Goal: Information Seeking & Learning: Learn about a topic

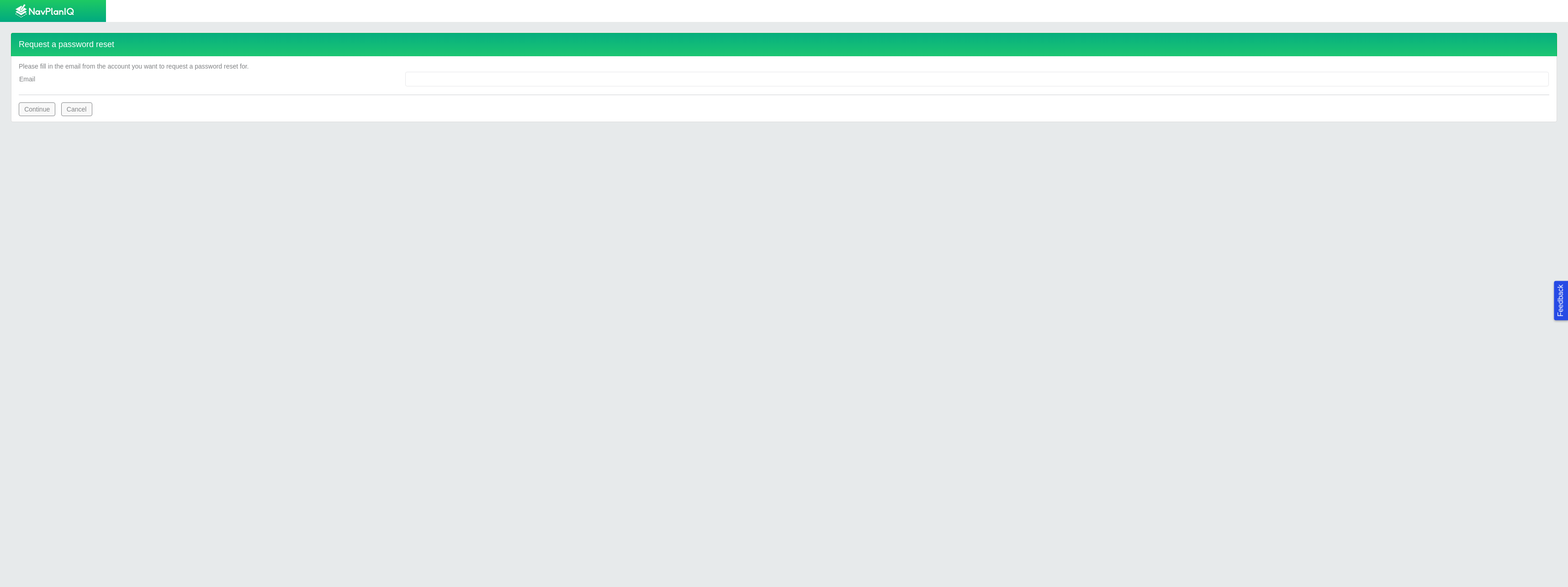
click at [490, 83] on input "Email" at bounding box center [977, 79] width 1144 height 15
type input "jsonnier@civiresources.com"
click at [36, 109] on button "Continue" at bounding box center [37, 109] width 37 height 14
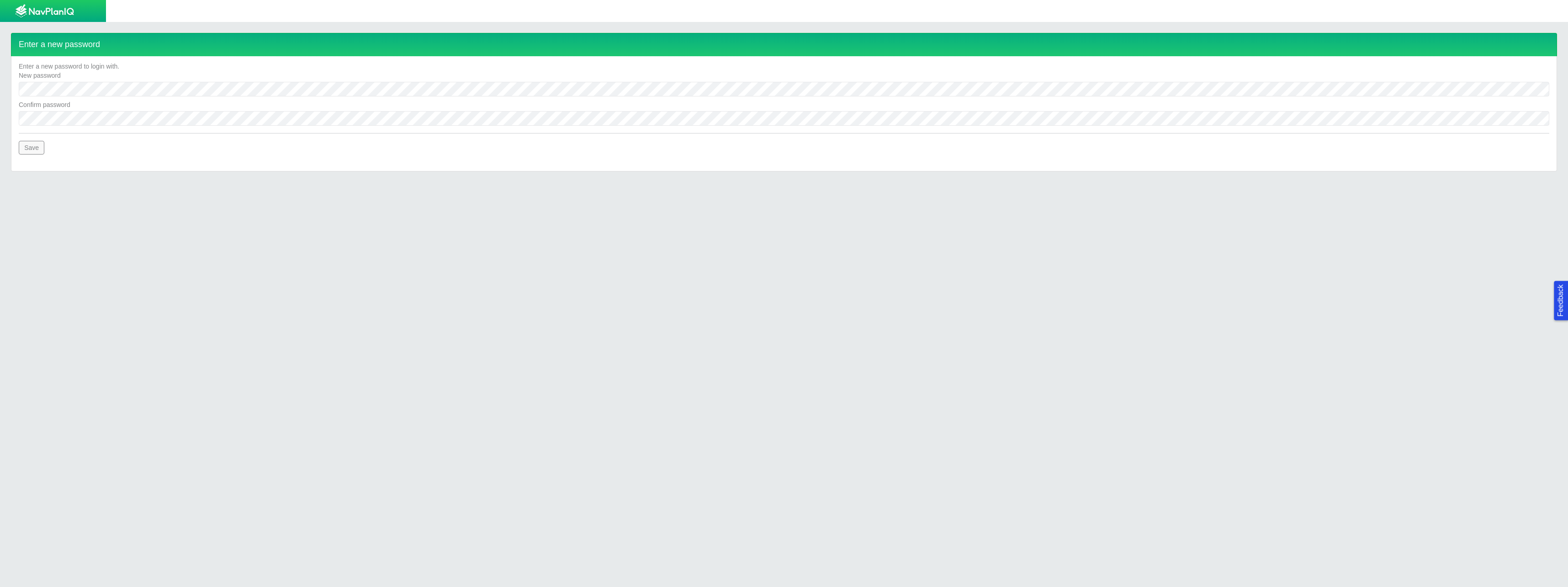
click at [34, 149] on button "Save" at bounding box center [32, 147] width 26 height 14
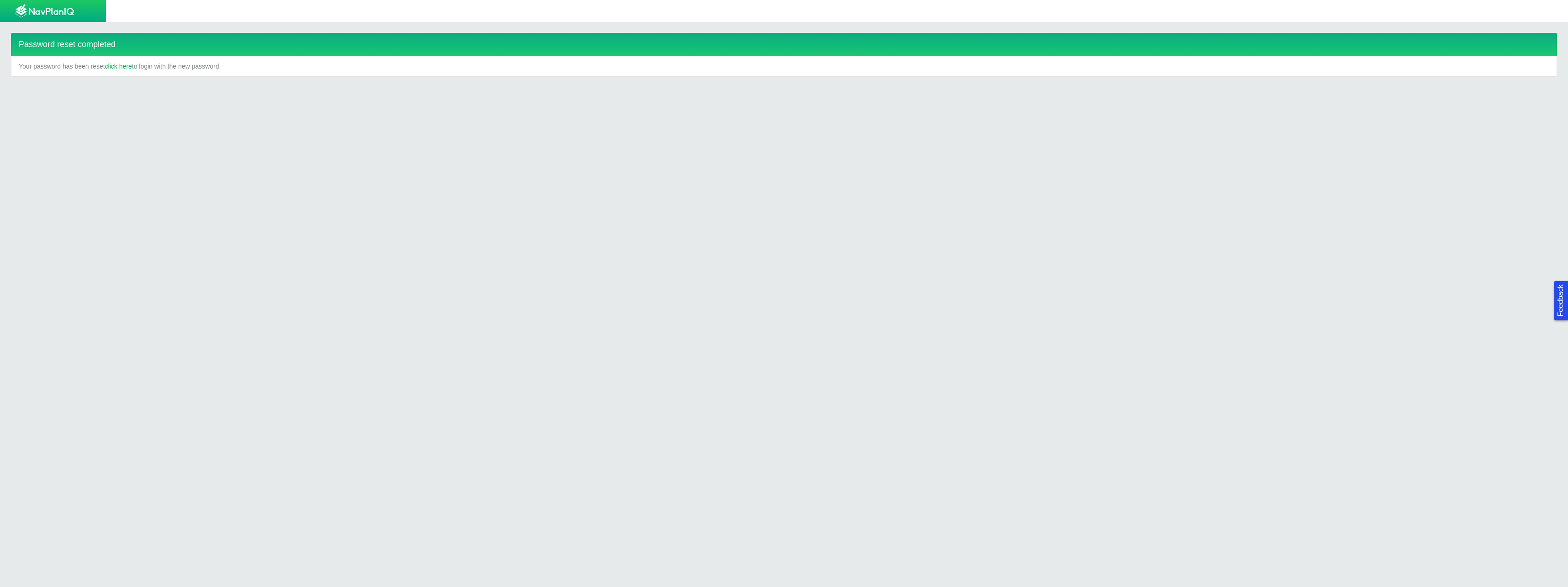
click at [127, 65] on link "click here" at bounding box center [119, 66] width 27 height 9
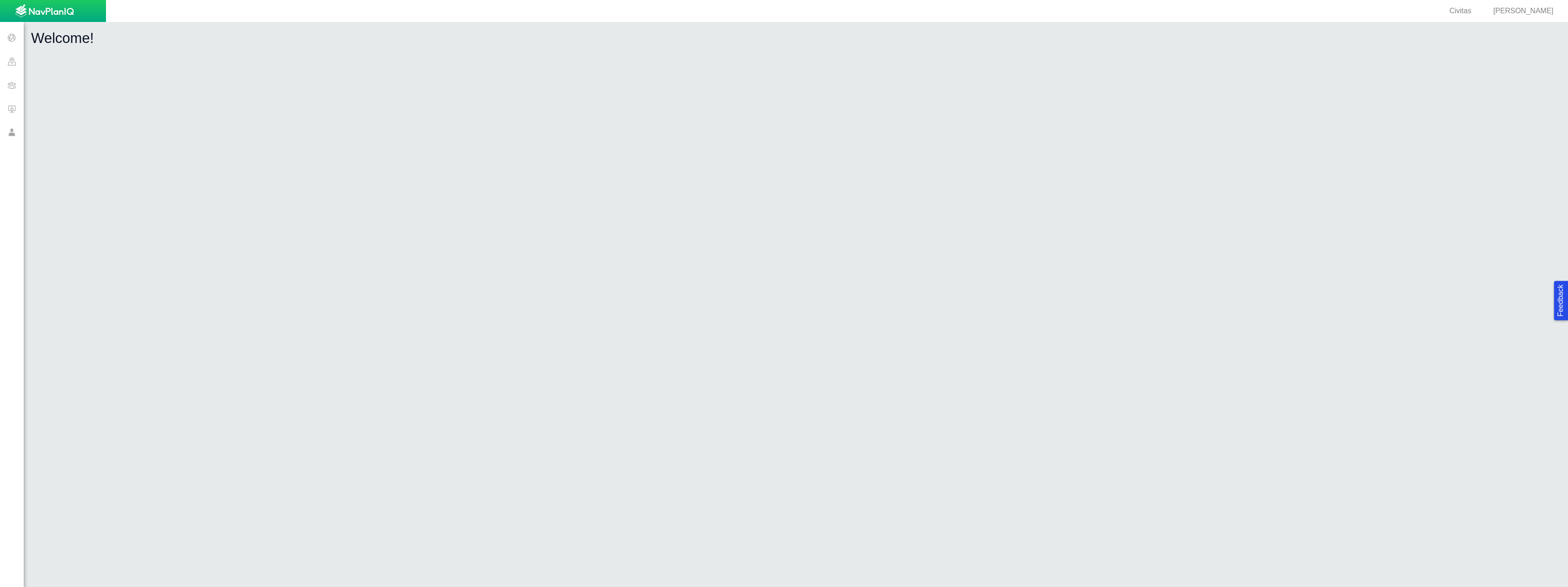
click at [9, 39] on span at bounding box center [12, 37] width 24 height 24
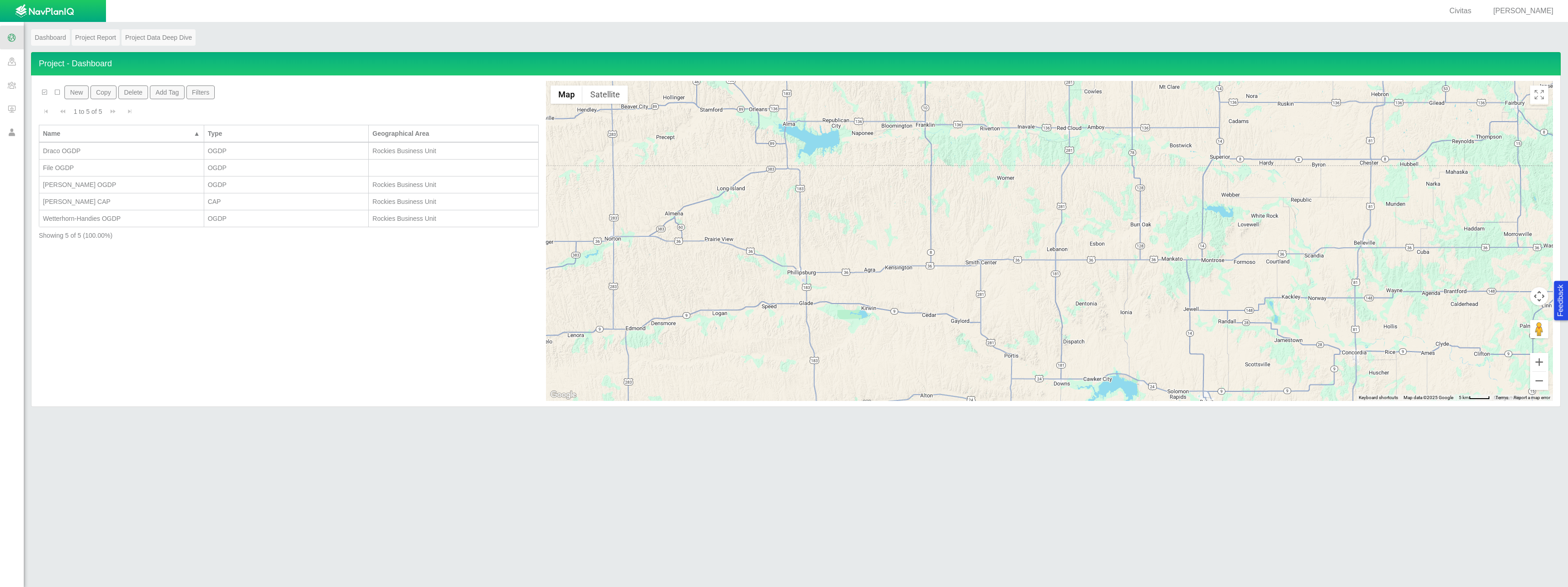
click at [44, 36] on link "Dashboard" at bounding box center [51, 37] width 39 height 16
click at [99, 40] on link "Project Report" at bounding box center [96, 37] width 48 height 16
click at [167, 37] on link "Project Data Deep Dive" at bounding box center [159, 37] width 74 height 16
click at [12, 63] on span at bounding box center [12, 61] width 24 height 24
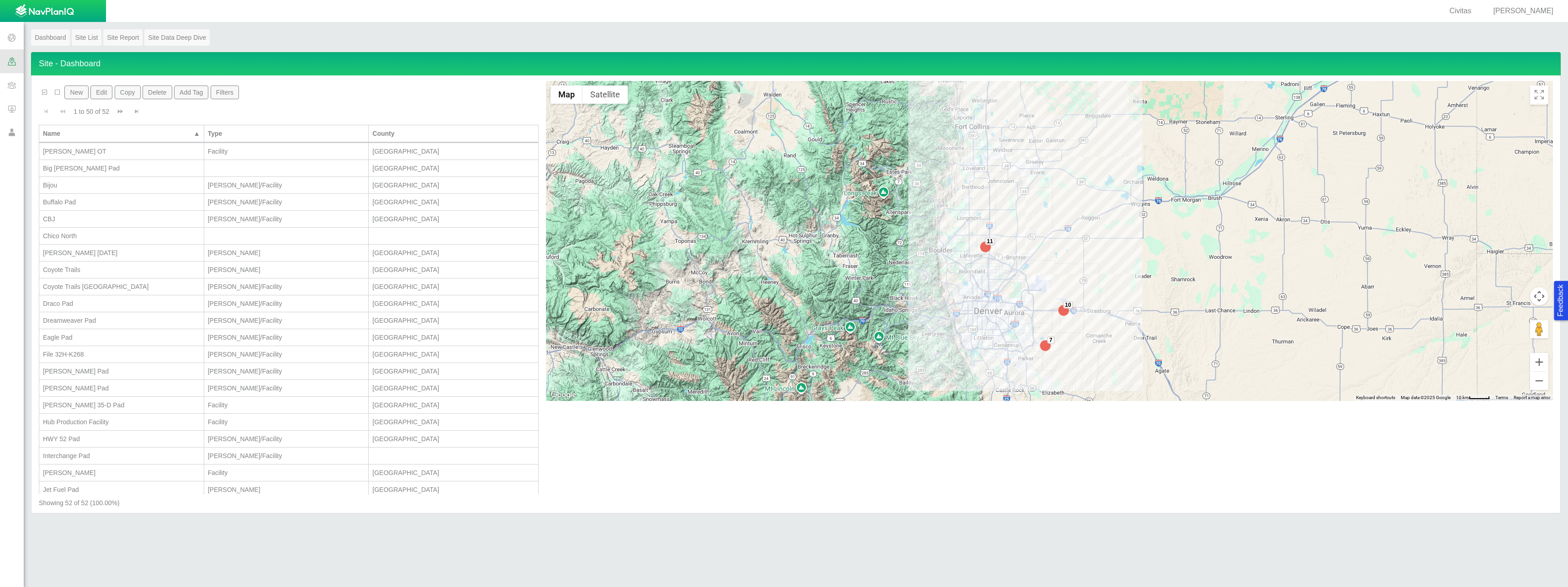
scroll to position [91, 0]
click at [85, 196] on div "Buffalo Pad" at bounding box center [122, 194] width 157 height 9
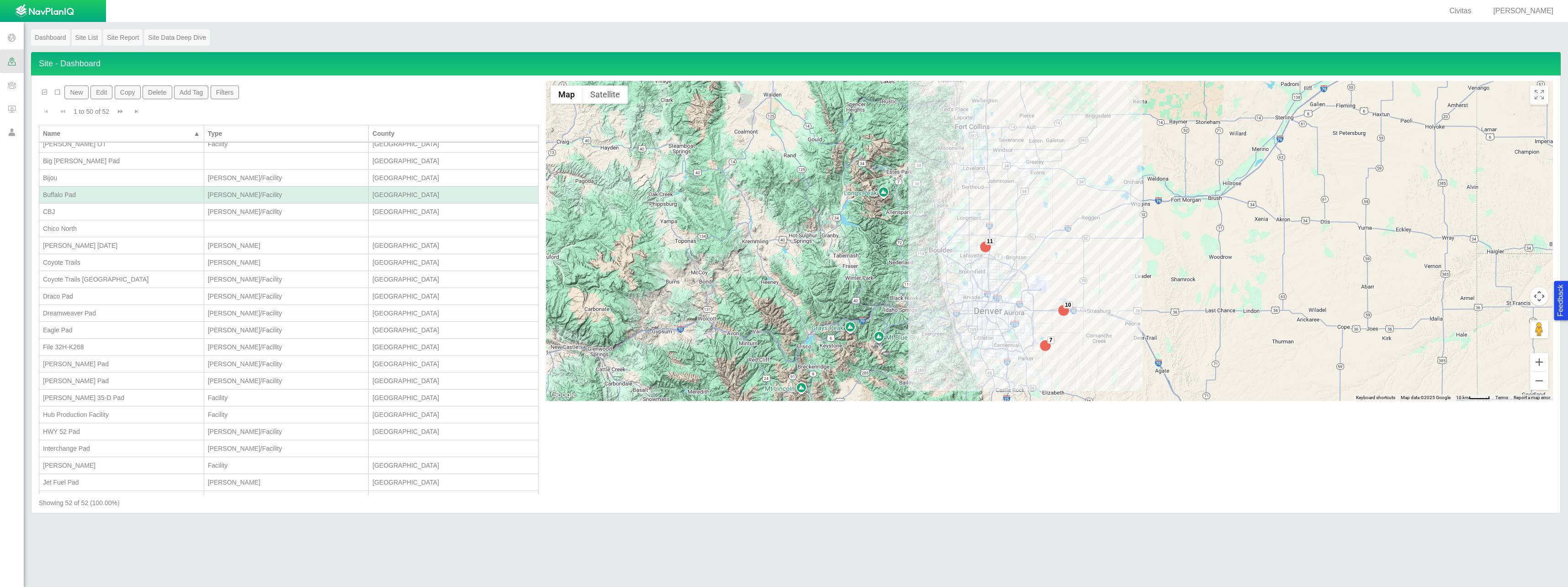
click at [87, 196] on div "Buffalo Pad" at bounding box center [122, 194] width 157 height 9
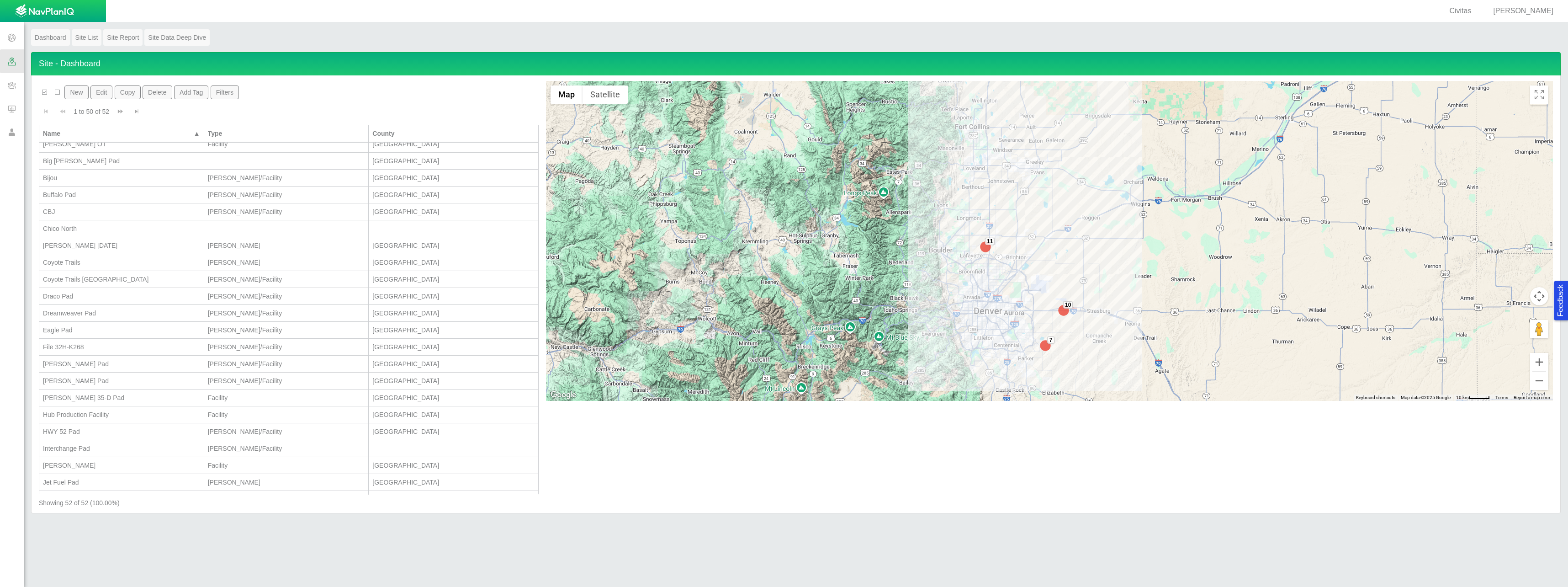
click at [87, 196] on div "Buffalo Pad" at bounding box center [122, 194] width 157 height 9
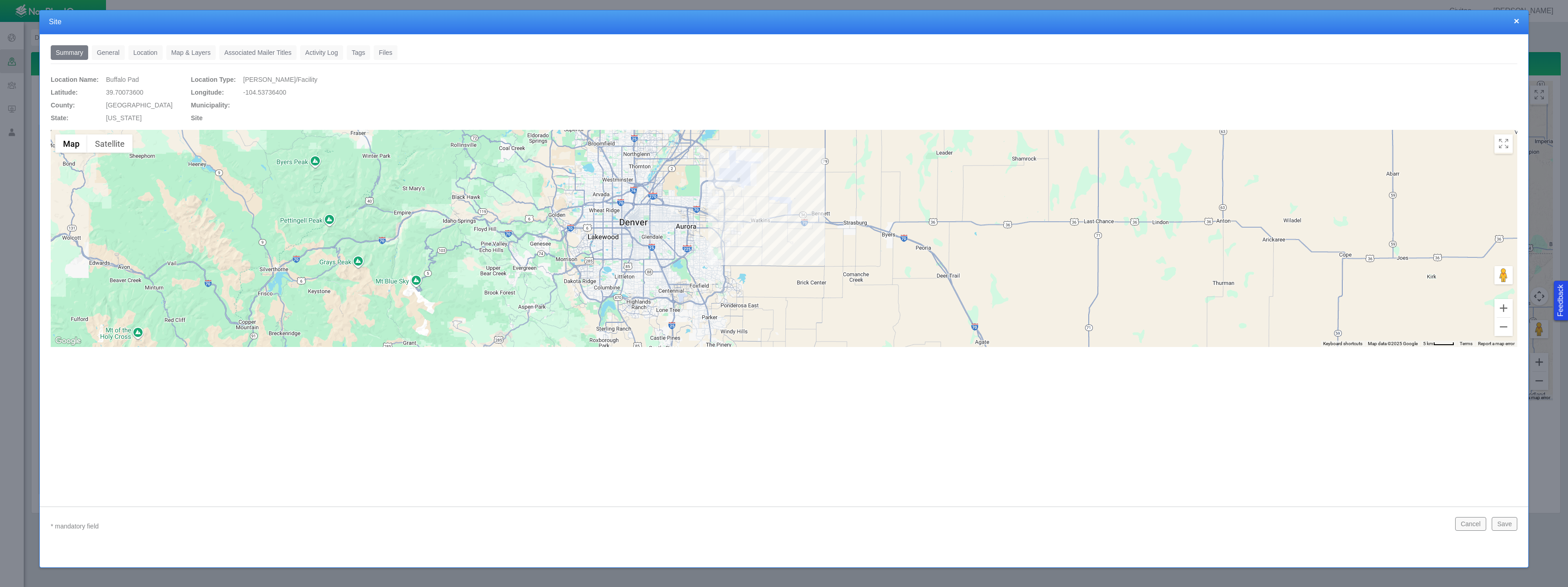
click at [109, 54] on link "General" at bounding box center [108, 52] width 33 height 15
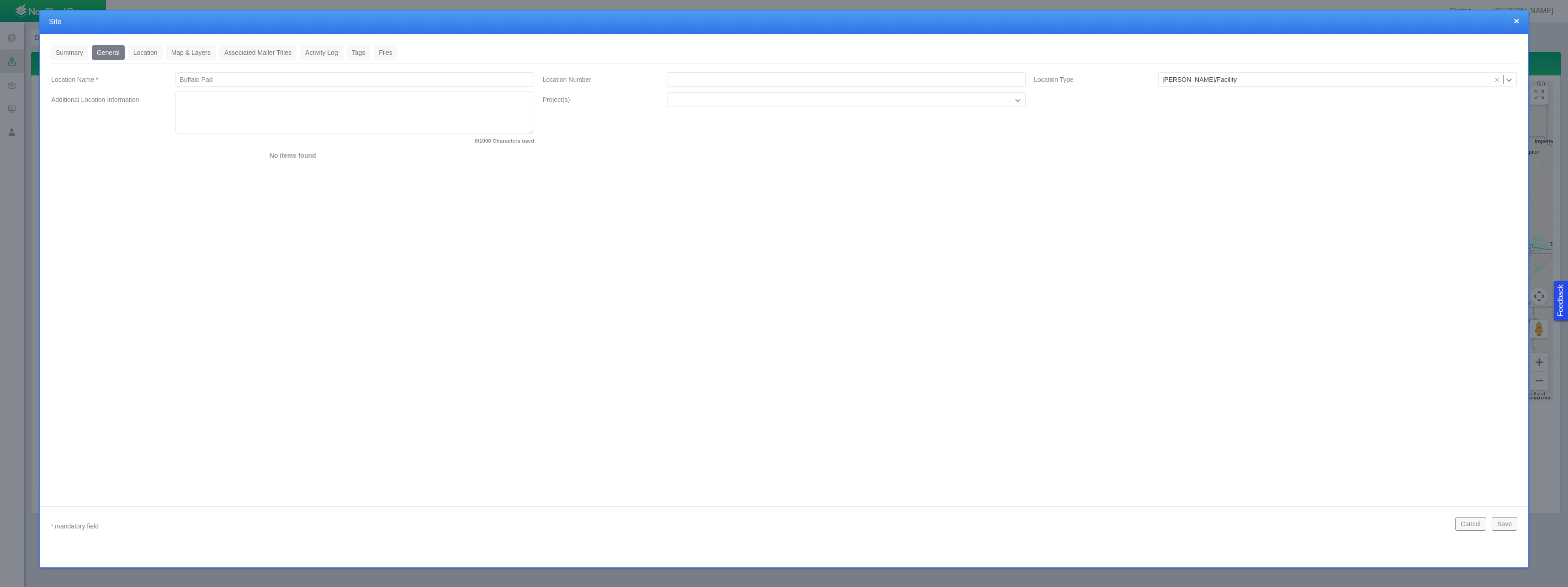
click at [145, 52] on link "Location" at bounding box center [145, 52] width 34 height 15
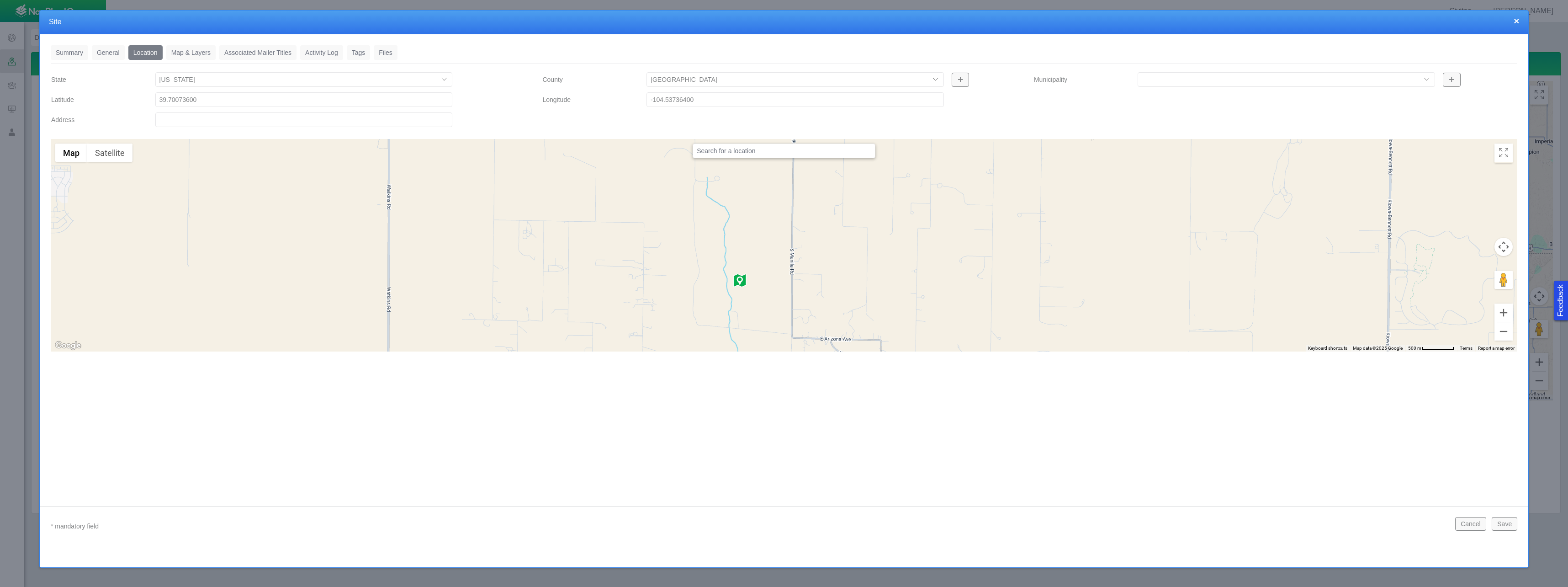
click at [194, 52] on link "Map & Layers" at bounding box center [191, 52] width 49 height 15
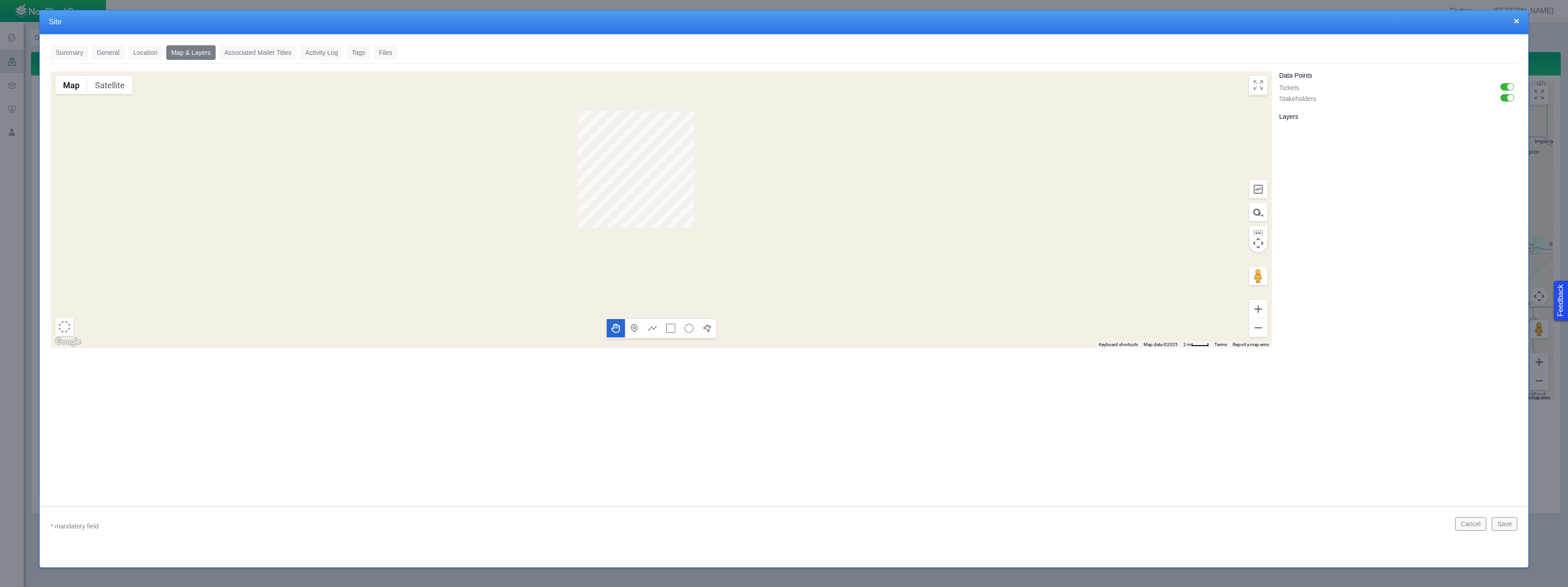
click at [240, 53] on link "Associated Mailer Titles" at bounding box center [257, 52] width 77 height 15
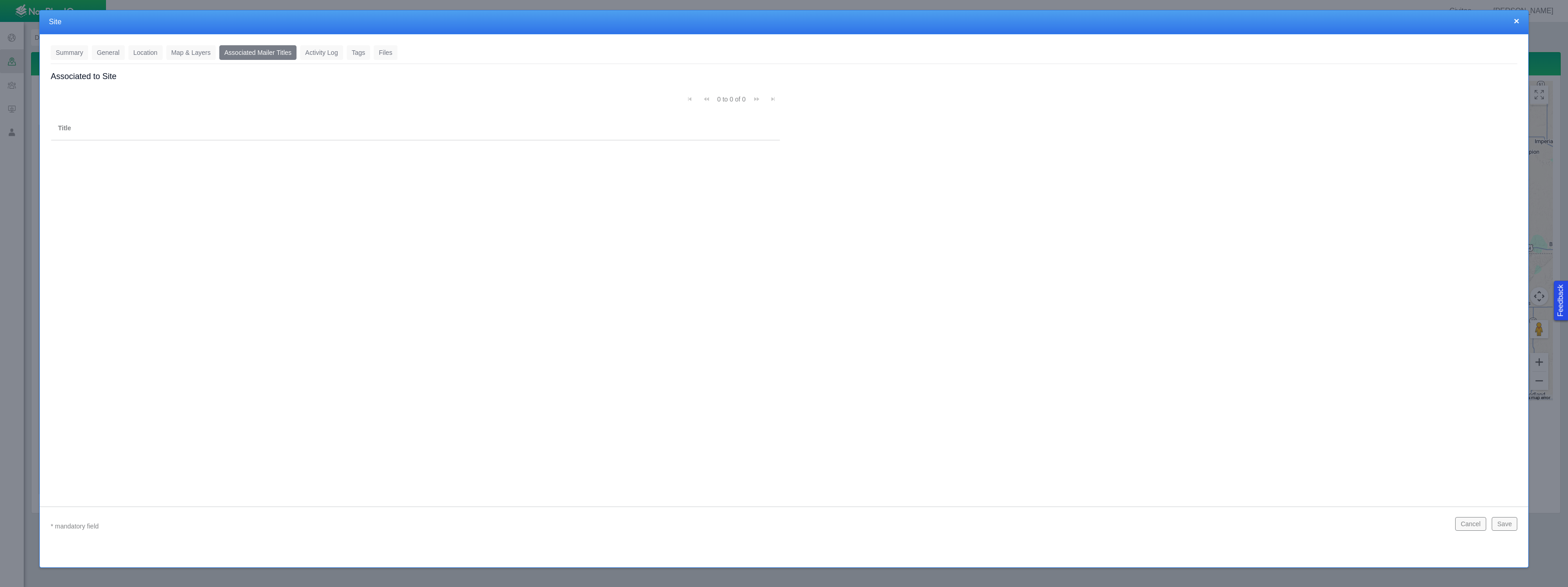
click at [315, 52] on link "Activity Log" at bounding box center [321, 52] width 43 height 15
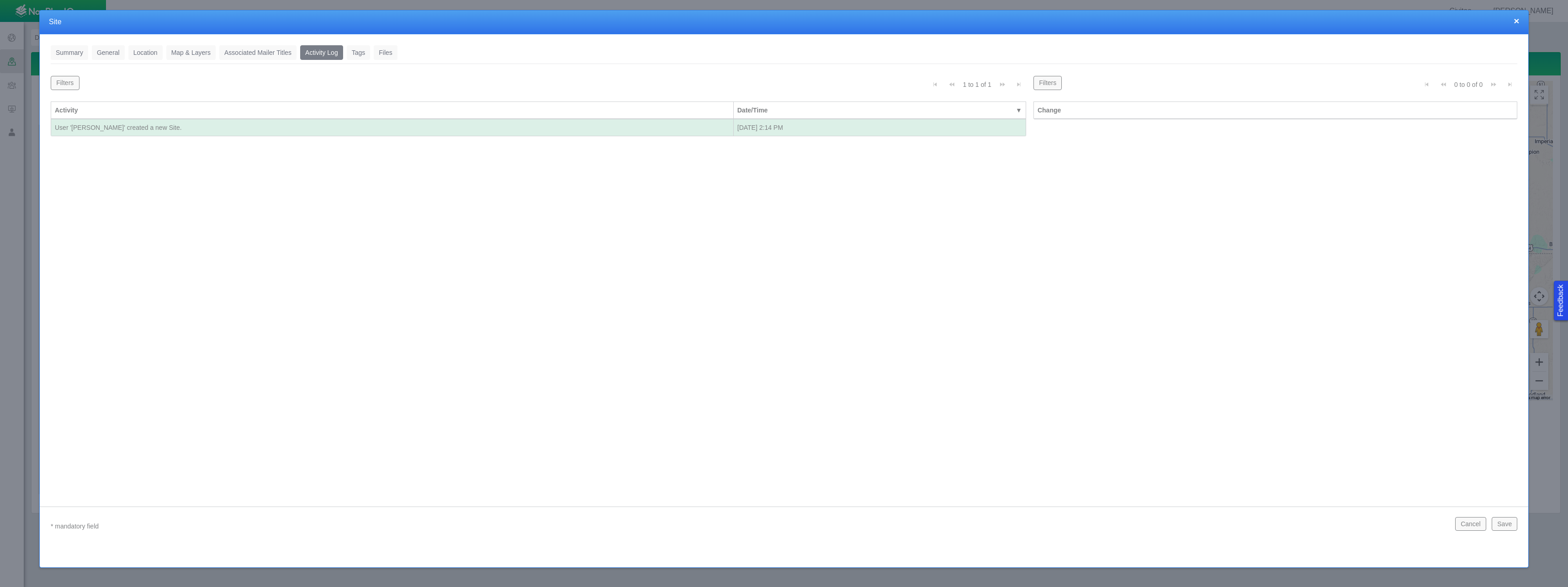
click at [360, 54] on link "Tags" at bounding box center [359, 52] width 24 height 15
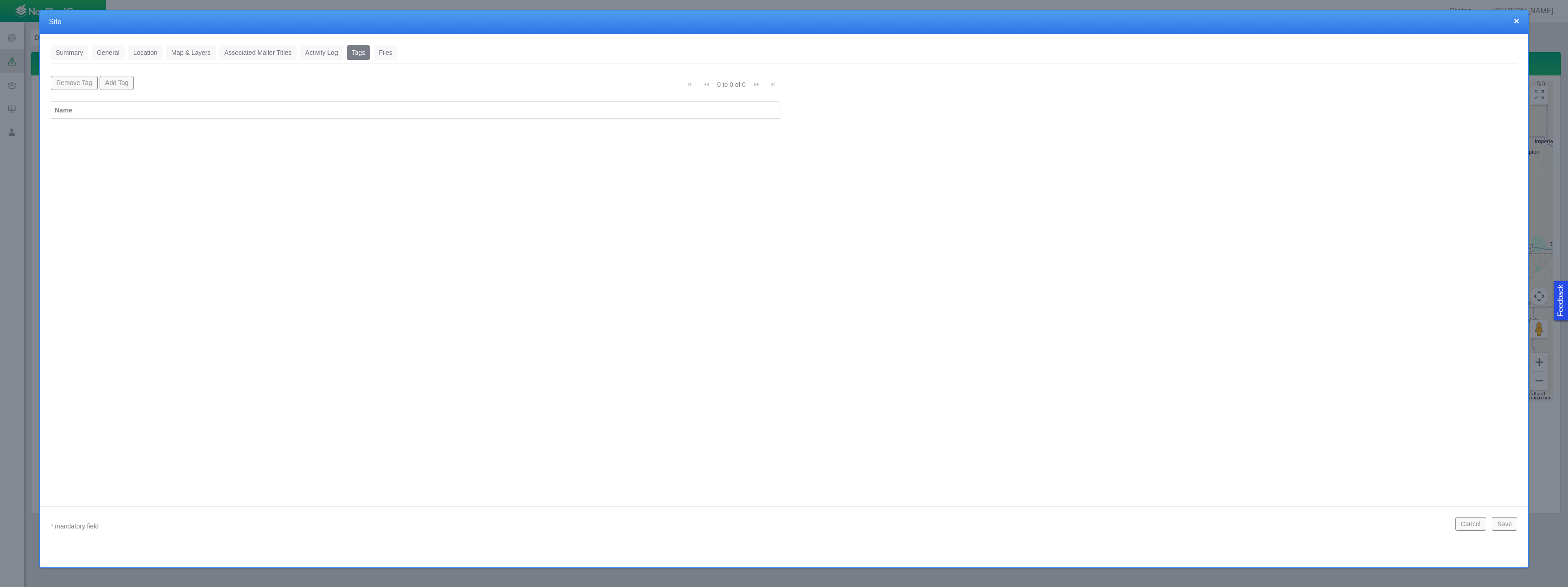
click at [391, 54] on link "Files" at bounding box center [385, 52] width 24 height 15
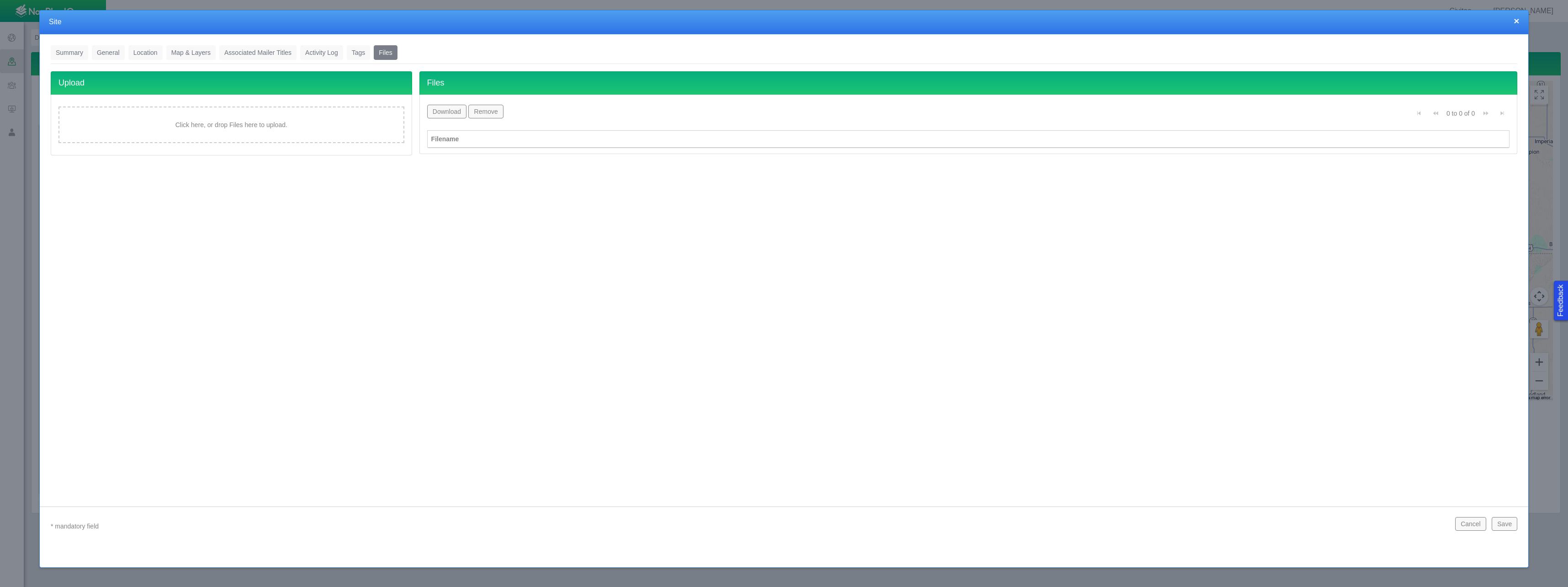
click at [65, 52] on link "Summary" at bounding box center [69, 52] width 38 height 15
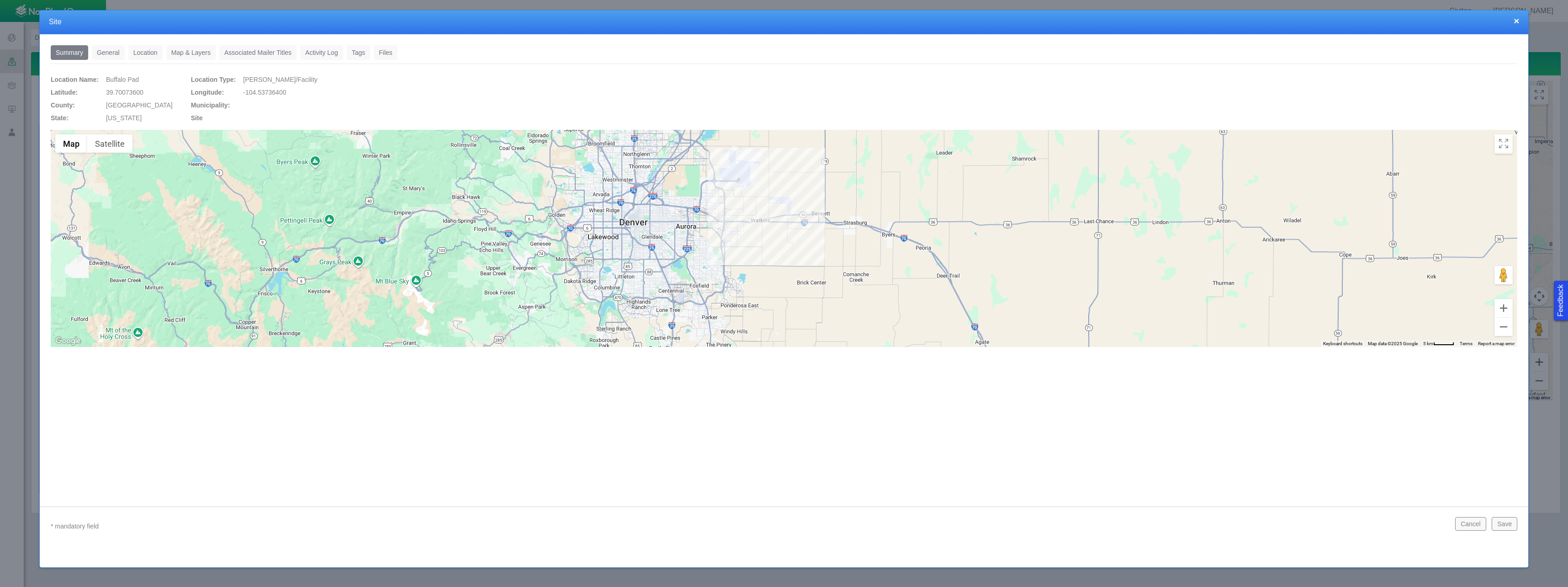
click at [1516, 22] on button "×" at bounding box center [1516, 21] width 5 height 10
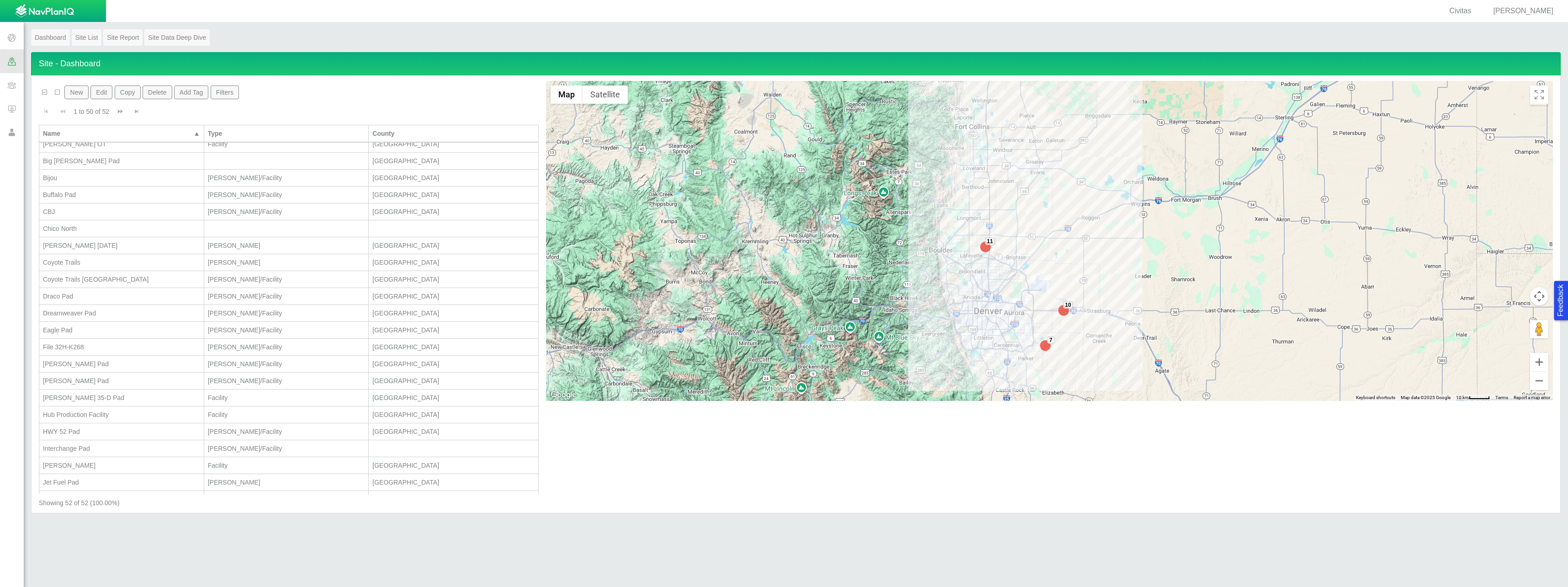
click at [176, 38] on link "Site Data Deep Dive" at bounding box center [177, 37] width 65 height 16
click at [108, 281] on div "Buffalo Pad" at bounding box center [122, 286] width 157 height 9
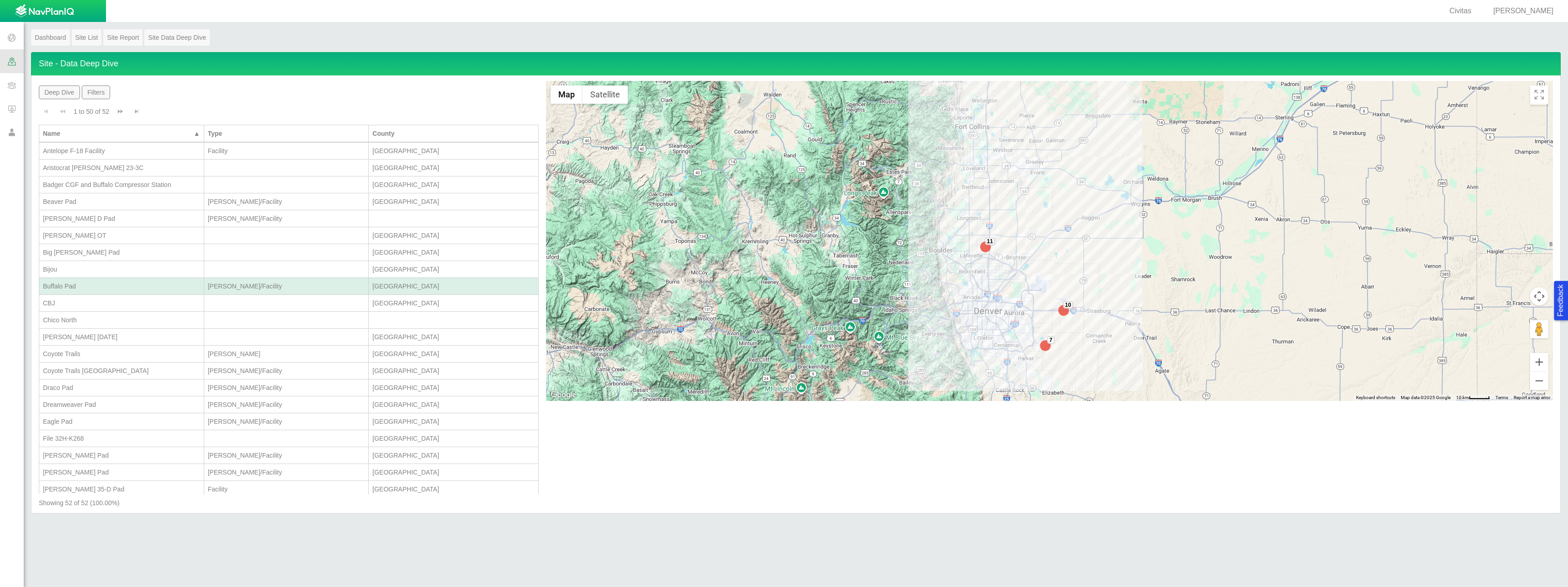
click at [100, 289] on div "Buffalo Pad" at bounding box center [122, 286] width 157 height 9
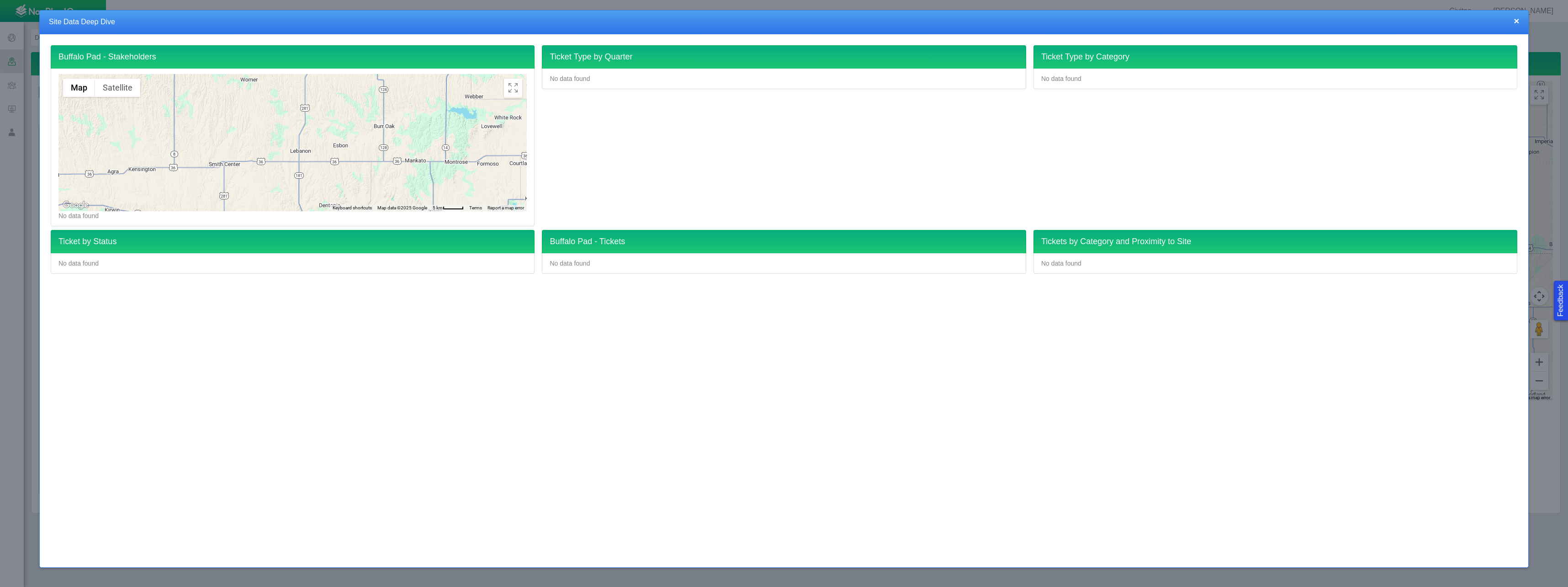
click at [1516, 23] on button "×" at bounding box center [1516, 21] width 5 height 10
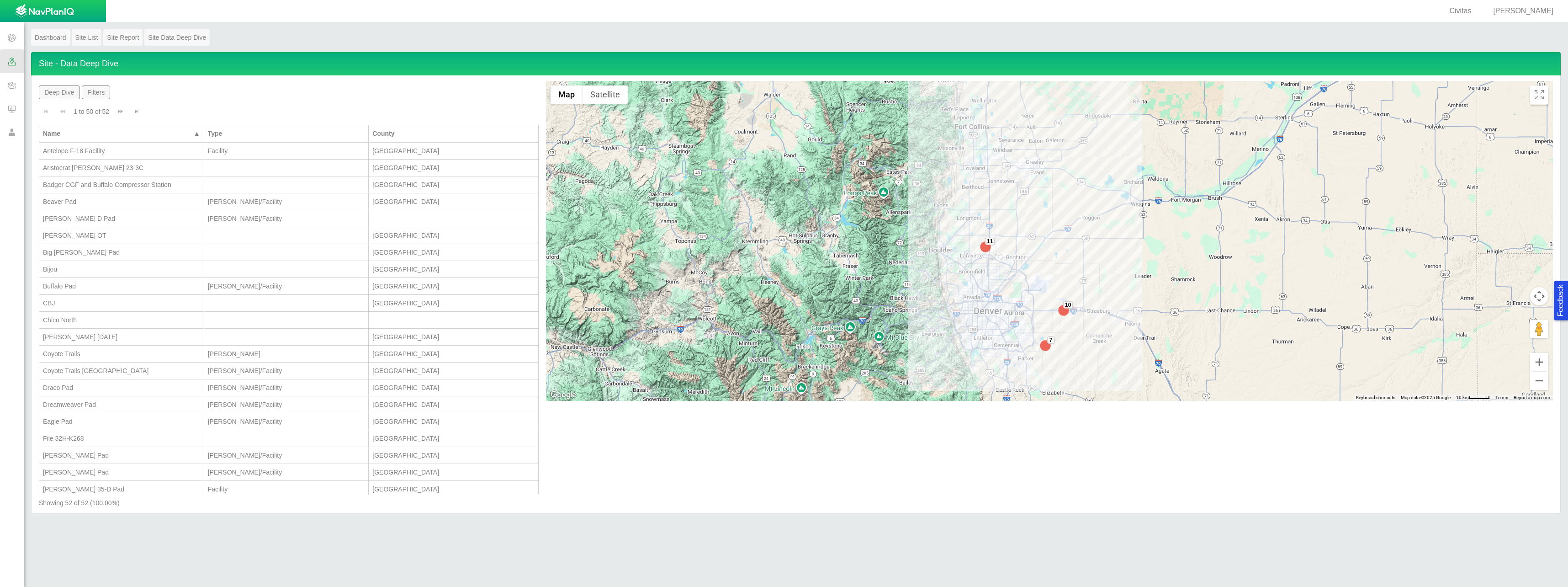
click at [13, 91] on span at bounding box center [12, 85] width 24 height 24
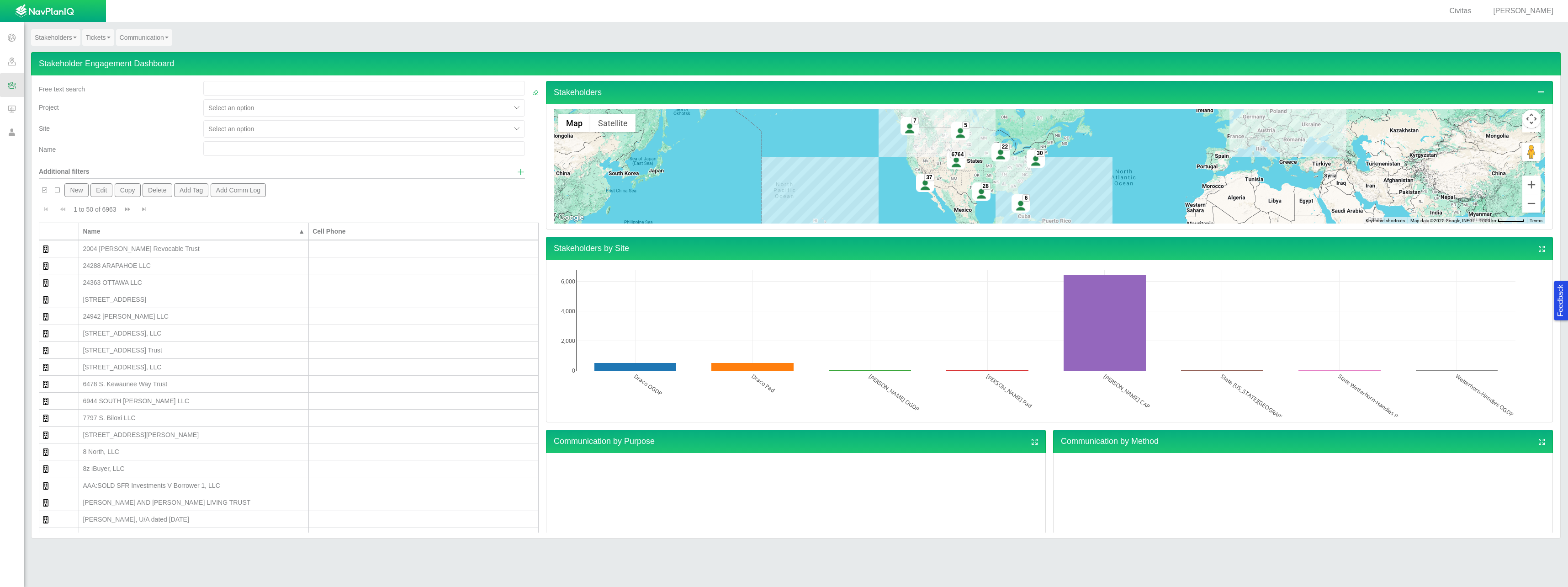
click at [16, 111] on span at bounding box center [12, 108] width 24 height 24
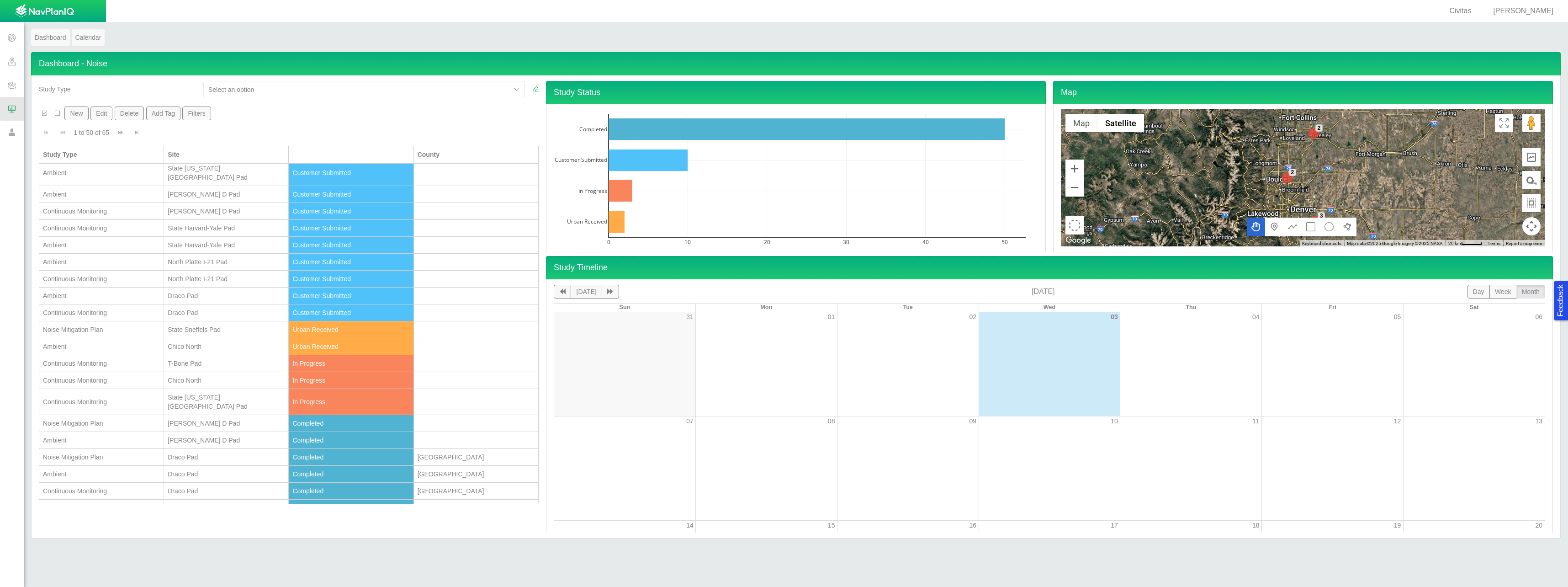
scroll to position [0, 0]
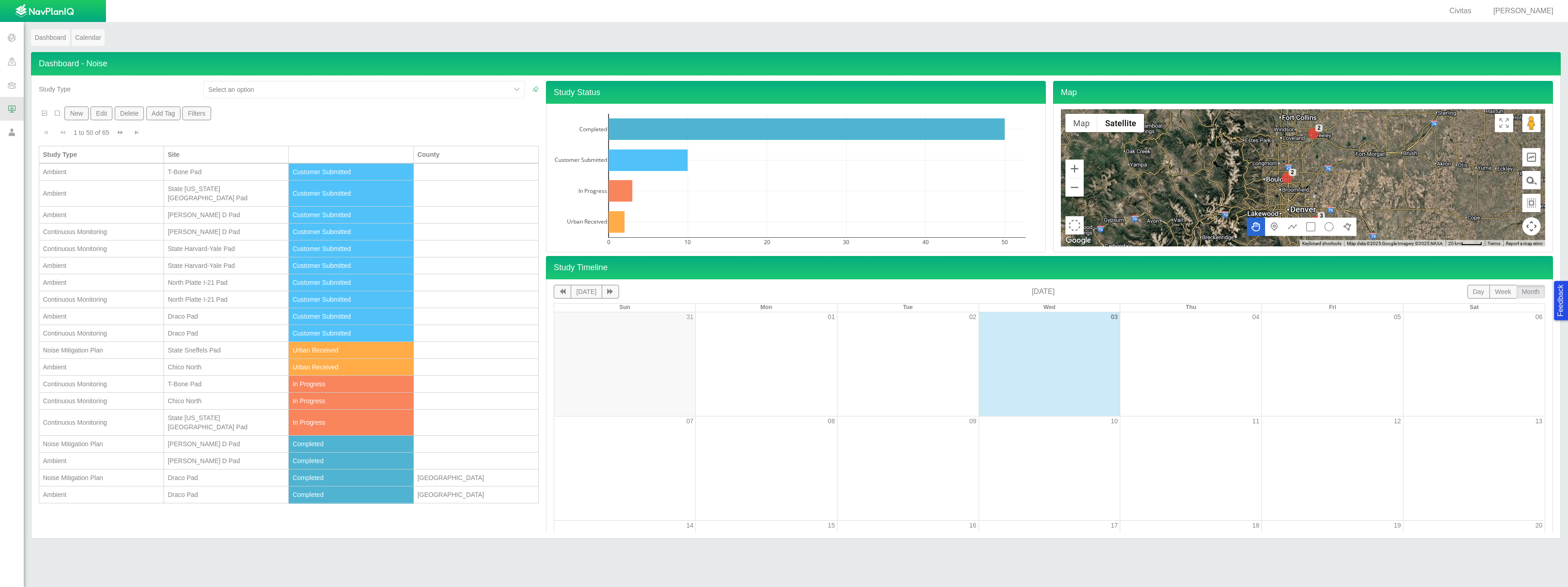
click at [101, 174] on div "Ambient" at bounding box center [102, 172] width 117 height 9
click at [102, 174] on div "Ambient" at bounding box center [102, 172] width 117 height 9
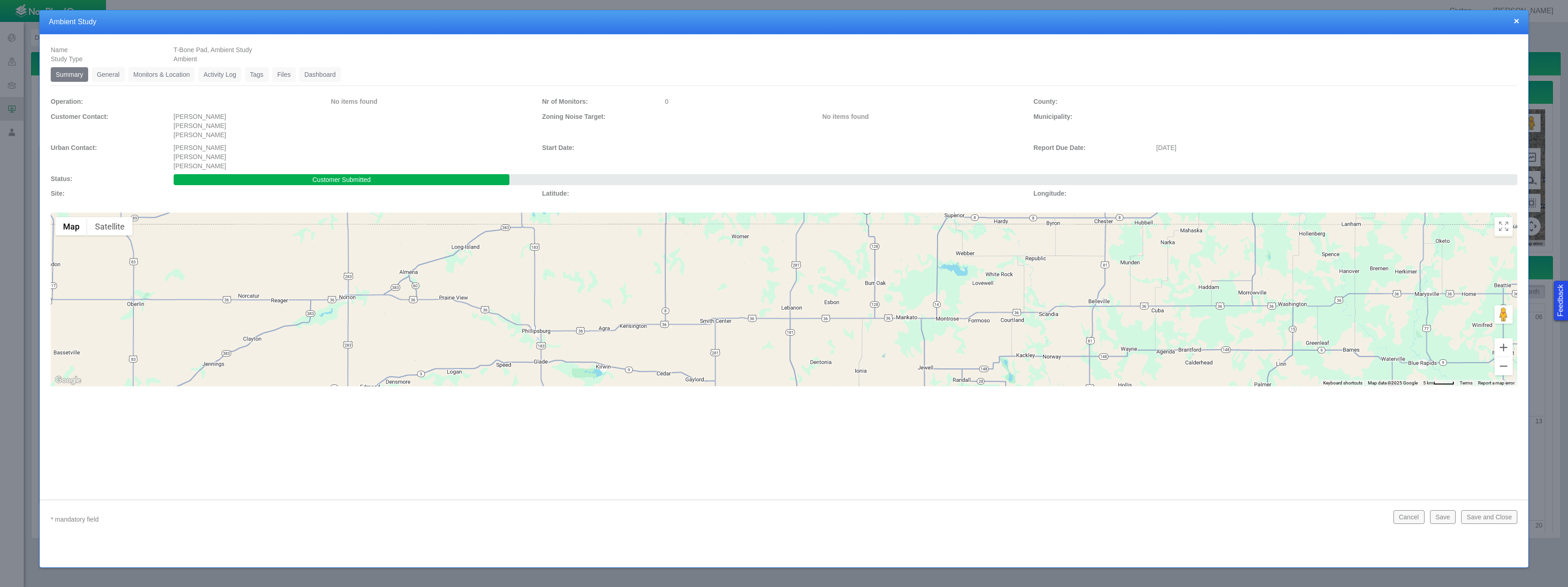
click at [312, 76] on link "Dashboard" at bounding box center [320, 74] width 41 height 15
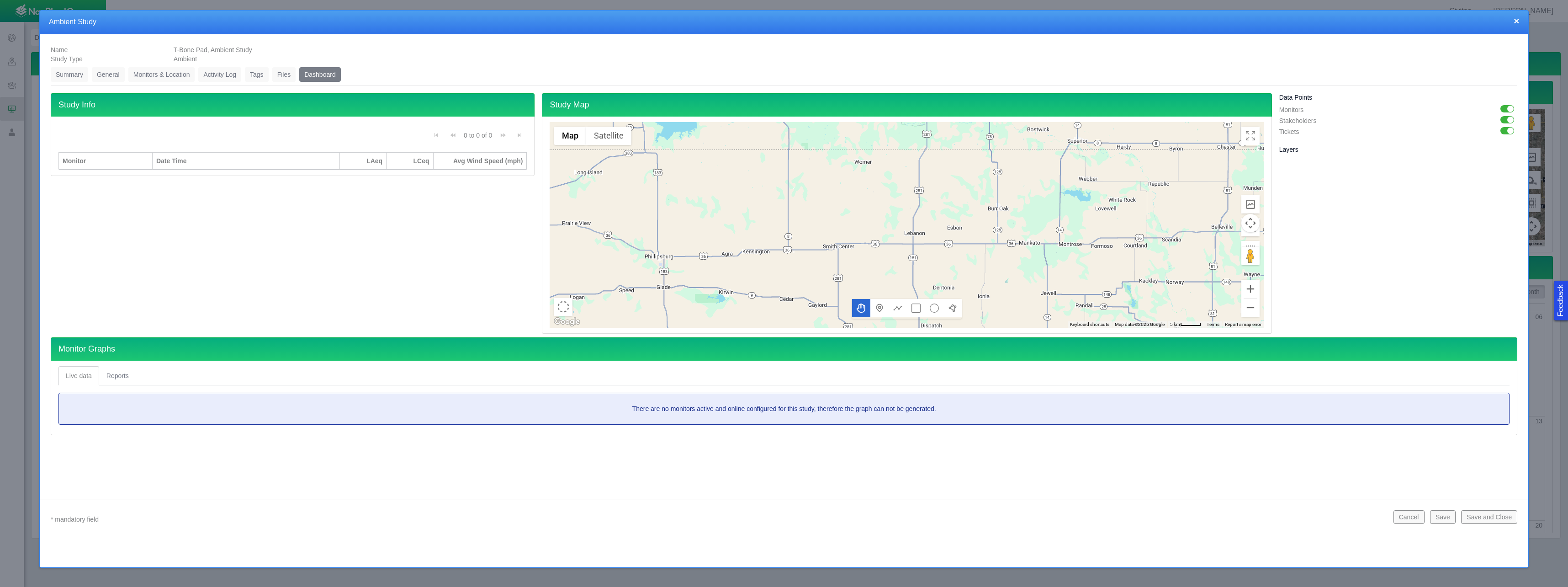
click at [282, 78] on link "Files" at bounding box center [284, 74] width 24 height 15
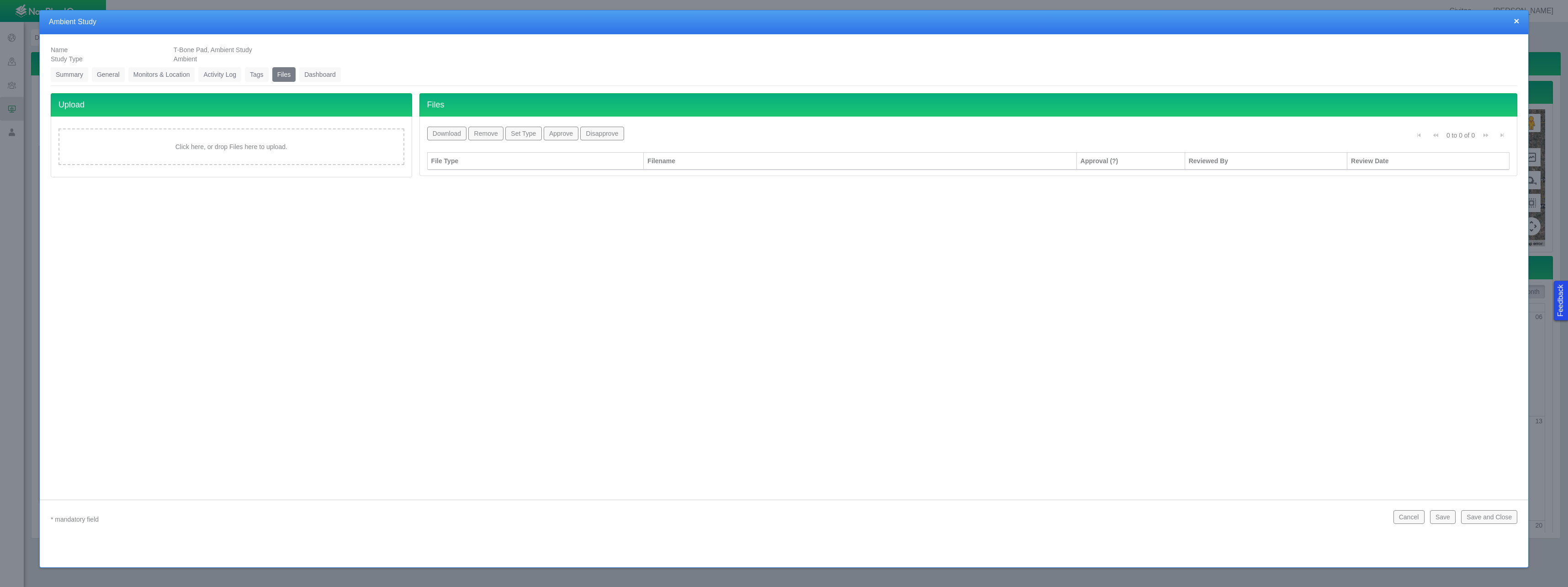
click at [253, 75] on link "Tags" at bounding box center [256, 74] width 24 height 15
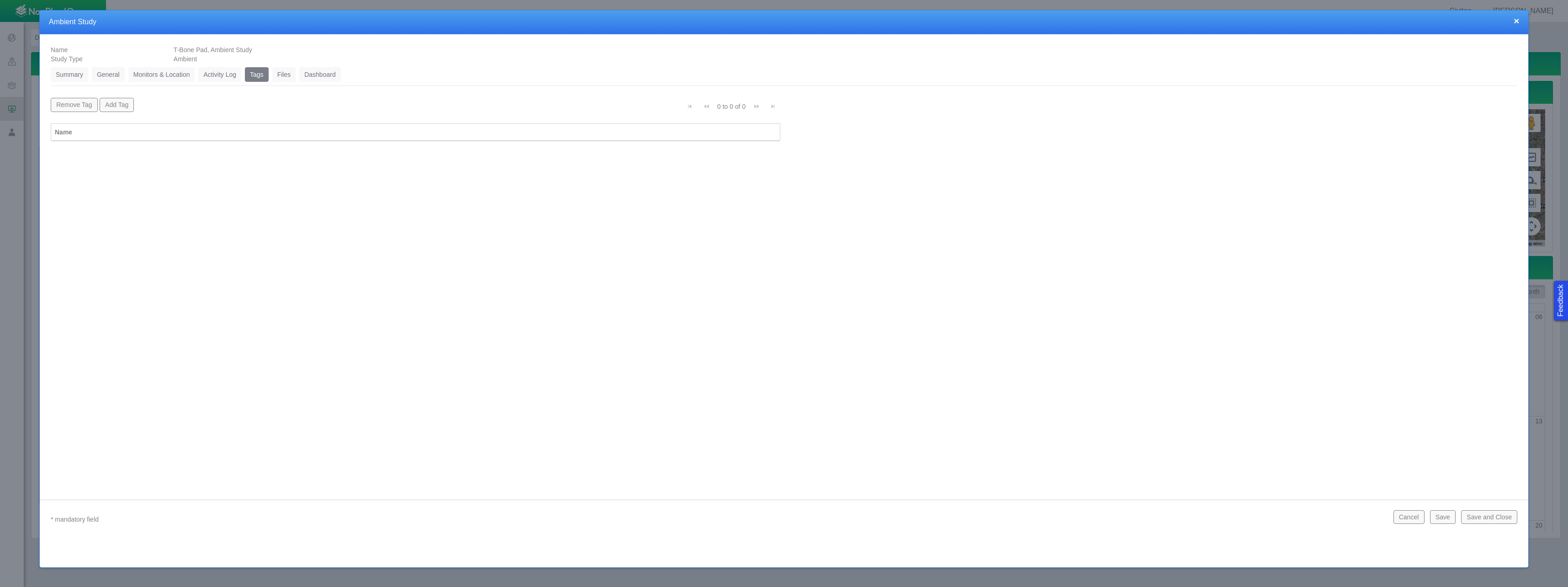
click at [219, 74] on link "Activity Log" at bounding box center [220, 74] width 43 height 15
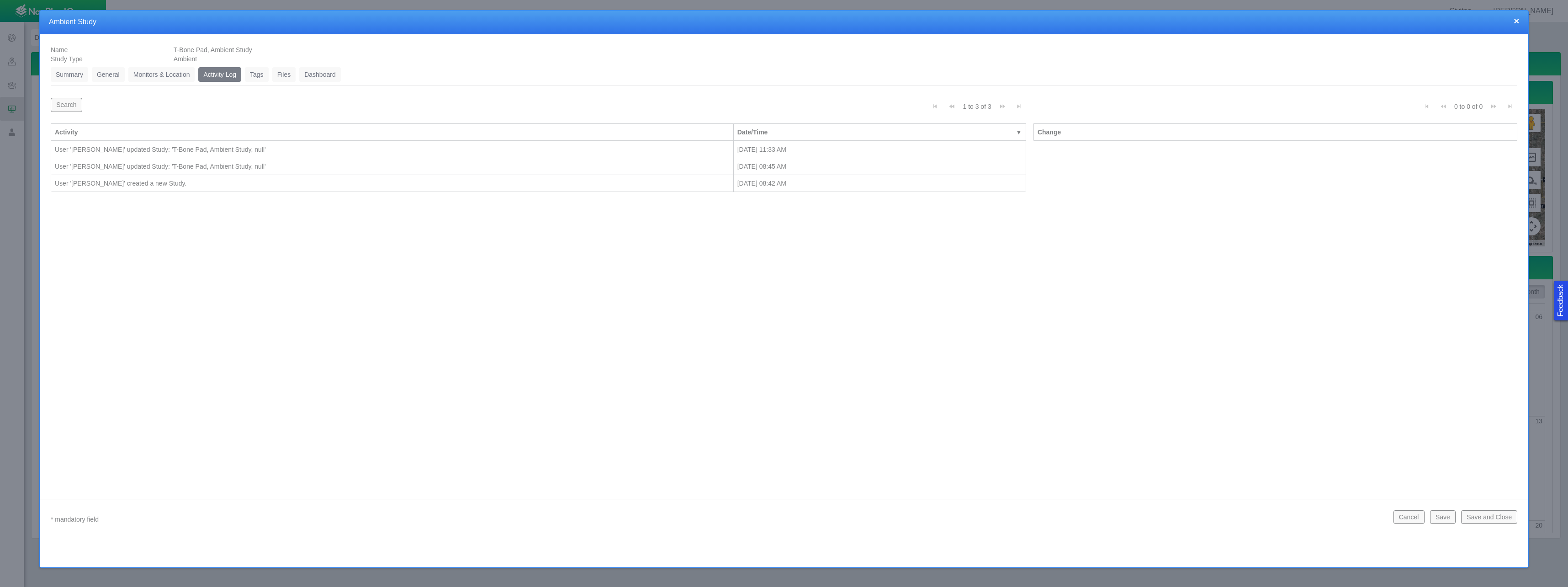
click at [169, 75] on link "Monitors & Location" at bounding box center [162, 74] width 67 height 15
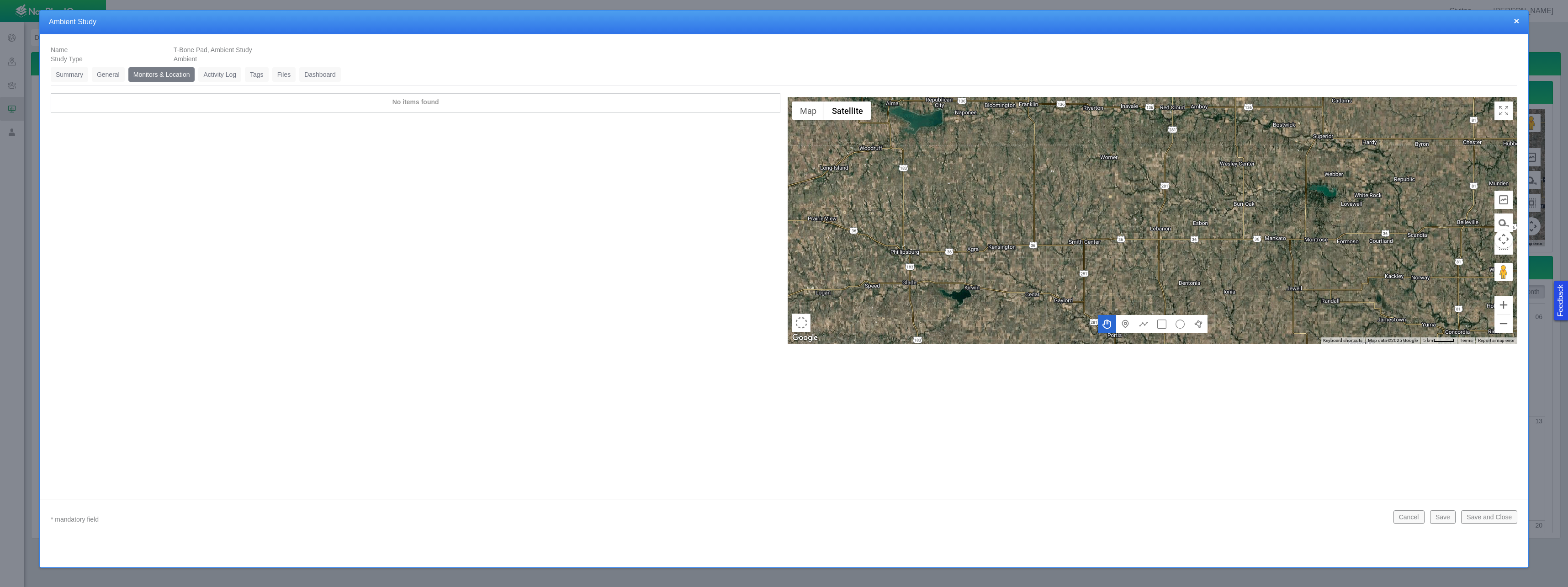
click at [110, 74] on link "General" at bounding box center [108, 74] width 33 height 15
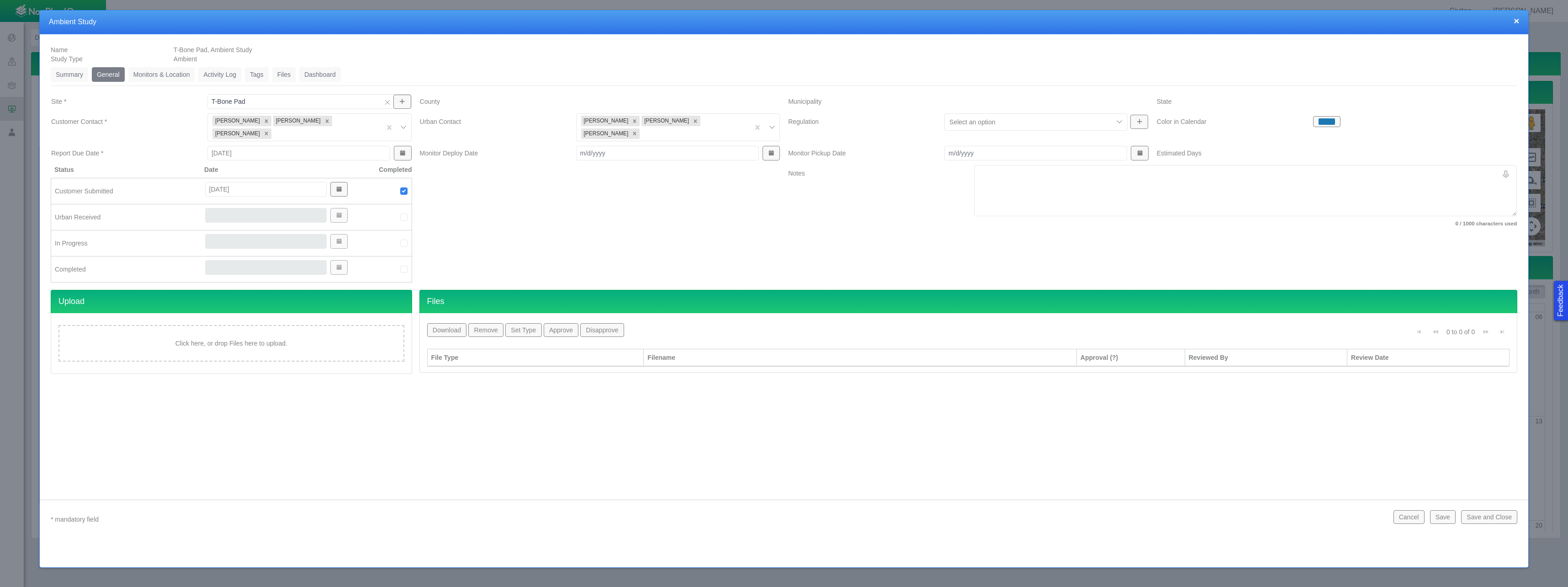
click at [71, 74] on link "Summary" at bounding box center [69, 74] width 38 height 15
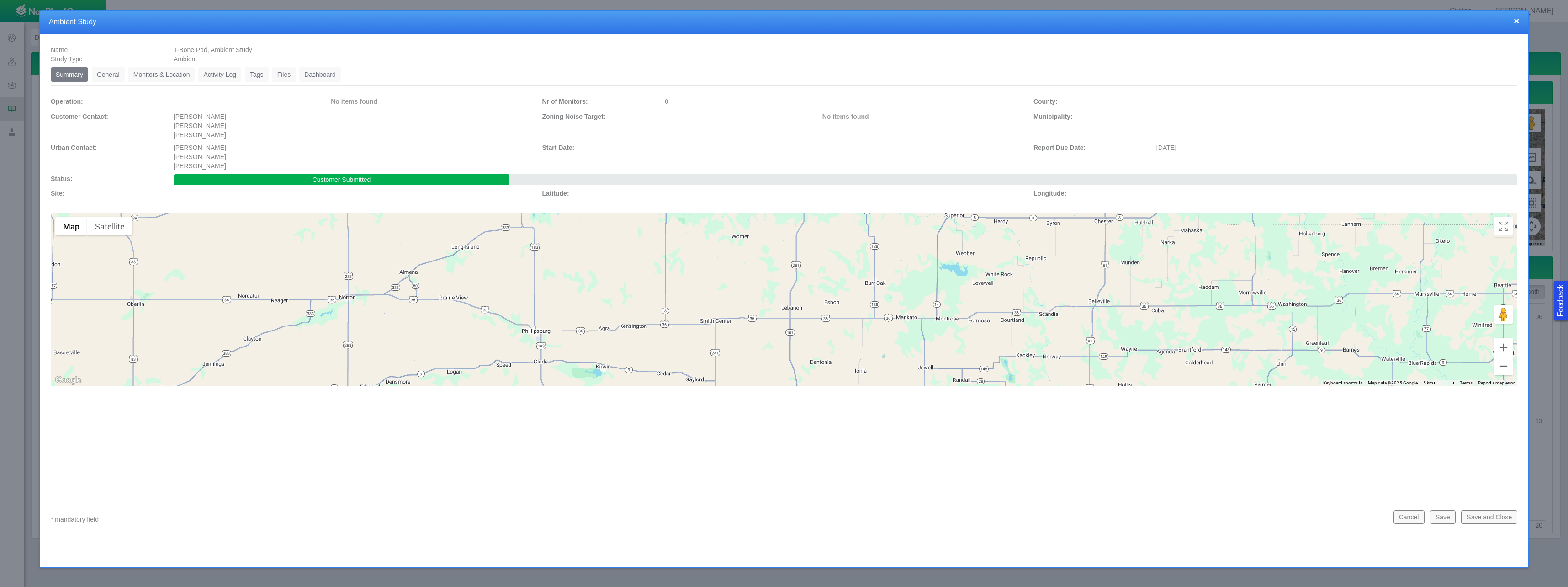
click at [1515, 22] on button "×" at bounding box center [1516, 21] width 5 height 10
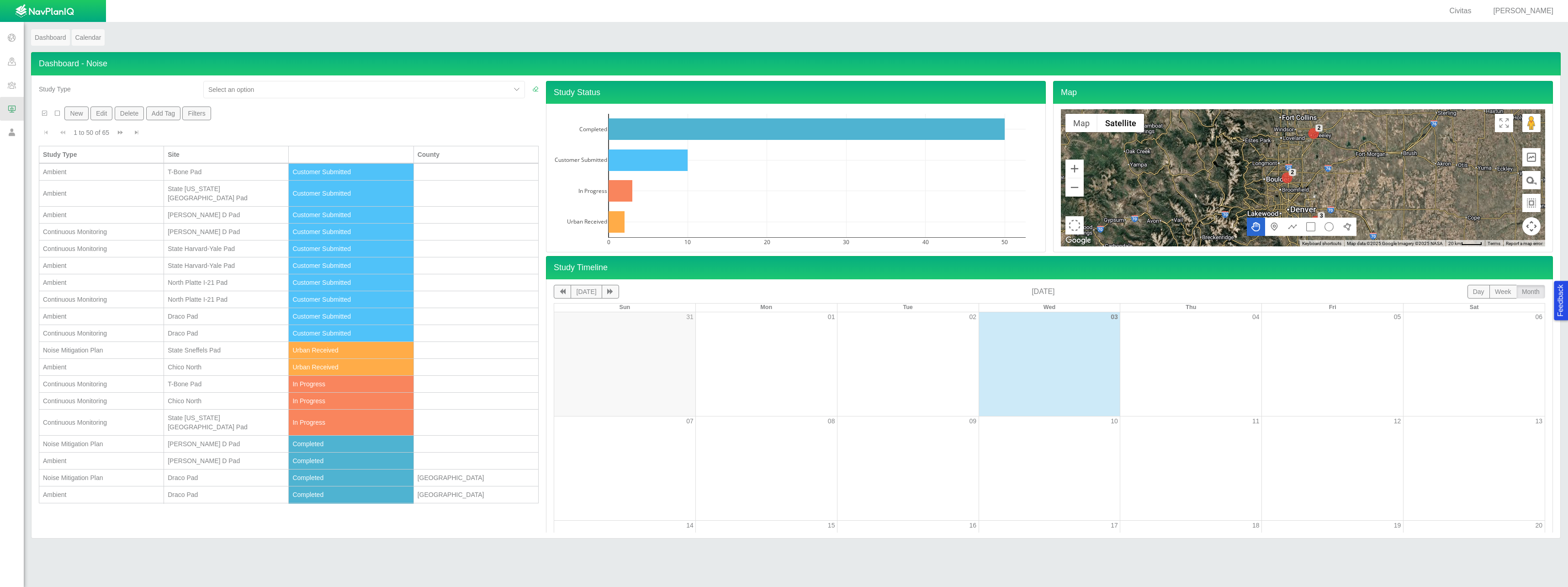
click at [49, 40] on link "Dashboard" at bounding box center [51, 37] width 39 height 16
click at [121, 133] on span "Go to next page" at bounding box center [120, 132] width 7 height 7
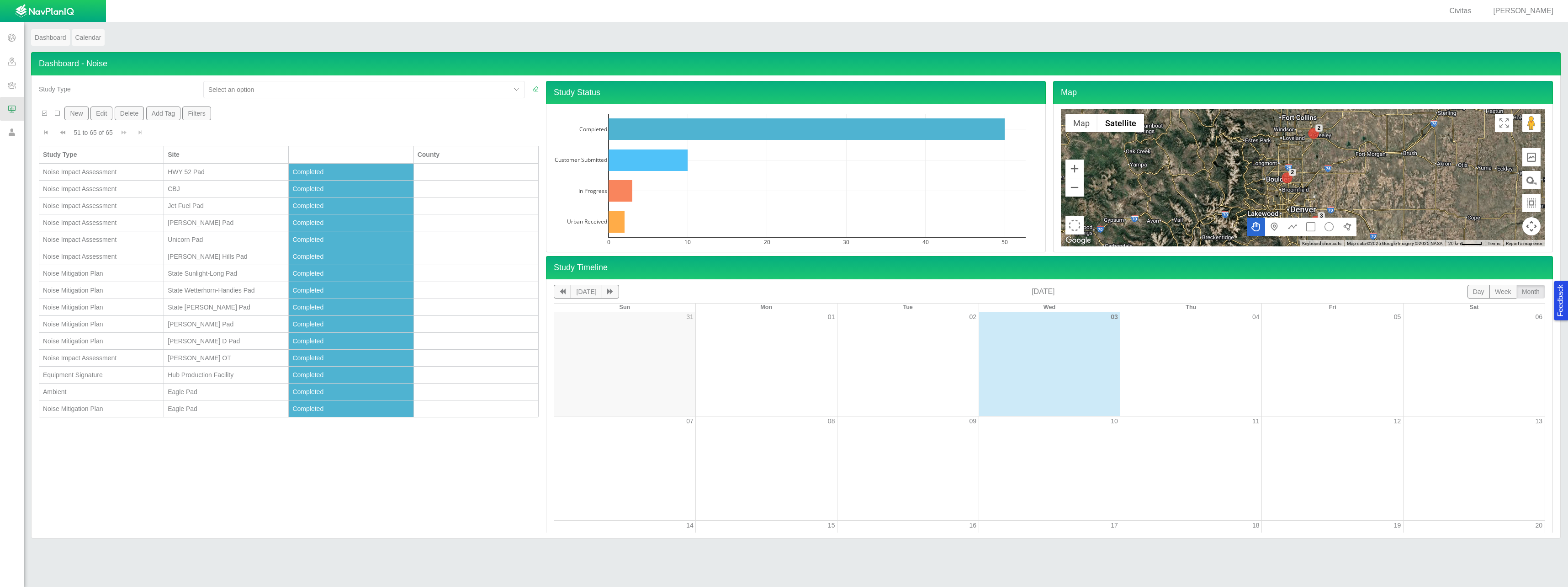
click at [178, 393] on div "Eagle Pad" at bounding box center [226, 392] width 117 height 9
click at [181, 390] on div "Eagle Pad" at bounding box center [226, 392] width 117 height 9
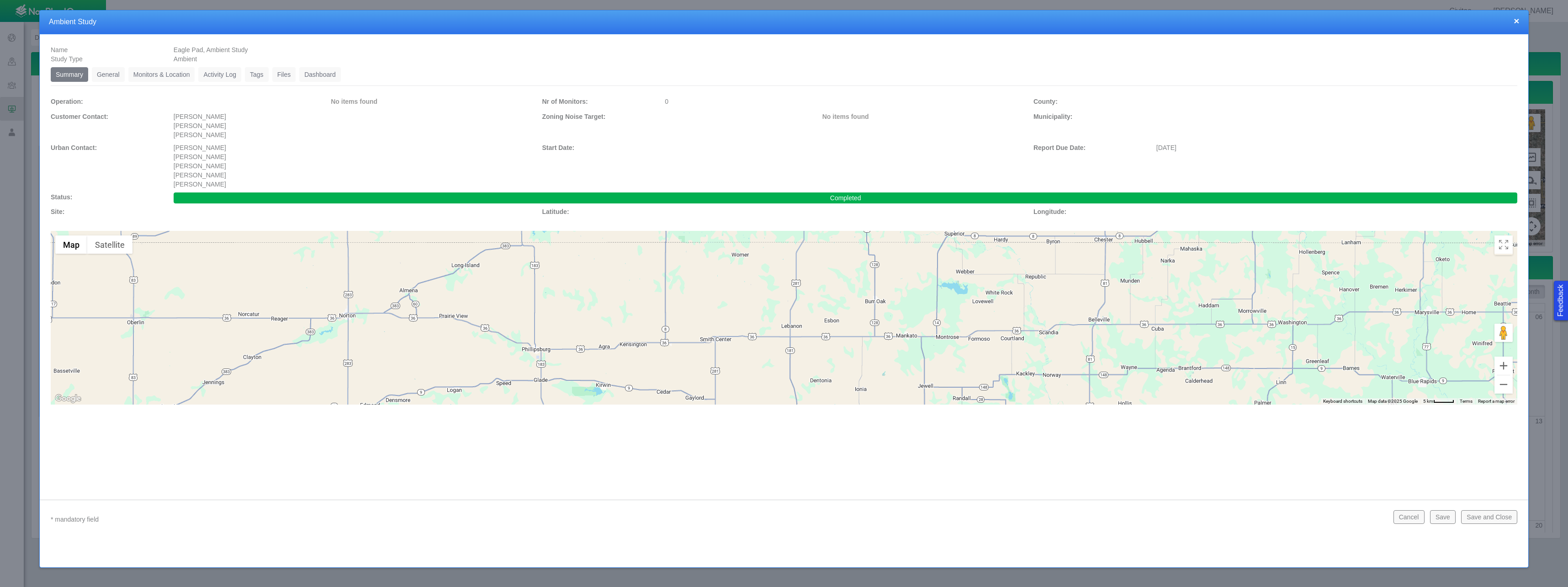
click at [153, 74] on link "Monitors & Location" at bounding box center [162, 74] width 67 height 15
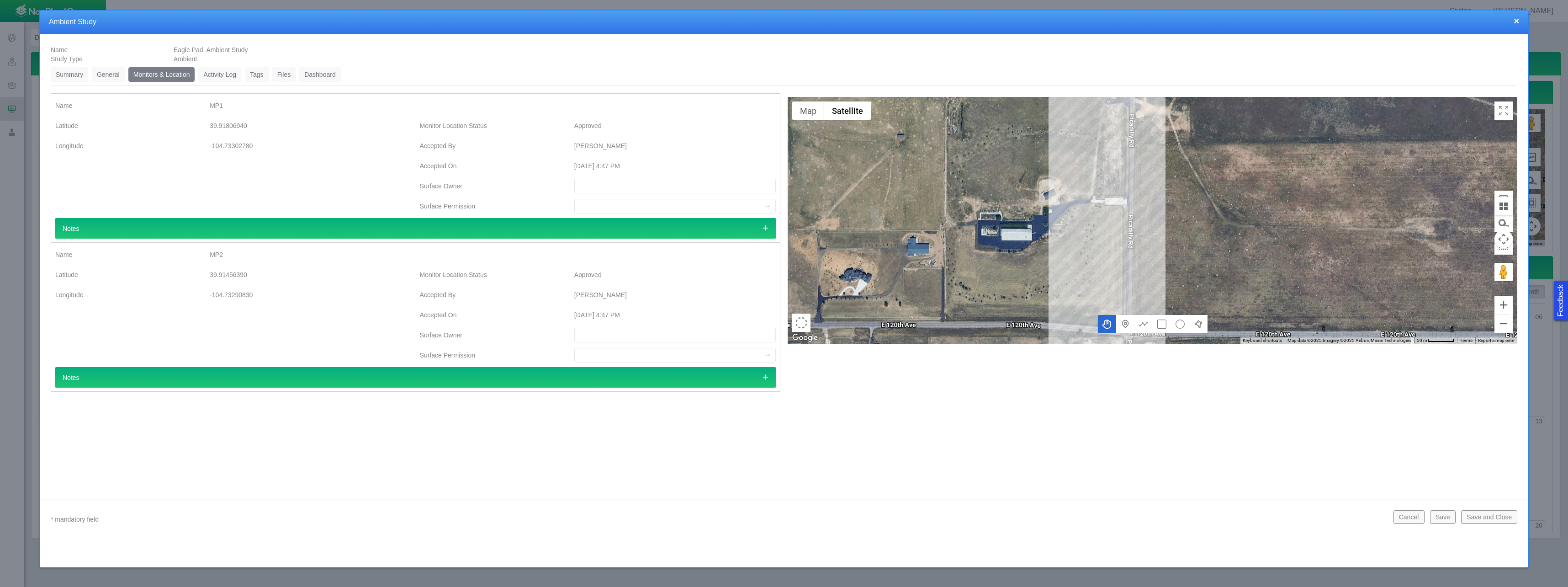
click at [1517, 20] on button "×" at bounding box center [1516, 21] width 5 height 10
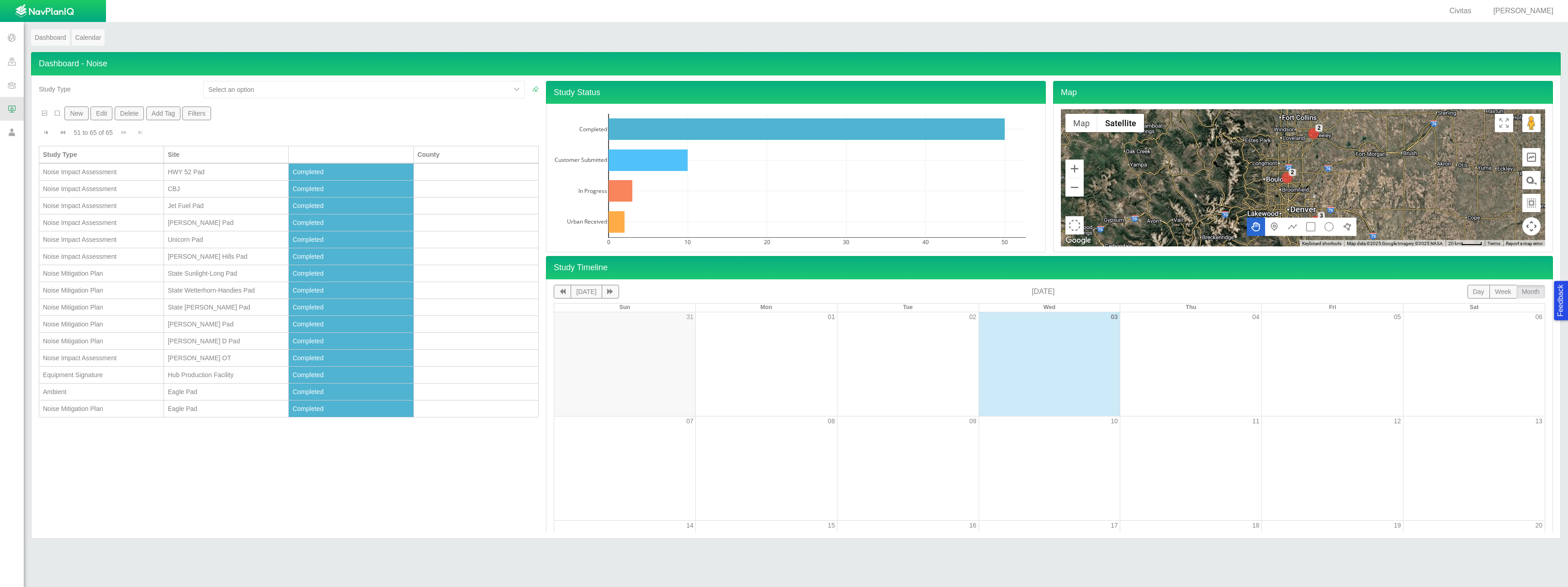
click at [61, 133] on span "Go to previous page" at bounding box center [63, 132] width 7 height 7
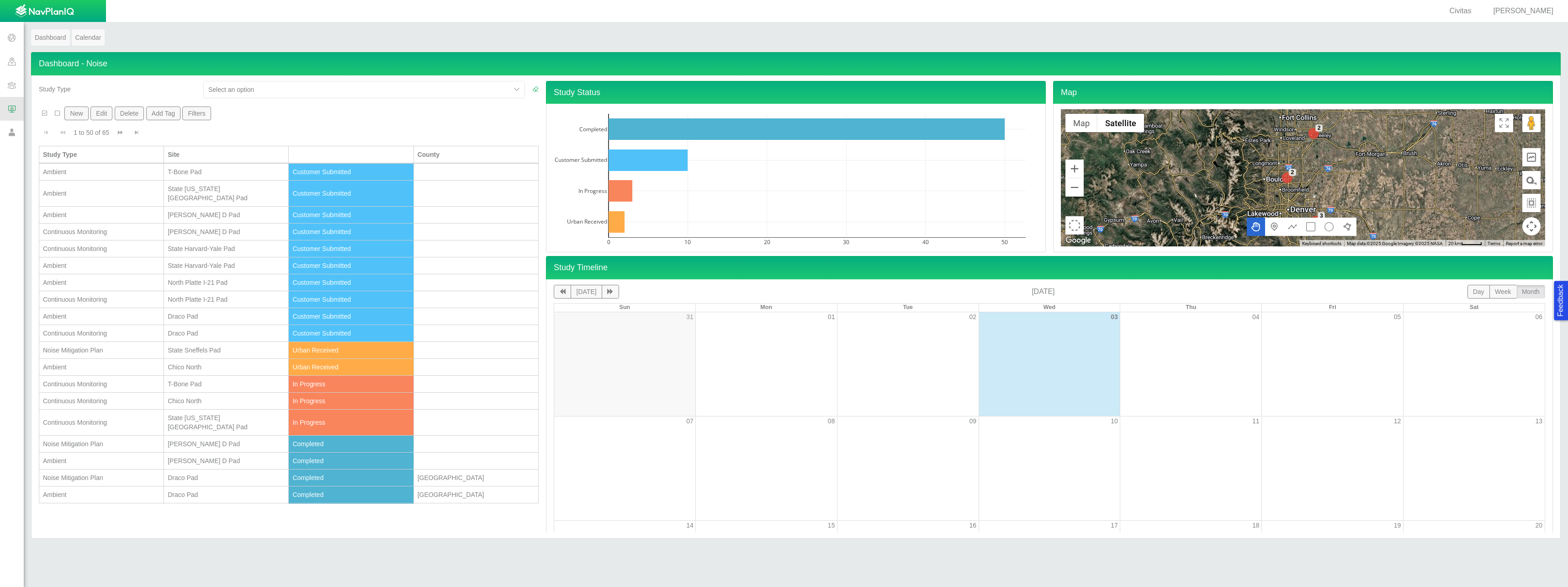
click at [180, 188] on div "State [US_STATE][GEOGRAPHIC_DATA] Pad" at bounding box center [226, 193] width 117 height 18
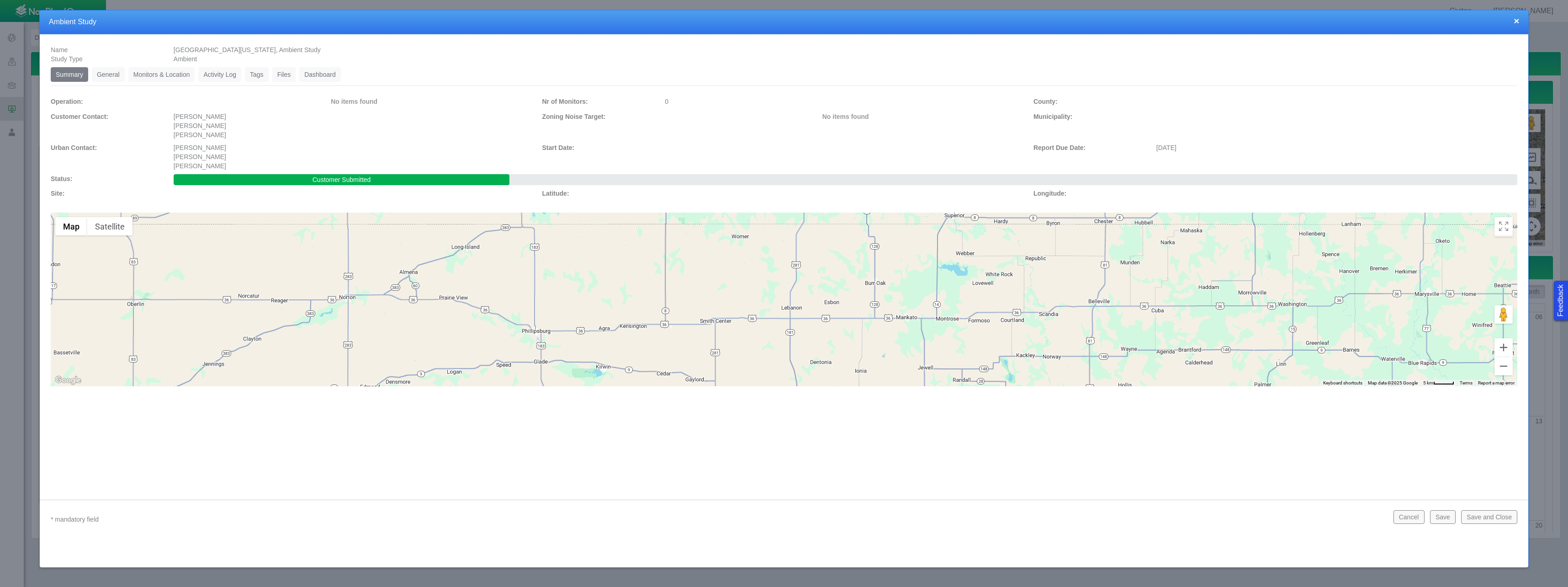
click at [167, 76] on link "Monitors & Location" at bounding box center [162, 74] width 67 height 15
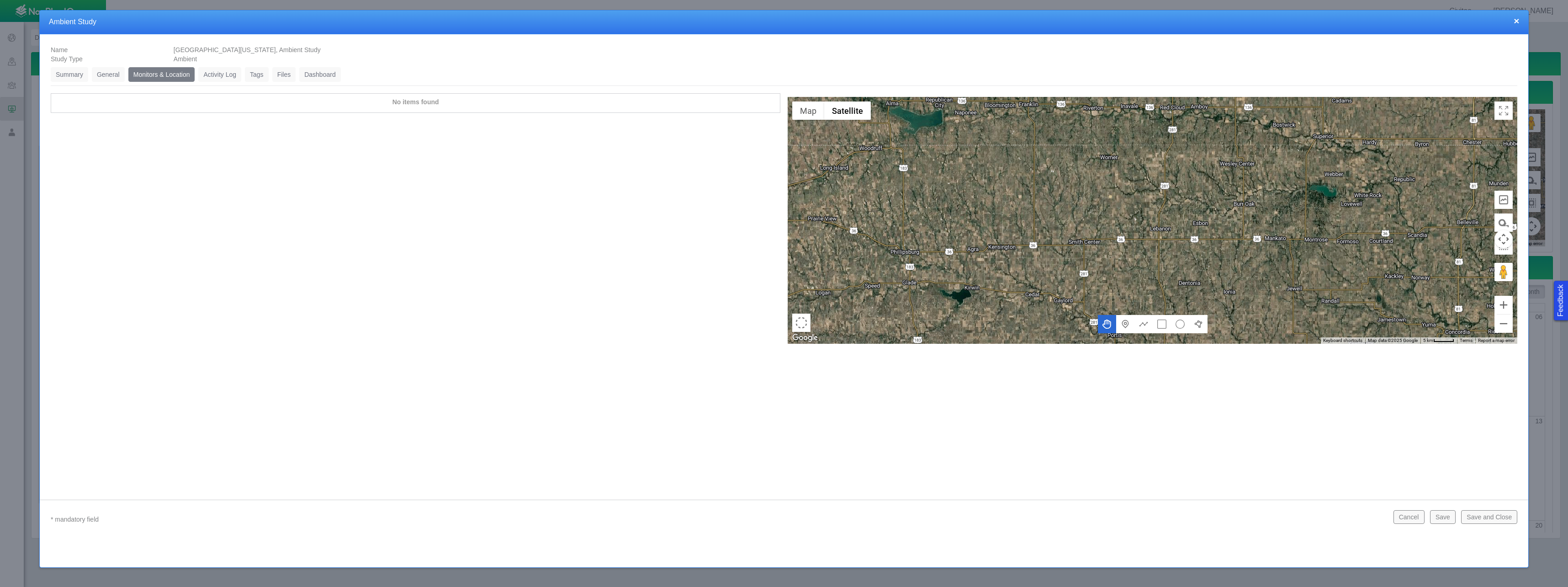
click at [107, 77] on link "General" at bounding box center [108, 74] width 33 height 15
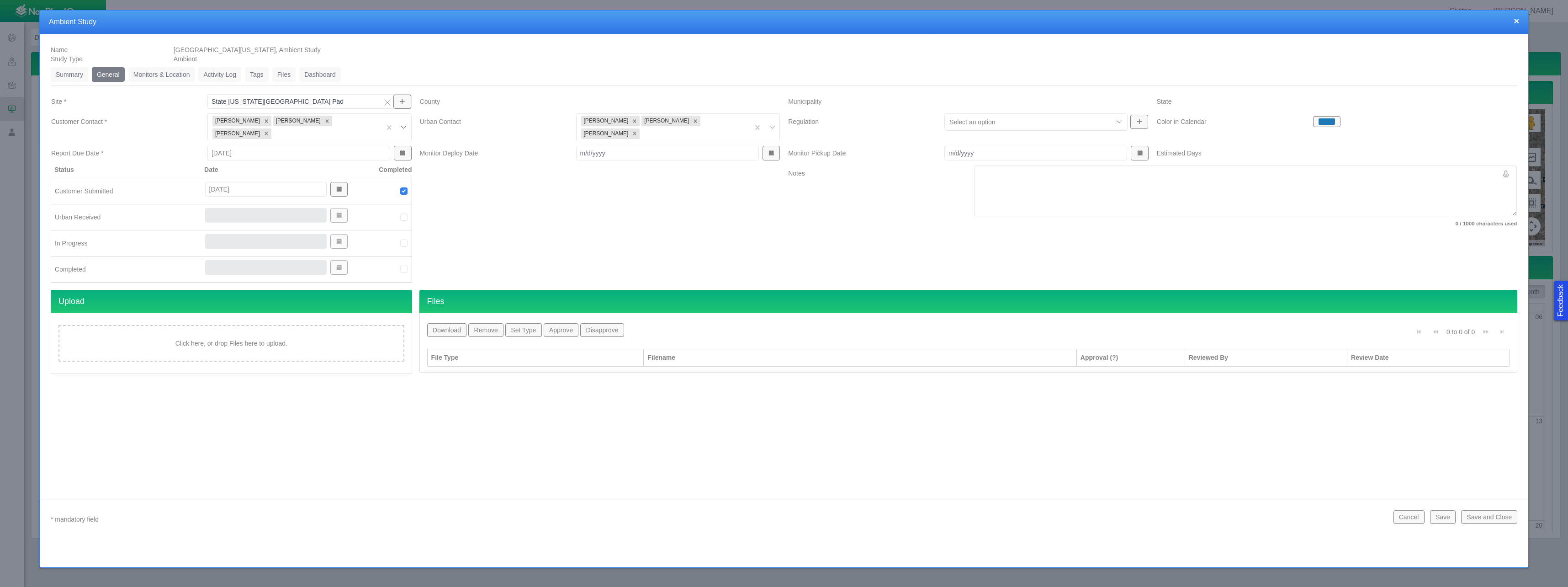
click at [167, 74] on link "Monitors & Location" at bounding box center [162, 74] width 67 height 15
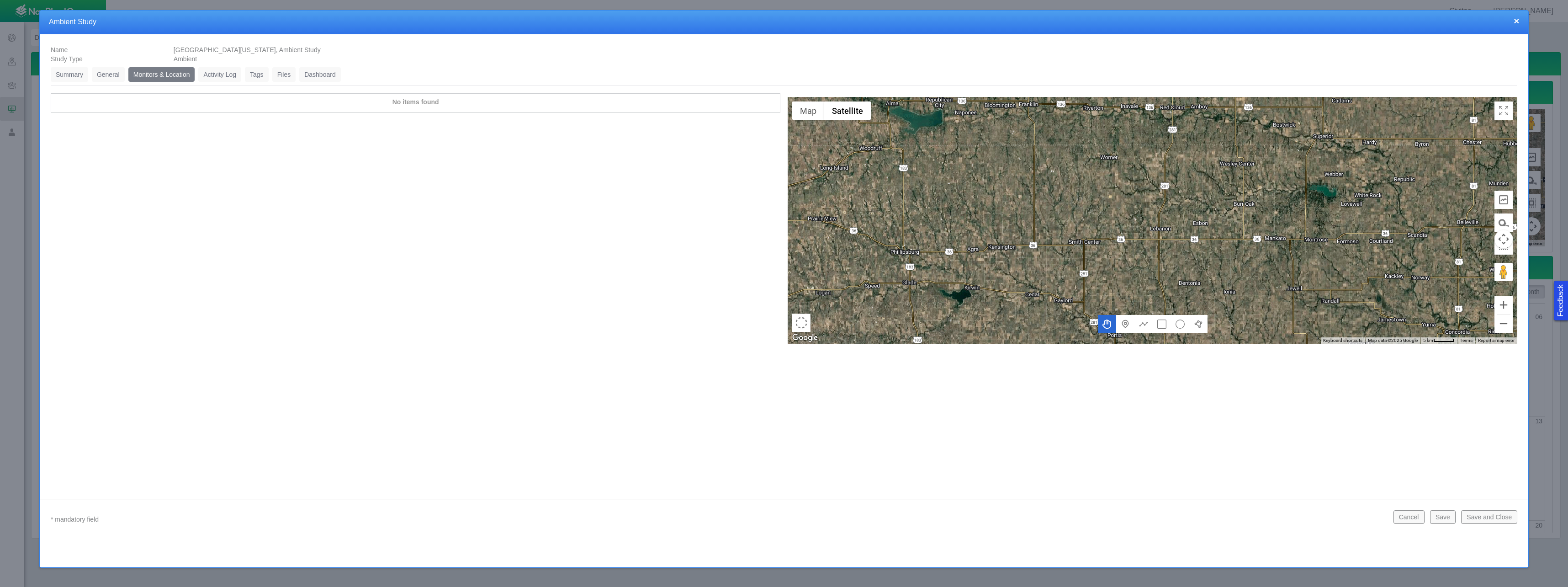
click at [217, 79] on link "Activity Log" at bounding box center [220, 74] width 43 height 15
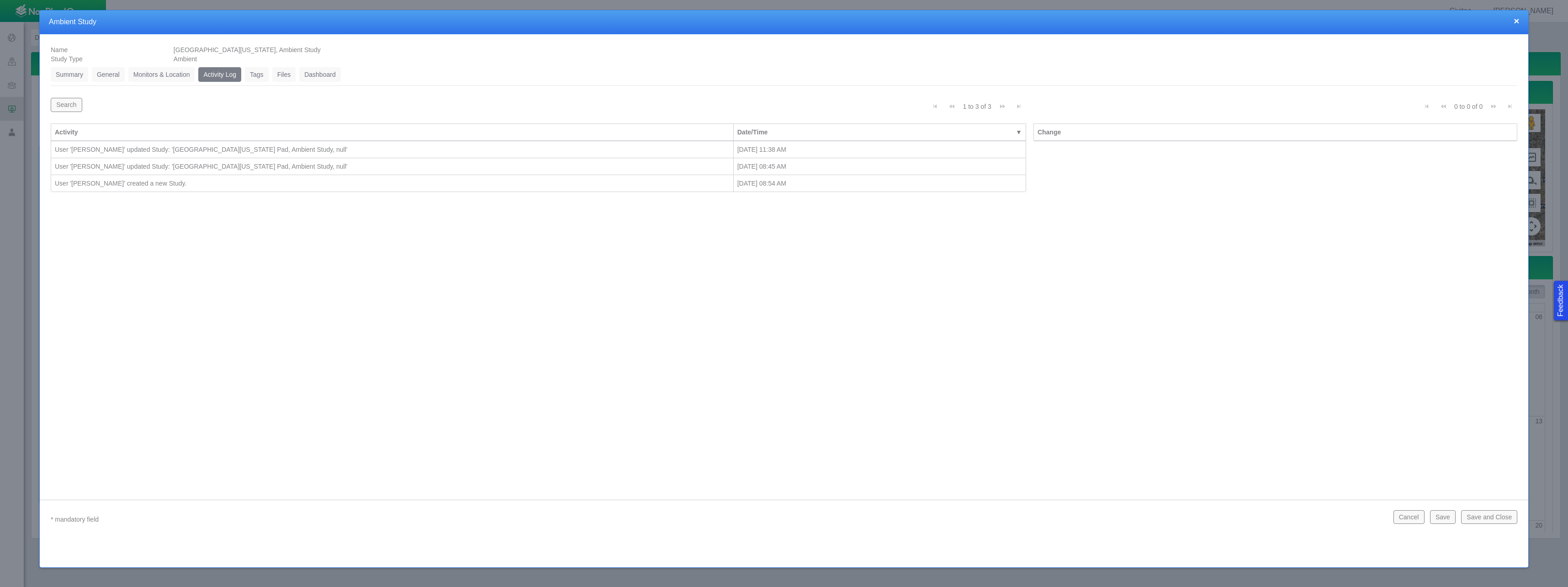
click at [263, 74] on link "Tags" at bounding box center [256, 74] width 24 height 15
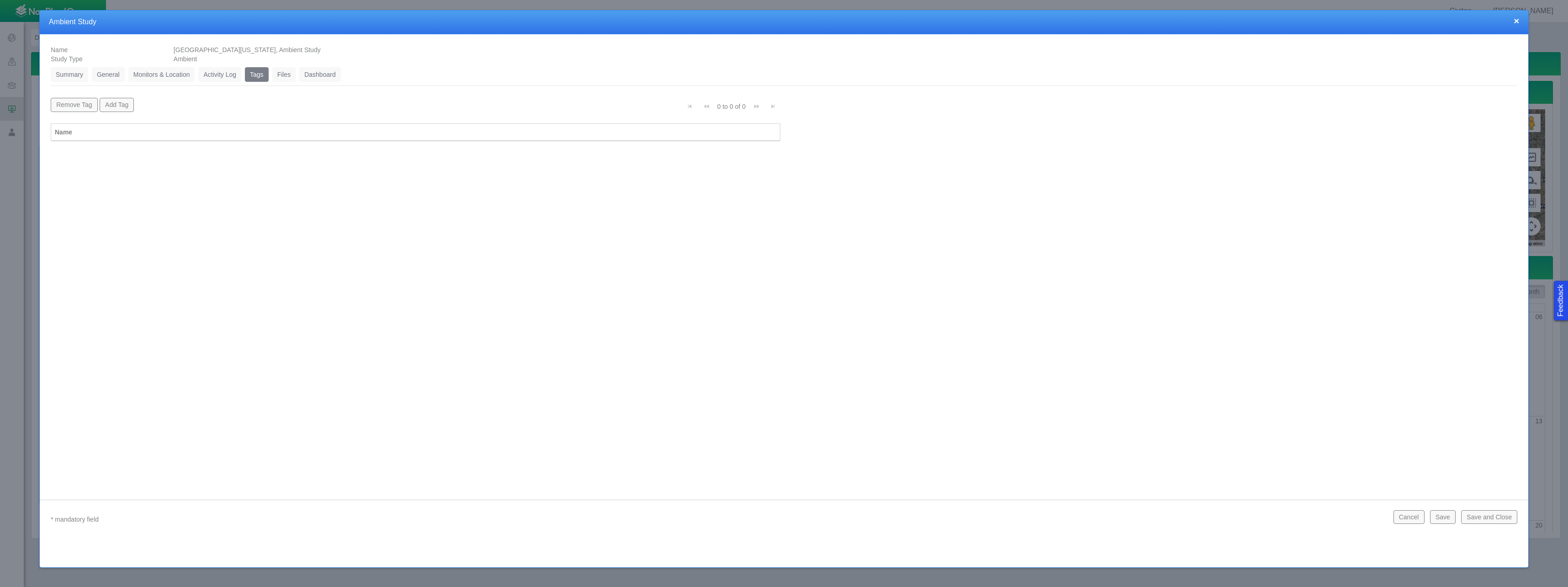
click at [1519, 21] on button "×" at bounding box center [1516, 21] width 5 height 10
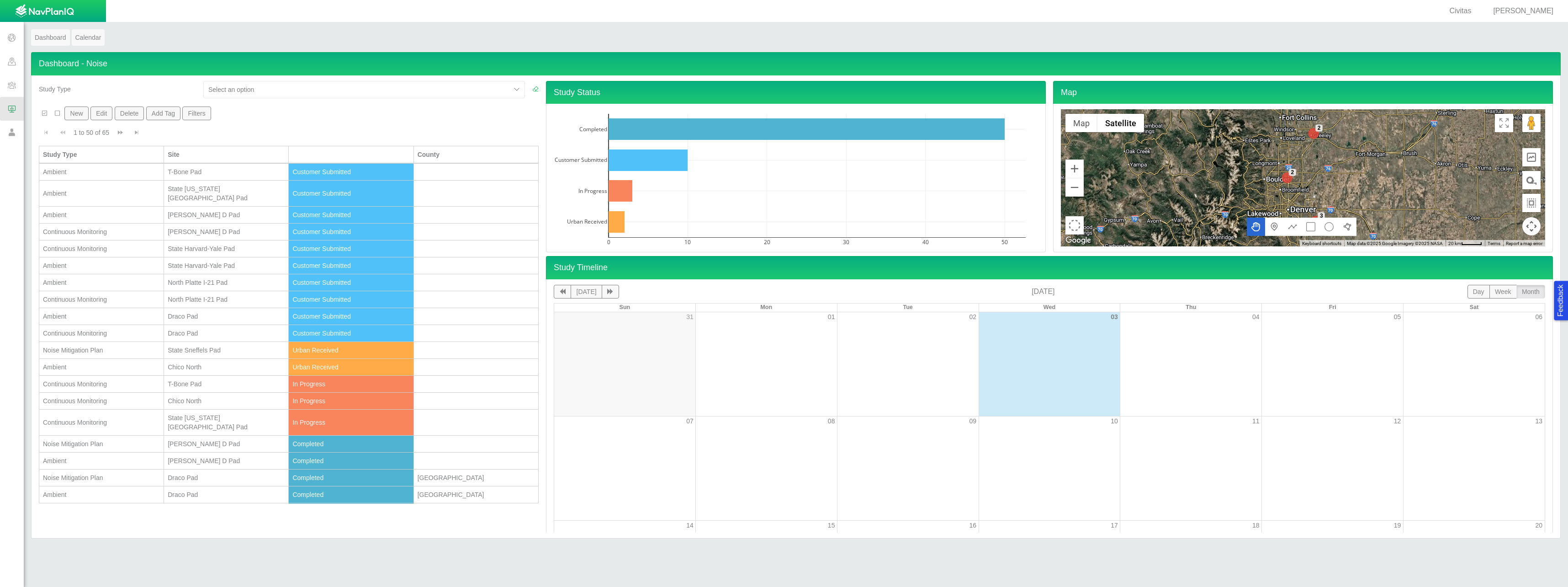
click at [15, 83] on span at bounding box center [12, 85] width 24 height 24
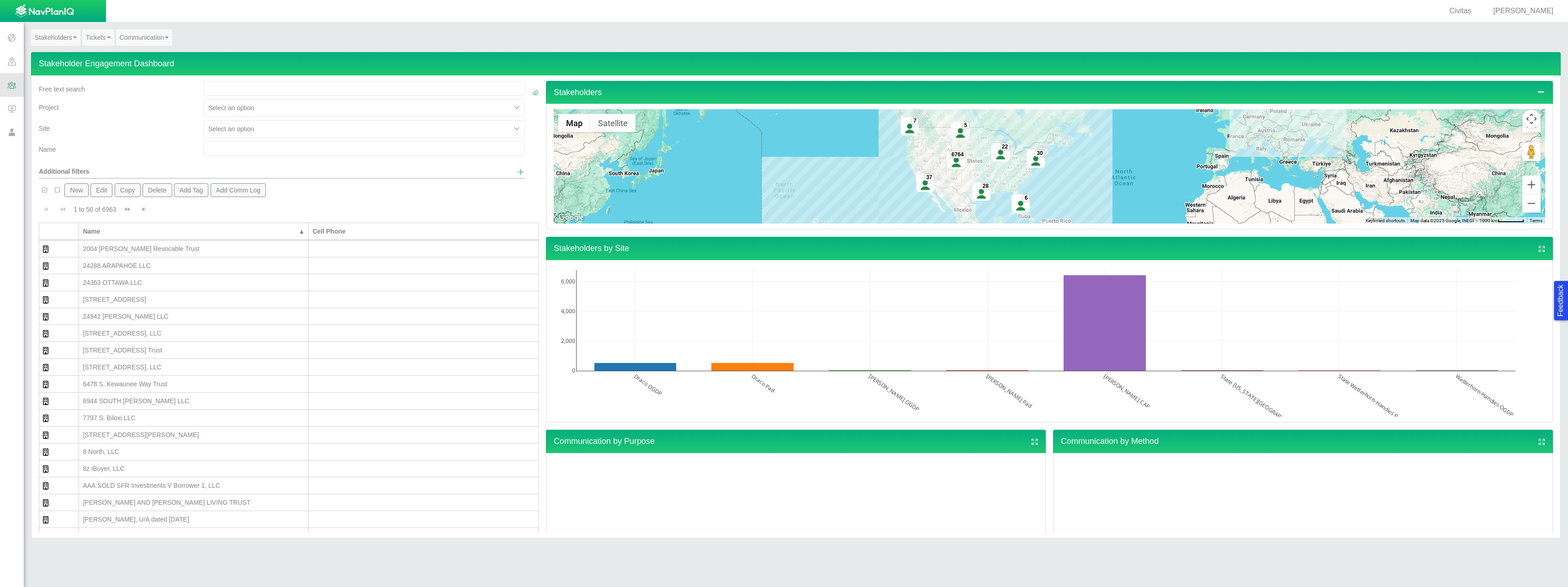
click at [15, 133] on span at bounding box center [12, 132] width 24 height 24
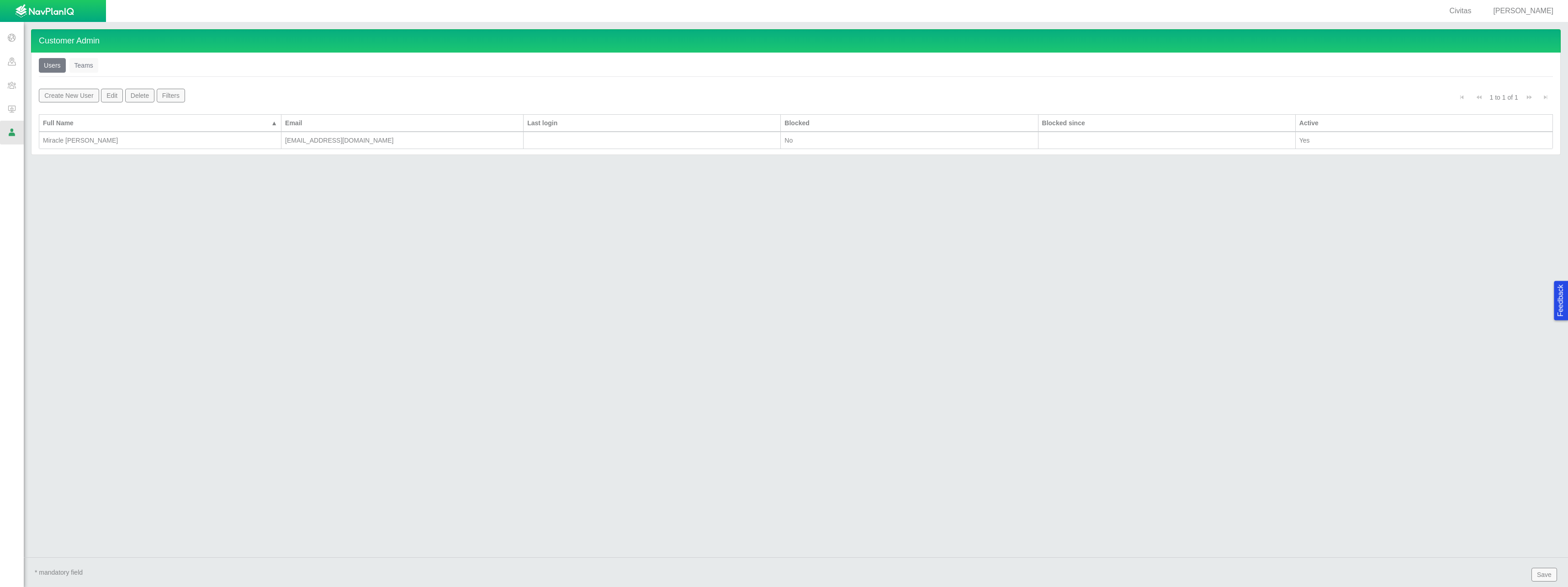
click at [16, 110] on span at bounding box center [12, 108] width 24 height 24
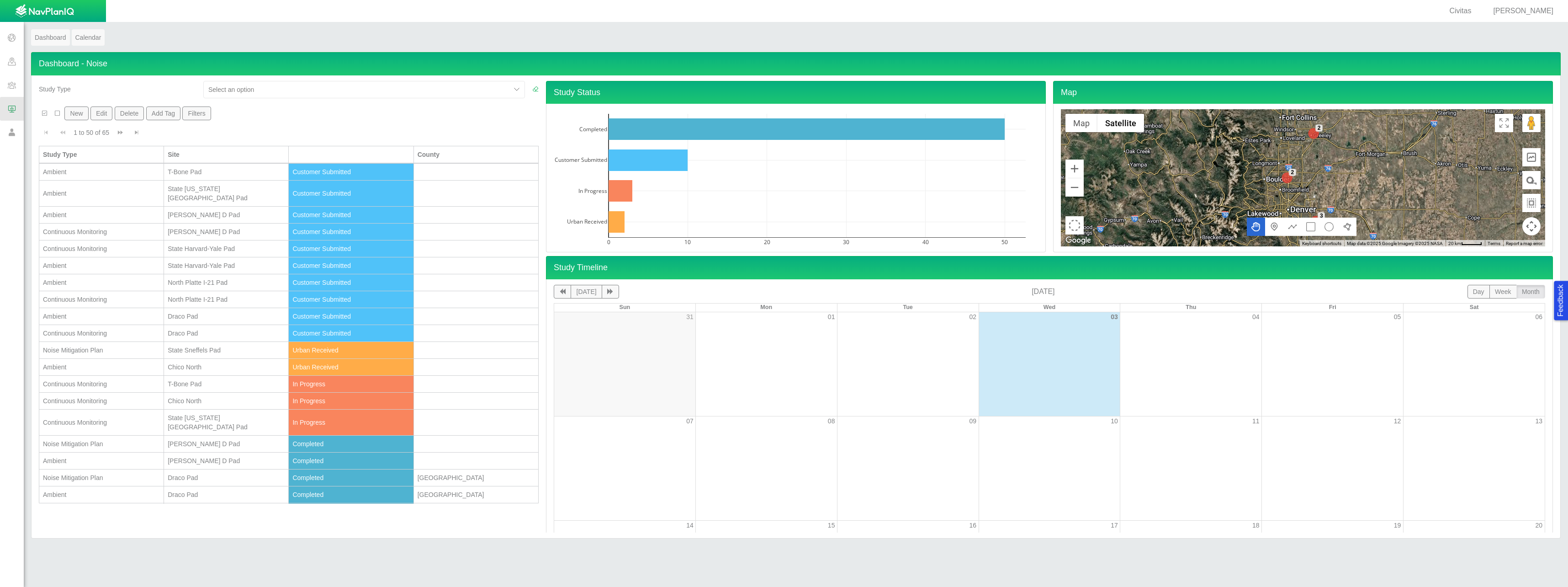
click at [10, 86] on span at bounding box center [12, 85] width 24 height 24
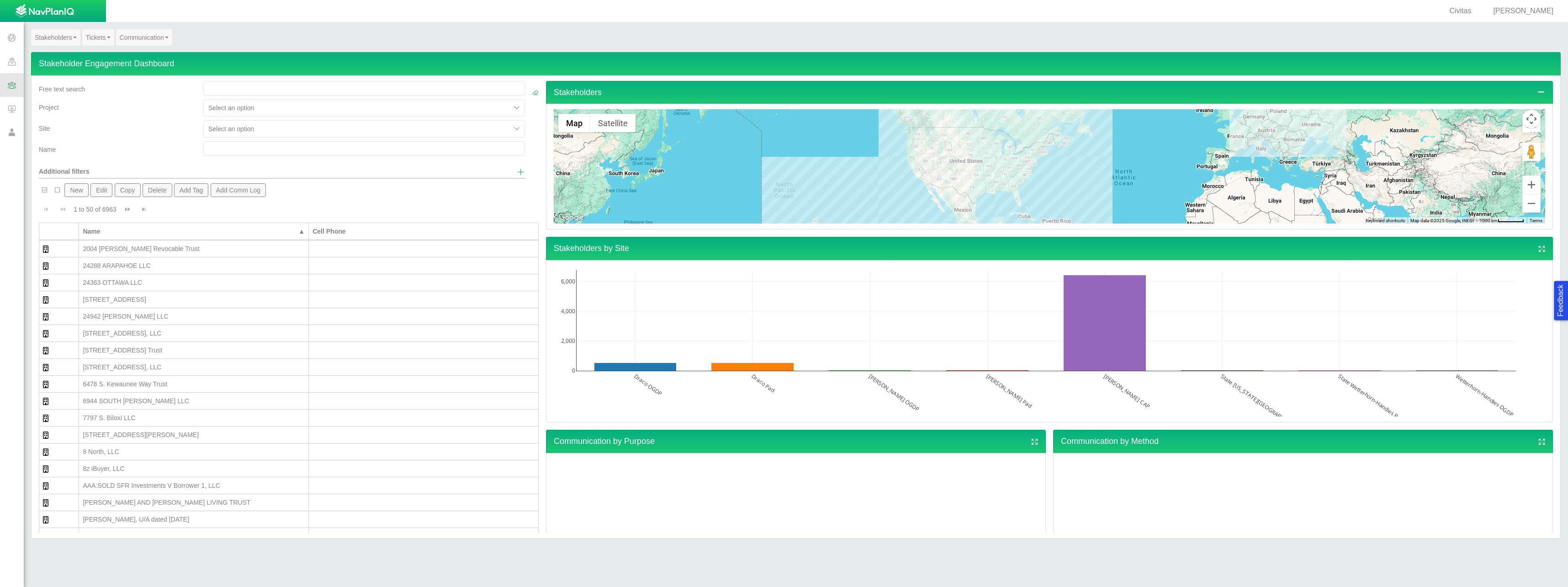
click at [15, 63] on span at bounding box center [12, 61] width 24 height 24
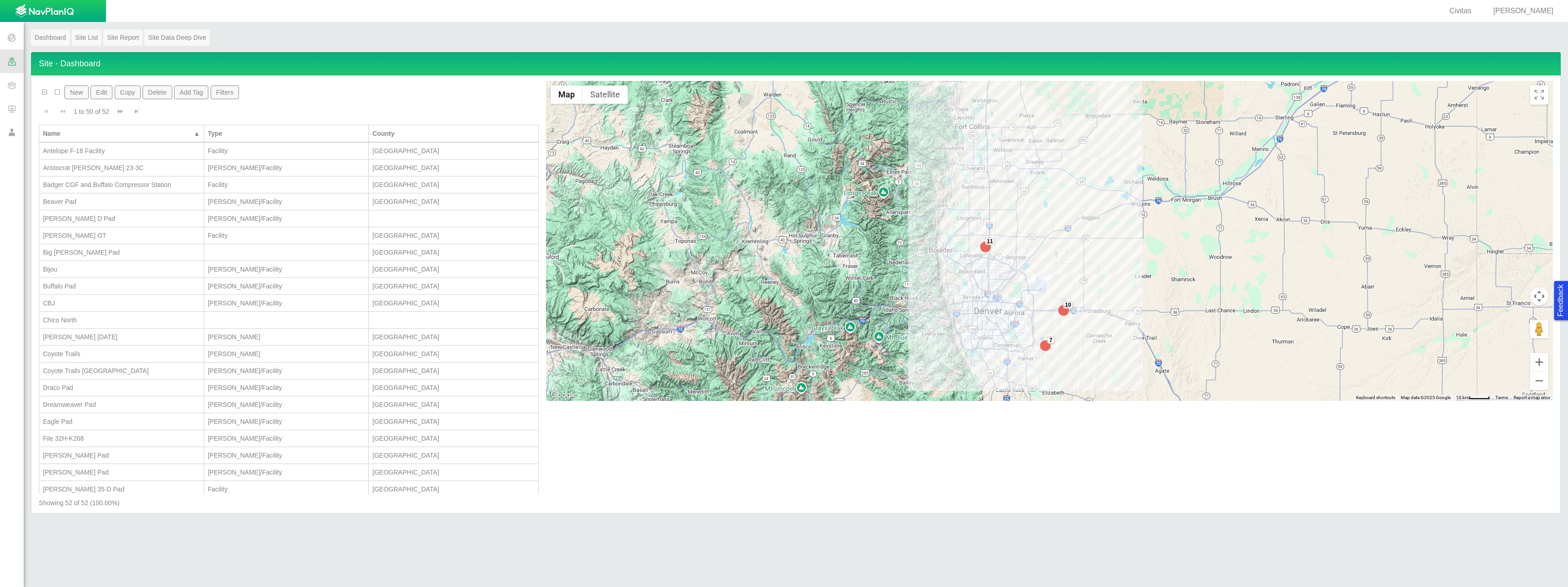
click at [82, 286] on div "Buffalo Pad" at bounding box center [122, 286] width 157 height 9
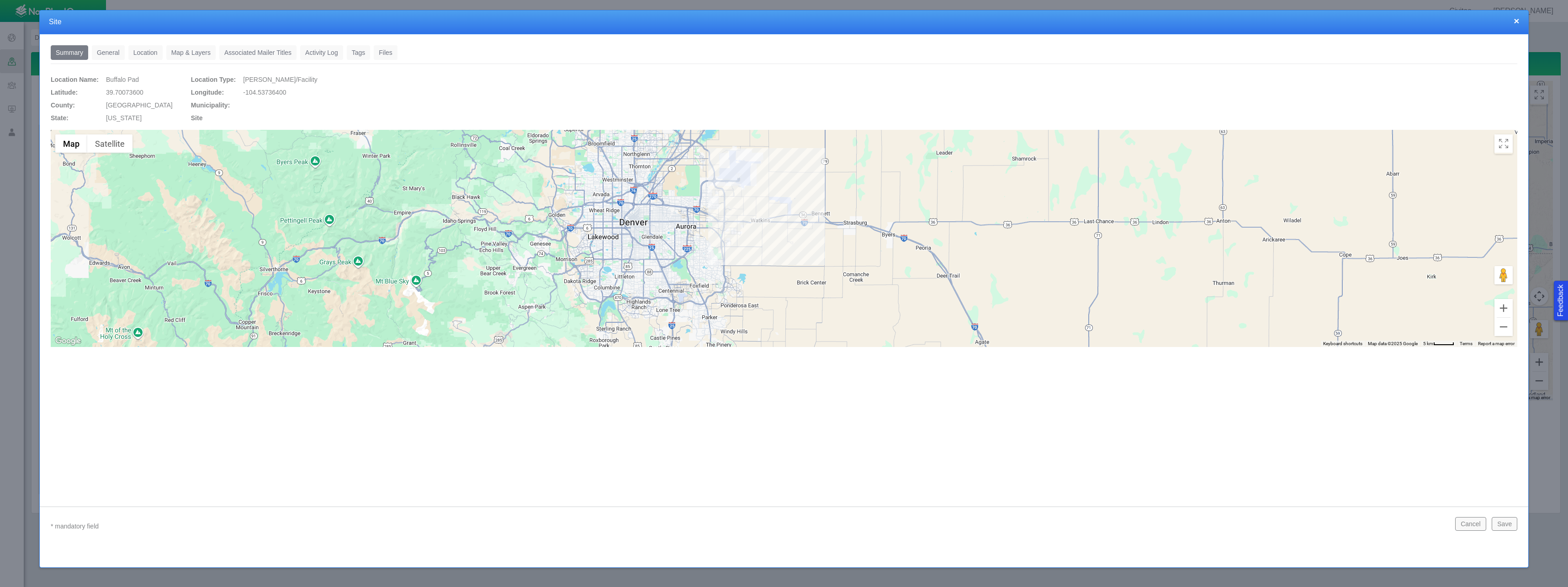
click at [121, 53] on link "General" at bounding box center [108, 52] width 33 height 15
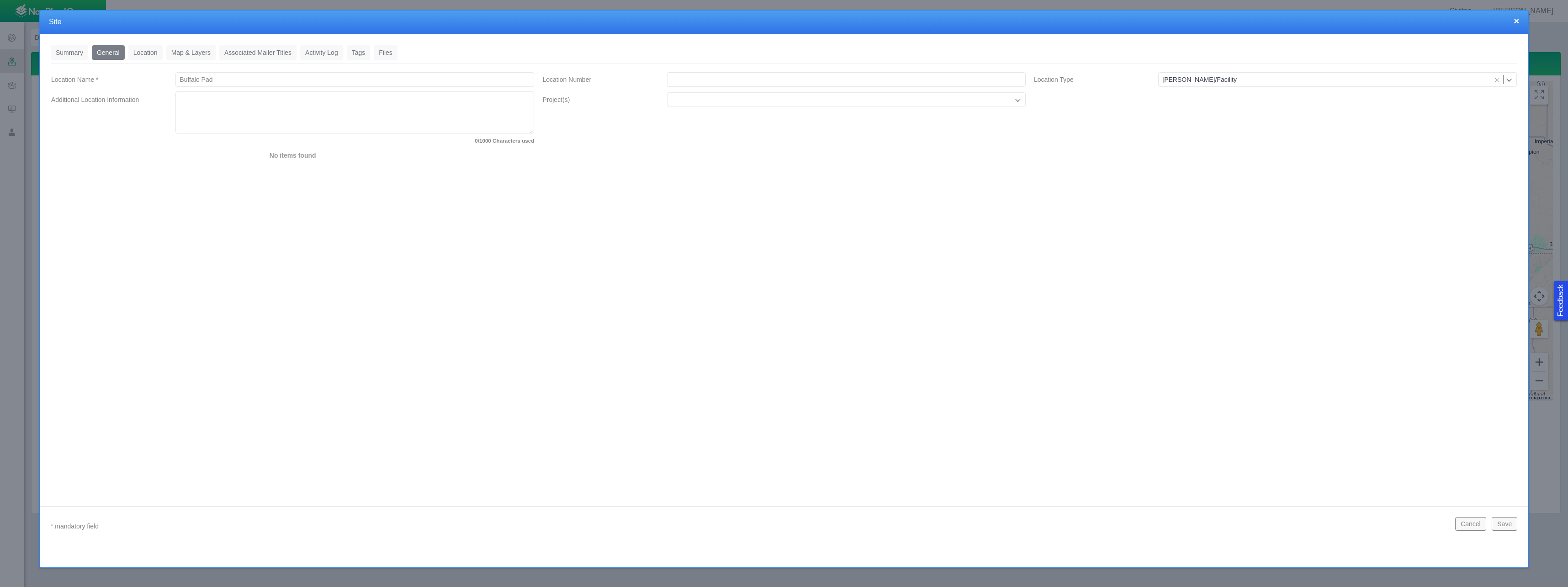
click at [149, 49] on link "Location" at bounding box center [145, 52] width 34 height 15
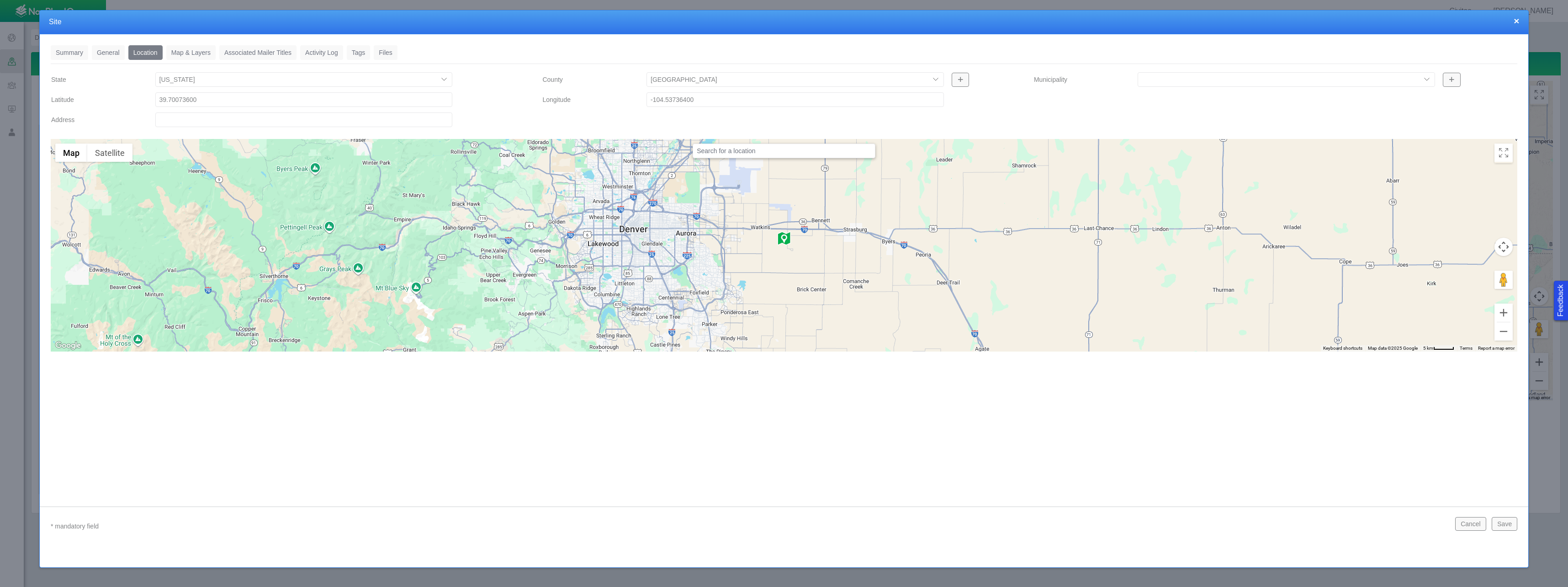
click at [181, 52] on link "Map & Layers" at bounding box center [191, 52] width 49 height 15
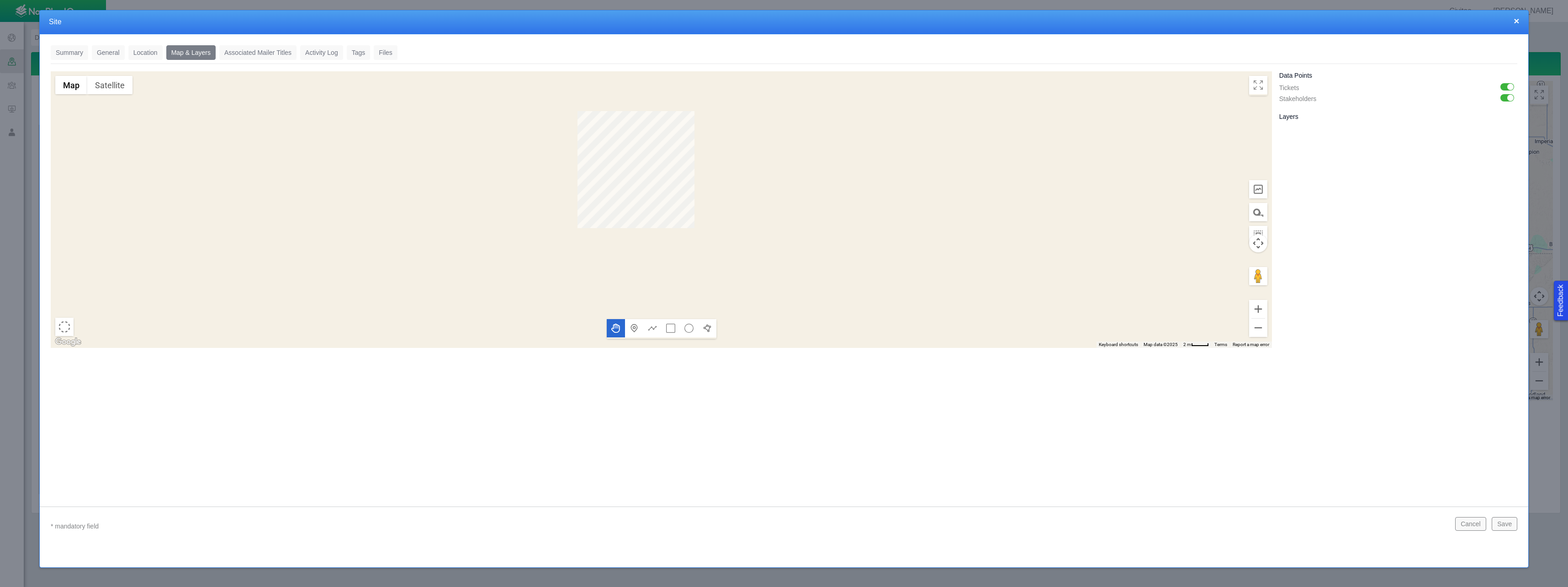
click at [259, 53] on link "Associated Mailer Titles" at bounding box center [257, 52] width 77 height 15
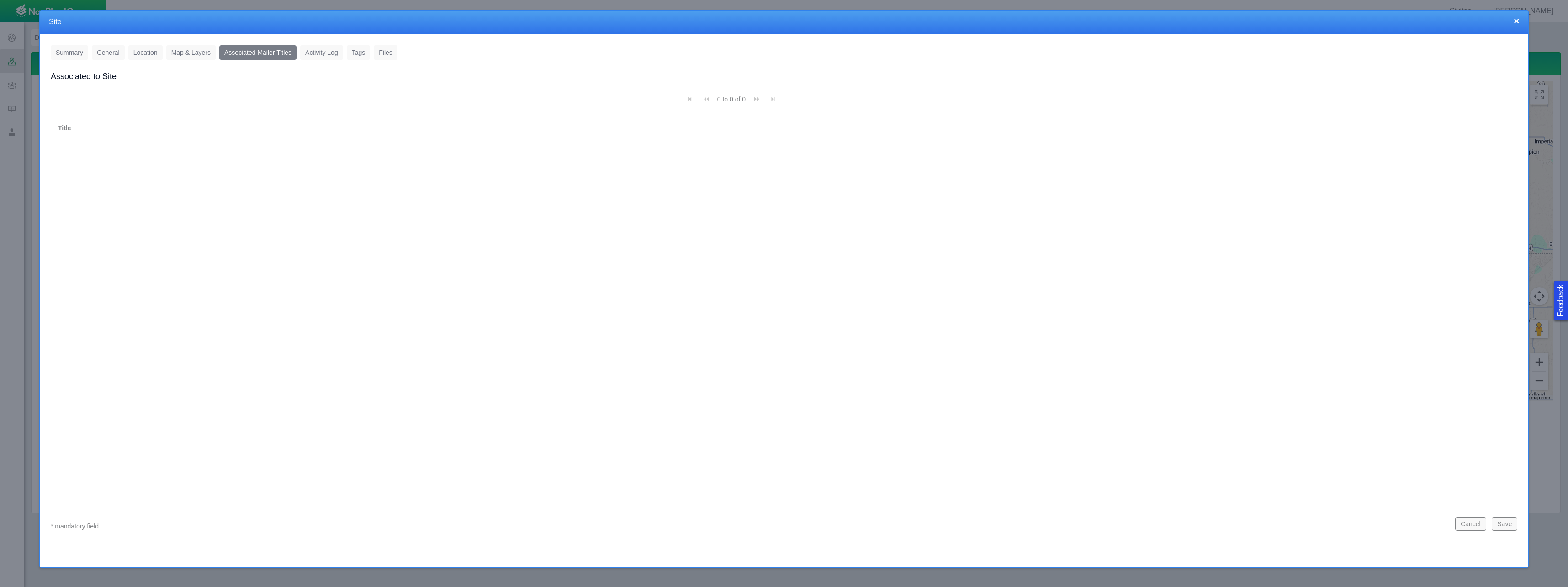
click at [327, 53] on link "Activity Log" at bounding box center [321, 52] width 43 height 15
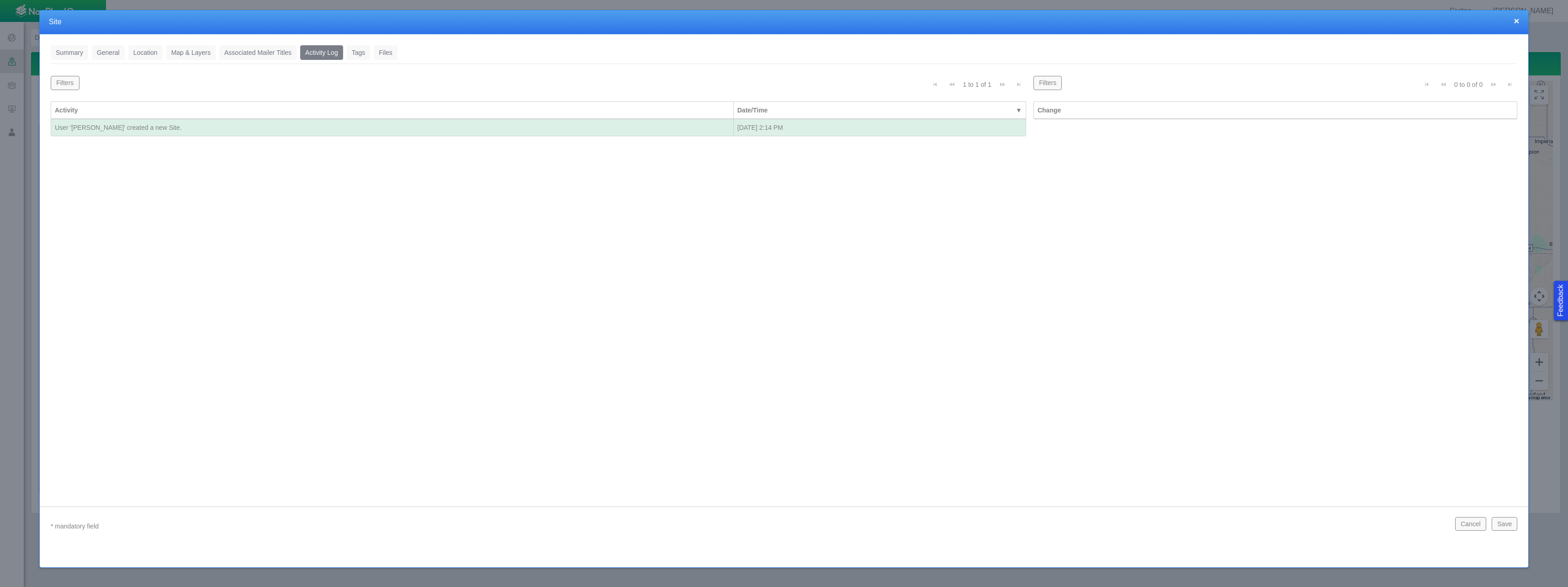
click at [190, 130] on div "User '[PERSON_NAME]' created a new Site." at bounding box center [392, 127] width 675 height 9
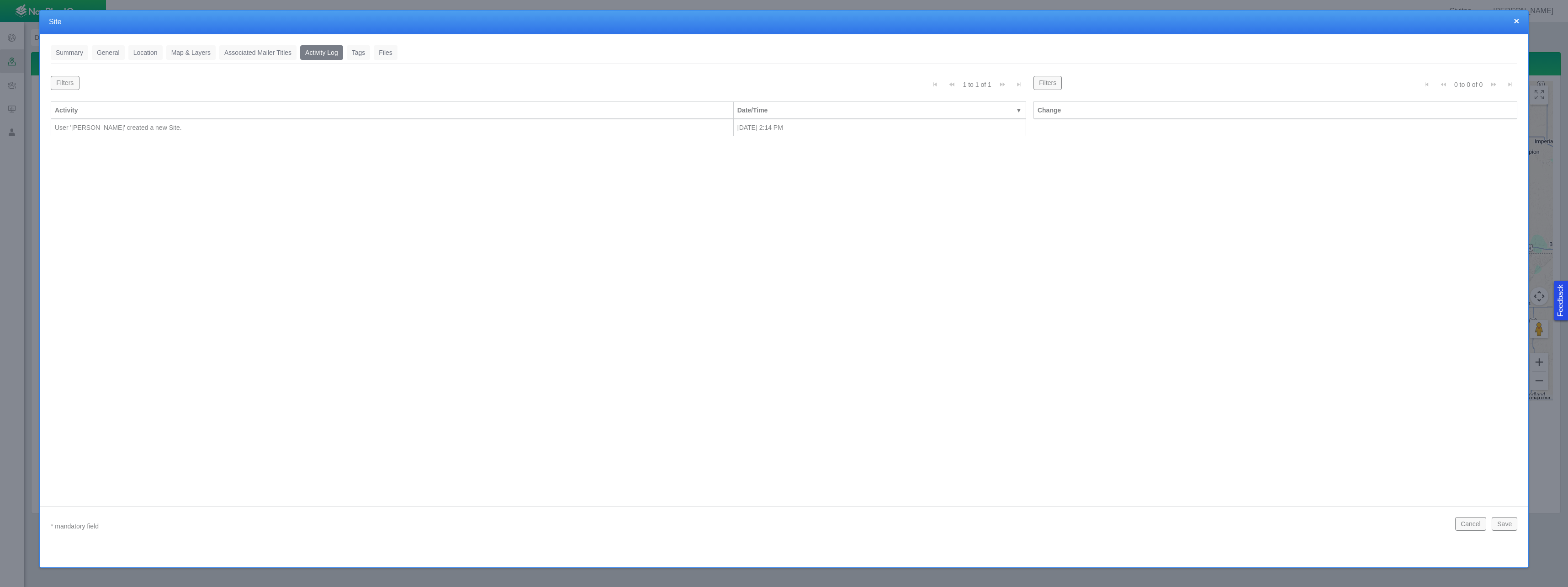
click at [190, 130] on div "User '[PERSON_NAME]' created a new Site." at bounding box center [392, 127] width 675 height 9
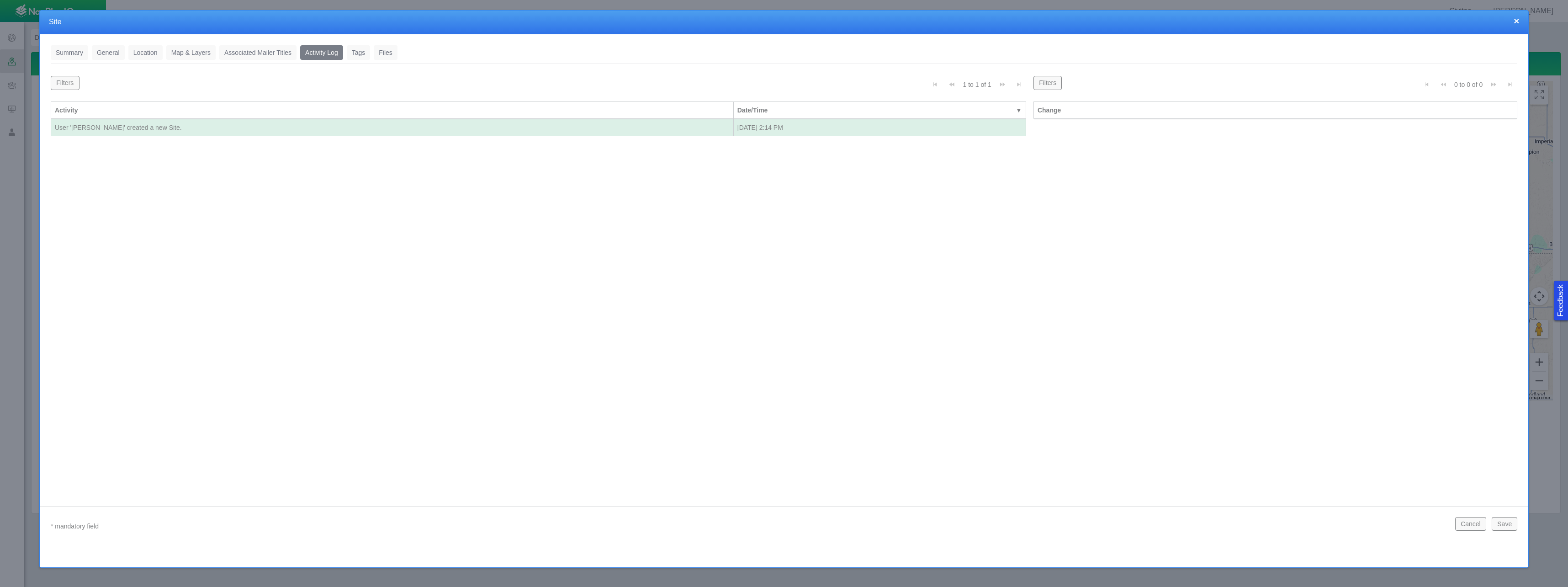
click at [191, 130] on div "User '[PERSON_NAME]' created a new Site." at bounding box center [392, 127] width 675 height 9
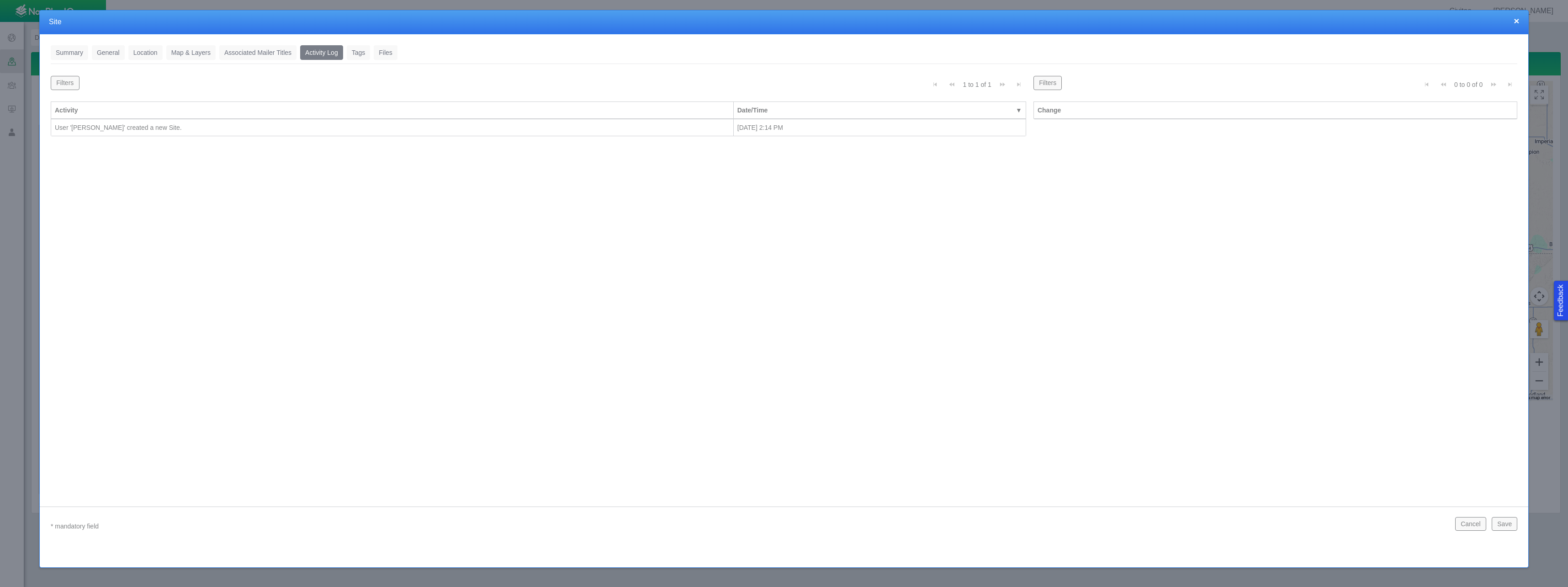
click at [366, 55] on link "Tags" at bounding box center [359, 52] width 24 height 15
click at [387, 54] on link "Files" at bounding box center [385, 52] width 24 height 15
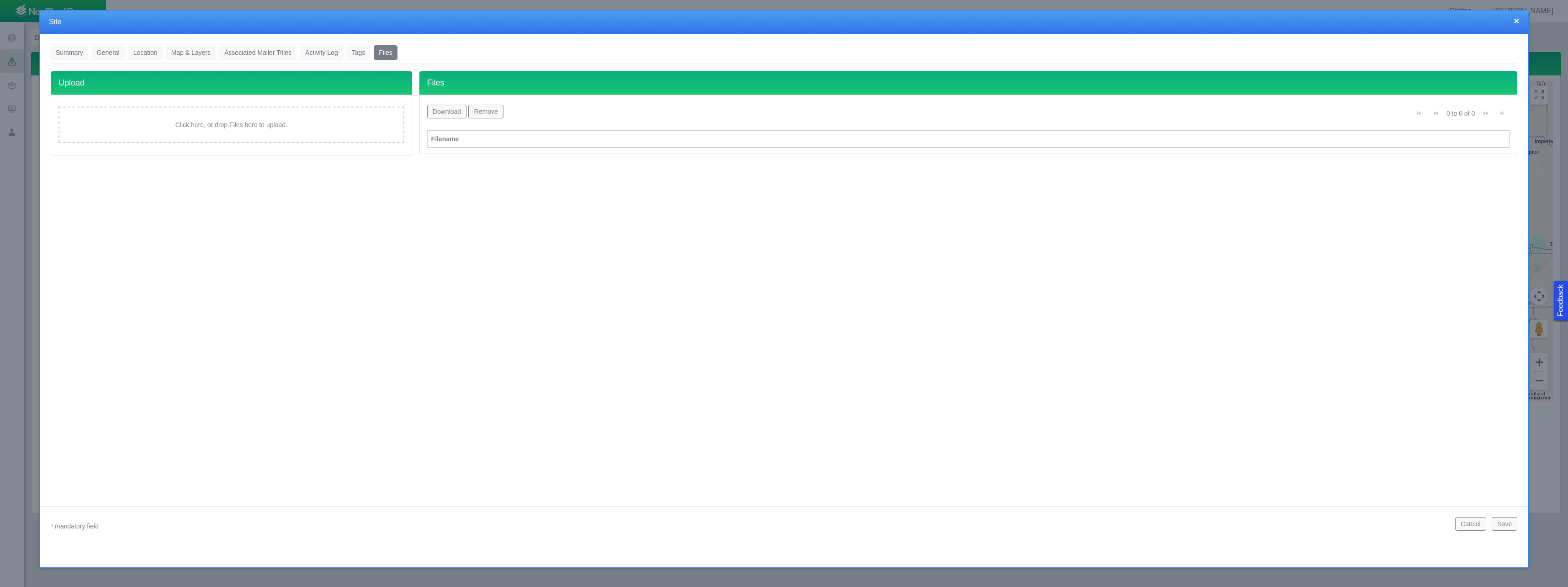
click at [1516, 21] on button "×" at bounding box center [1516, 21] width 5 height 10
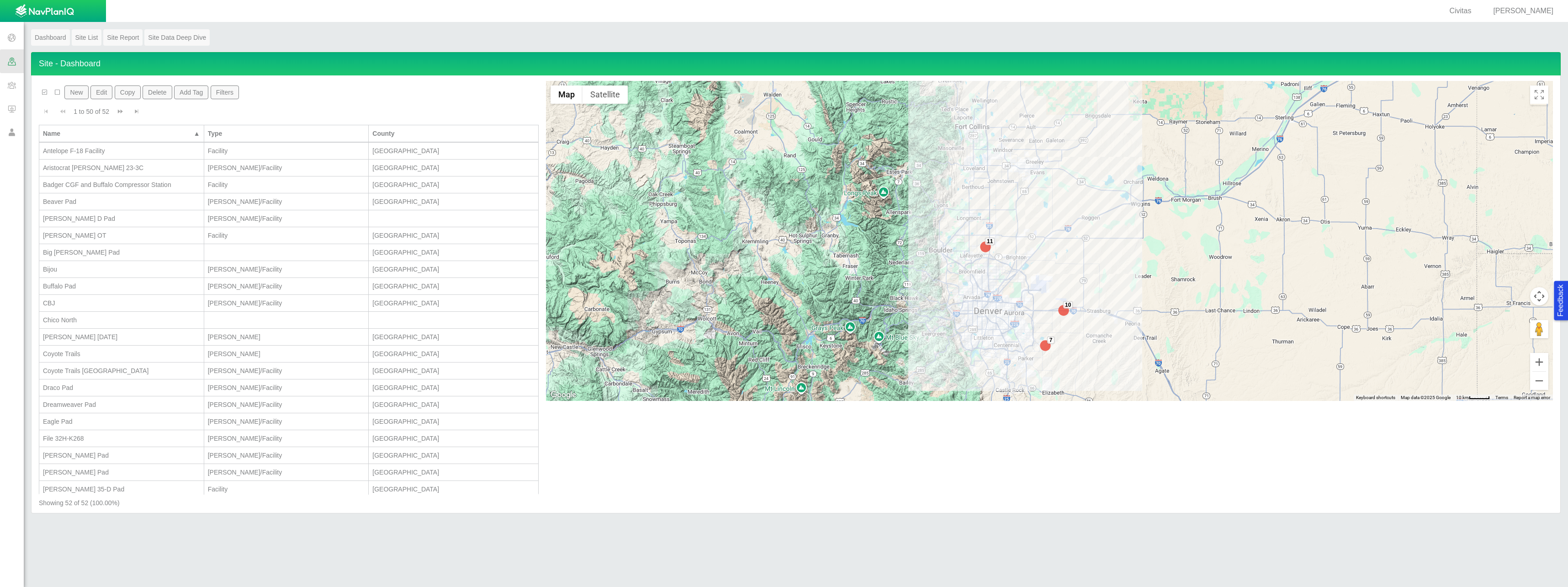
click at [16, 40] on span at bounding box center [12, 37] width 24 height 24
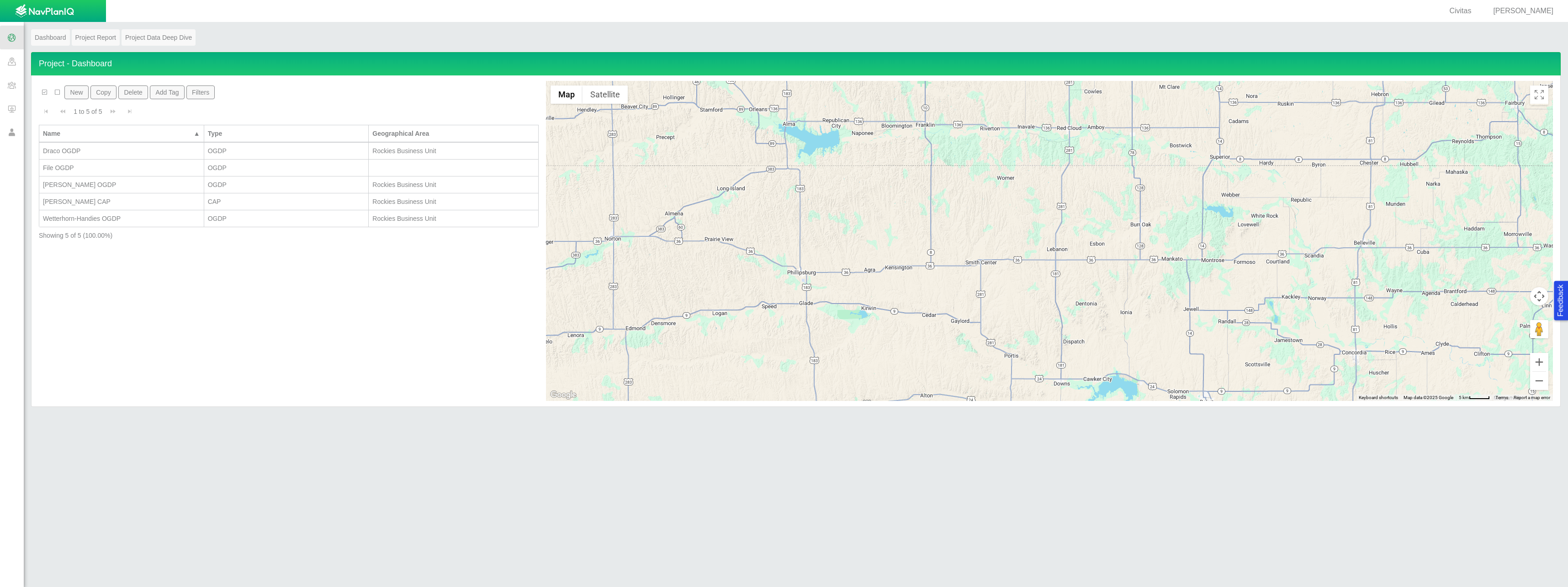
click at [79, 202] on div "[PERSON_NAME] CAP" at bounding box center [122, 202] width 157 height 9
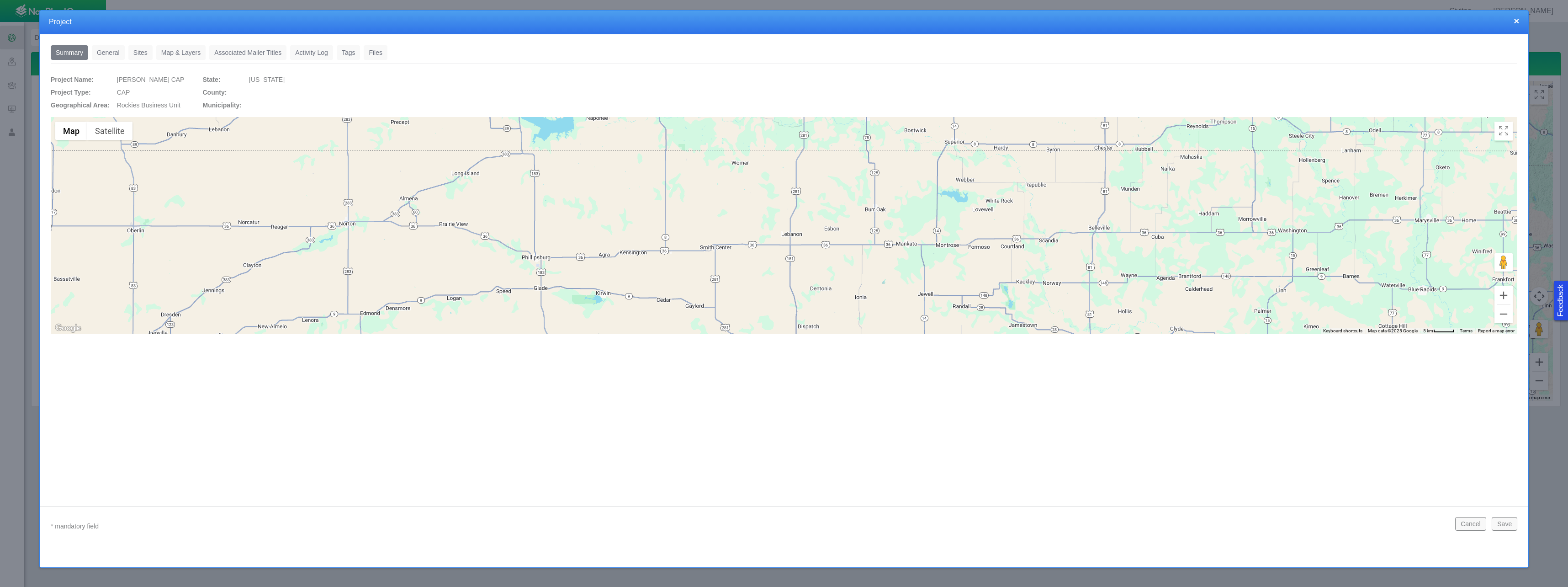
click at [181, 51] on link "Map & Layers" at bounding box center [181, 52] width 49 height 15
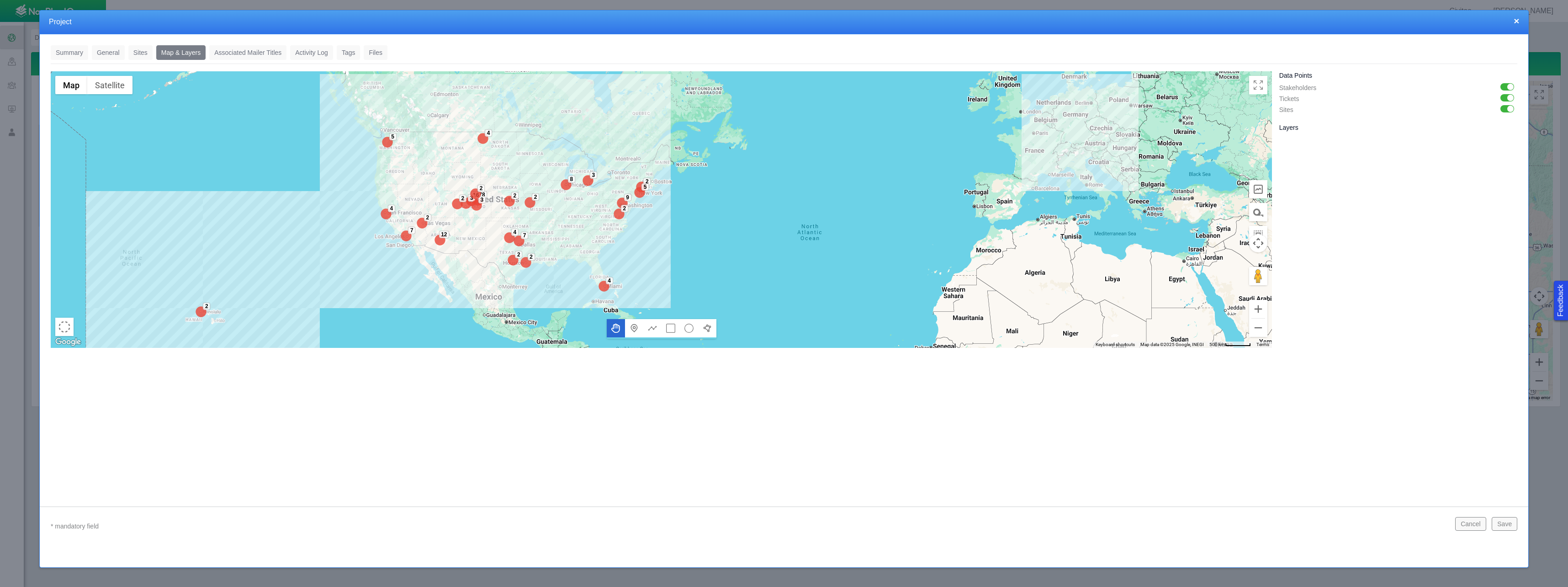
click at [1517, 23] on button "×" at bounding box center [1516, 21] width 5 height 10
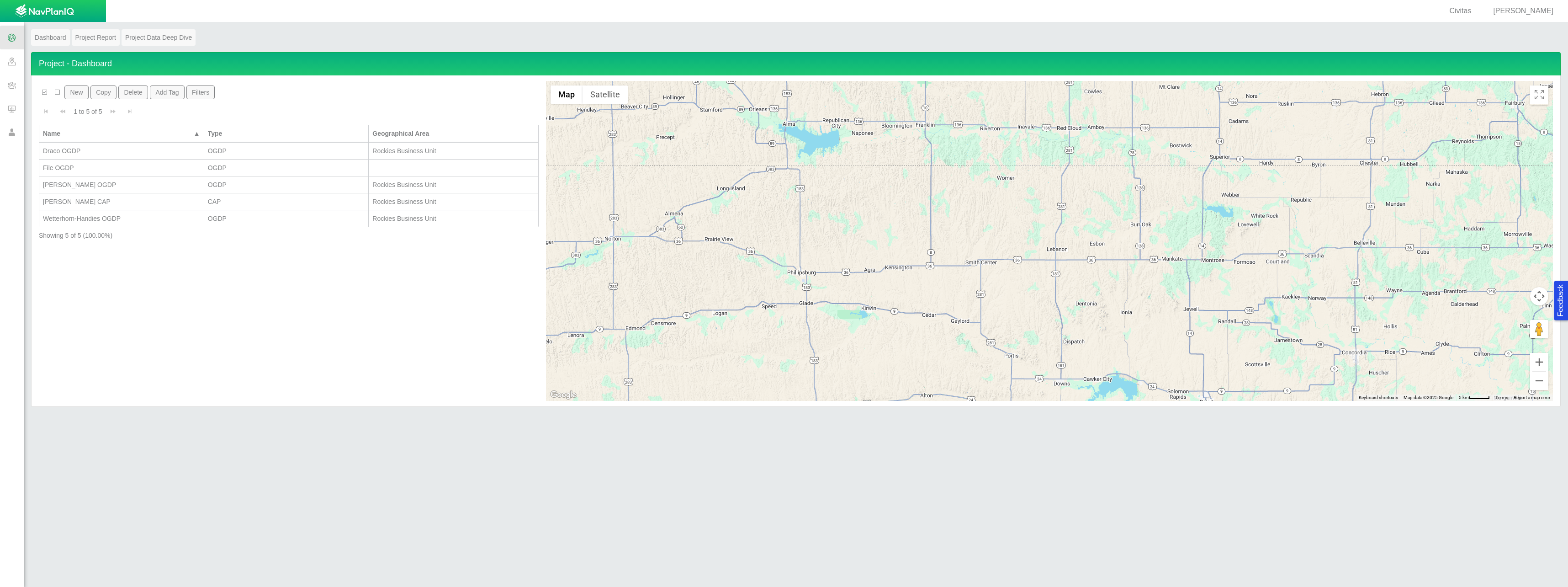
click at [13, 109] on span at bounding box center [12, 108] width 24 height 24
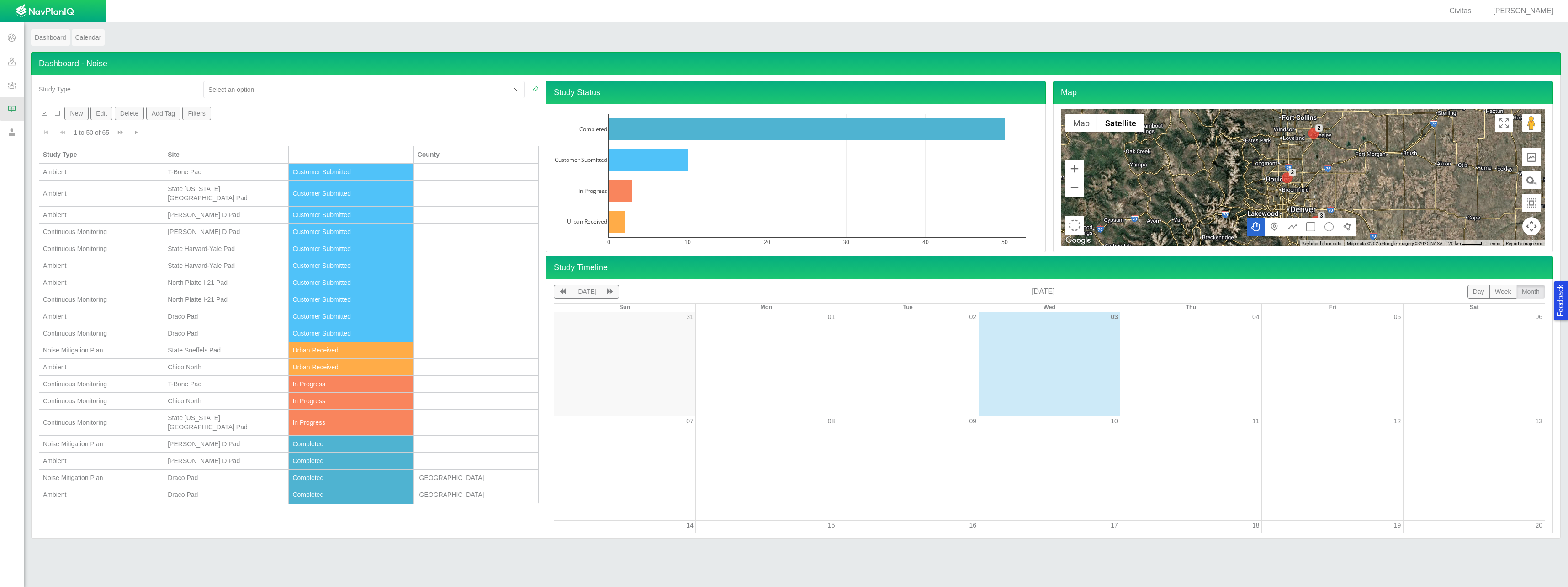
click at [52, 38] on link "Dashboard" at bounding box center [51, 37] width 39 height 16
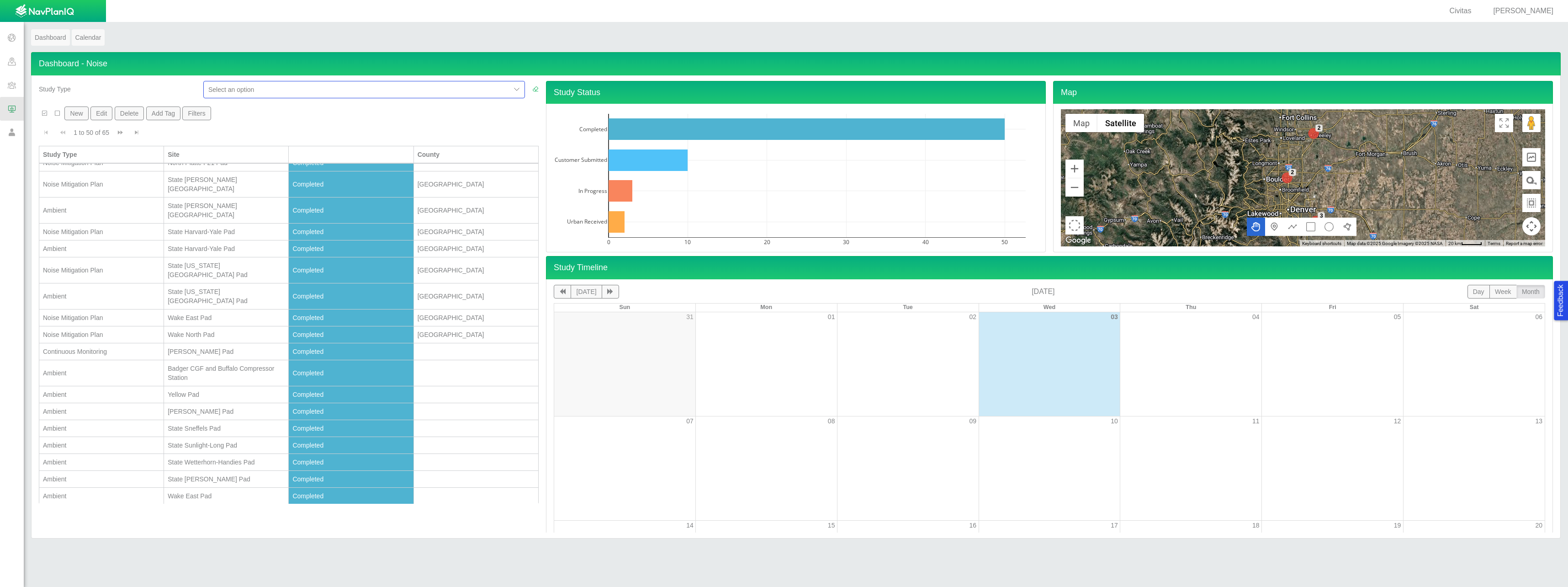
scroll to position [412, 0]
click at [178, 318] on div "Badger CGF and Buffalo Compressor Station" at bounding box center [226, 327] width 117 height 18
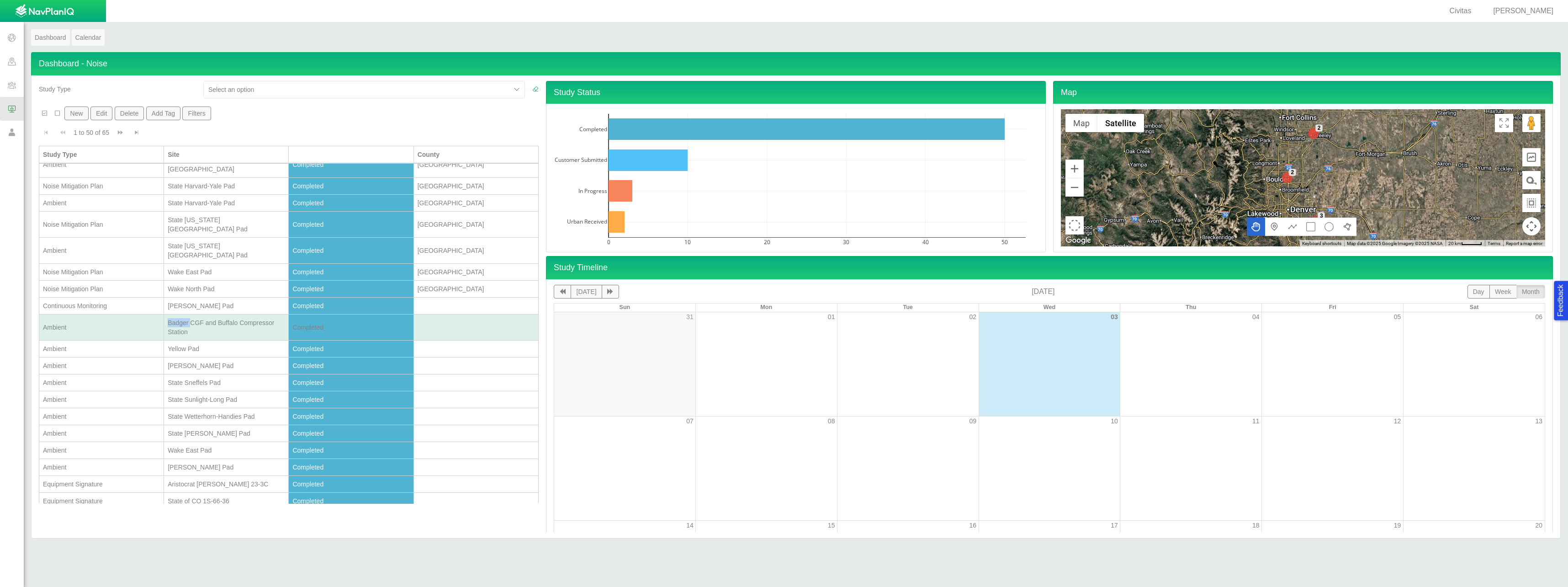
click at [178, 318] on div "Badger CGF and Buffalo Compressor Station" at bounding box center [226, 327] width 117 height 18
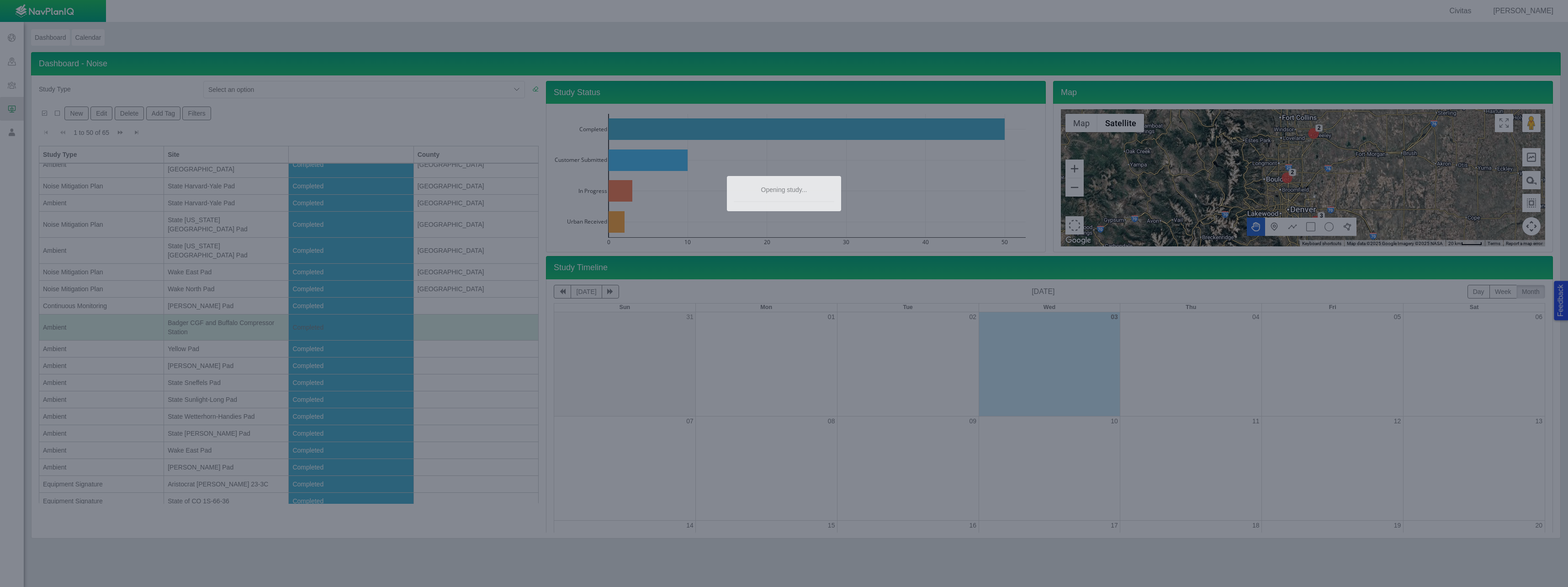
type textarea "x"
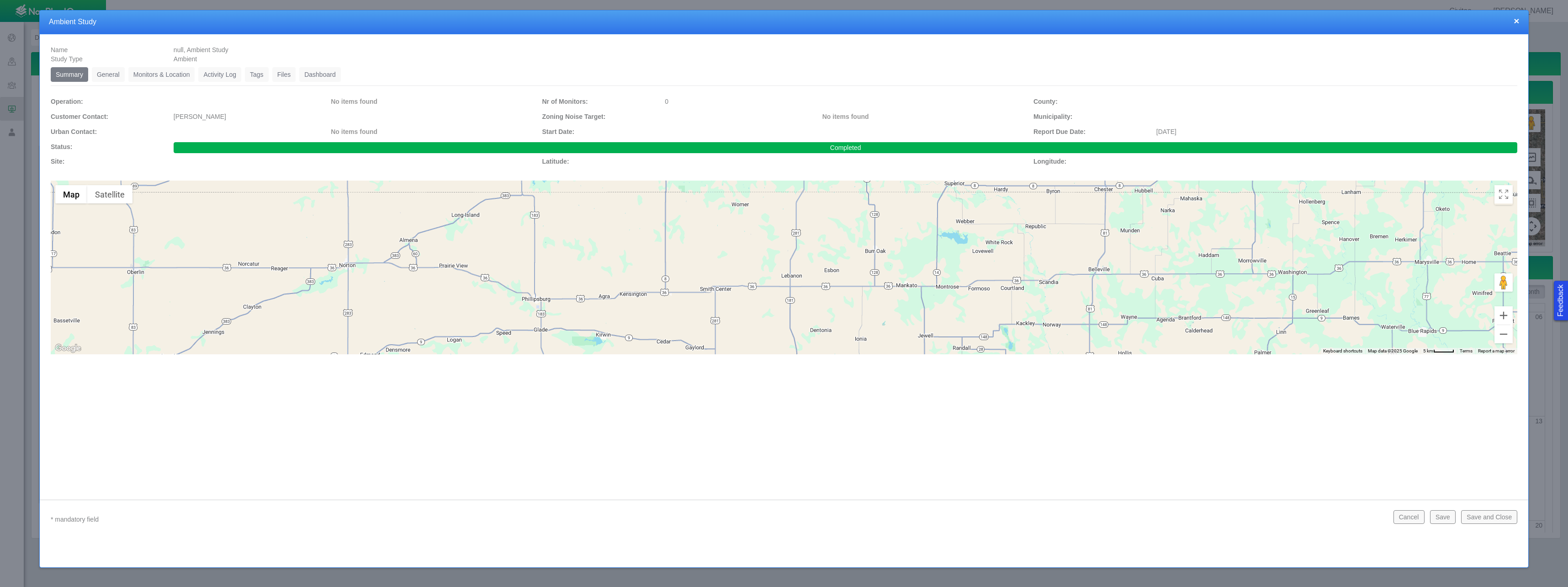
click at [150, 71] on link "Monitors & Location" at bounding box center [162, 74] width 67 height 15
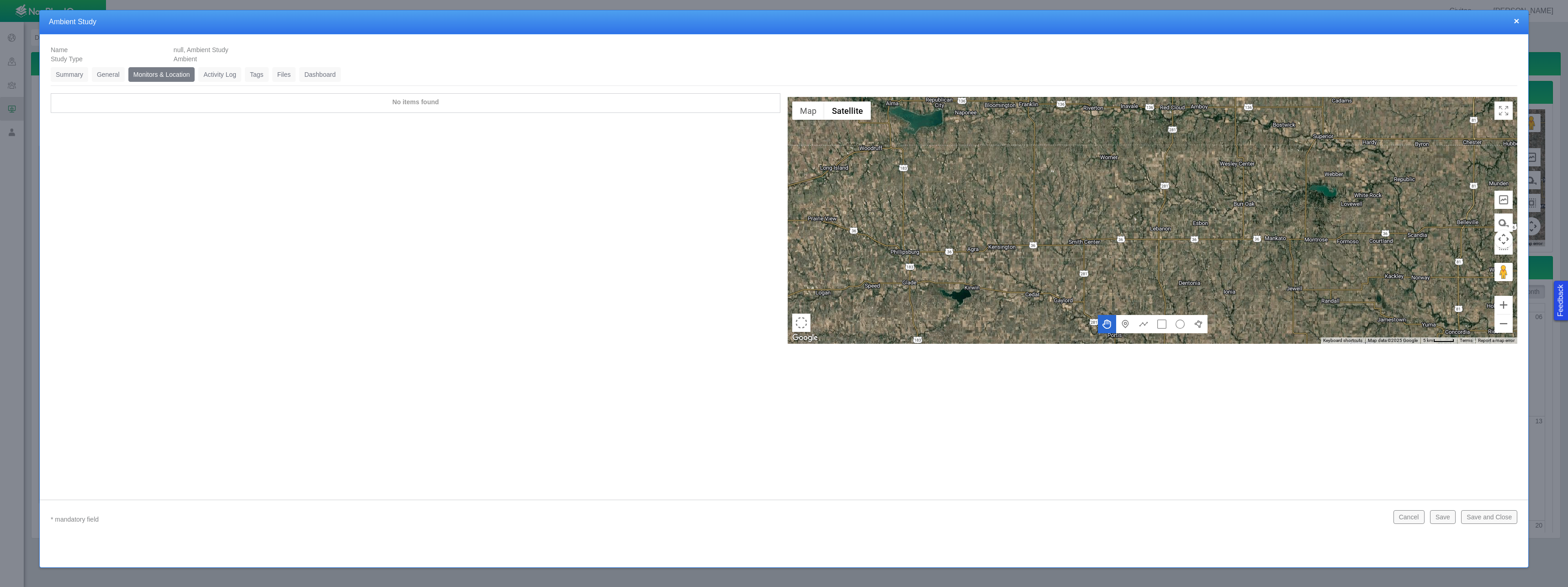
click at [331, 78] on link "Dashboard" at bounding box center [320, 74] width 41 height 15
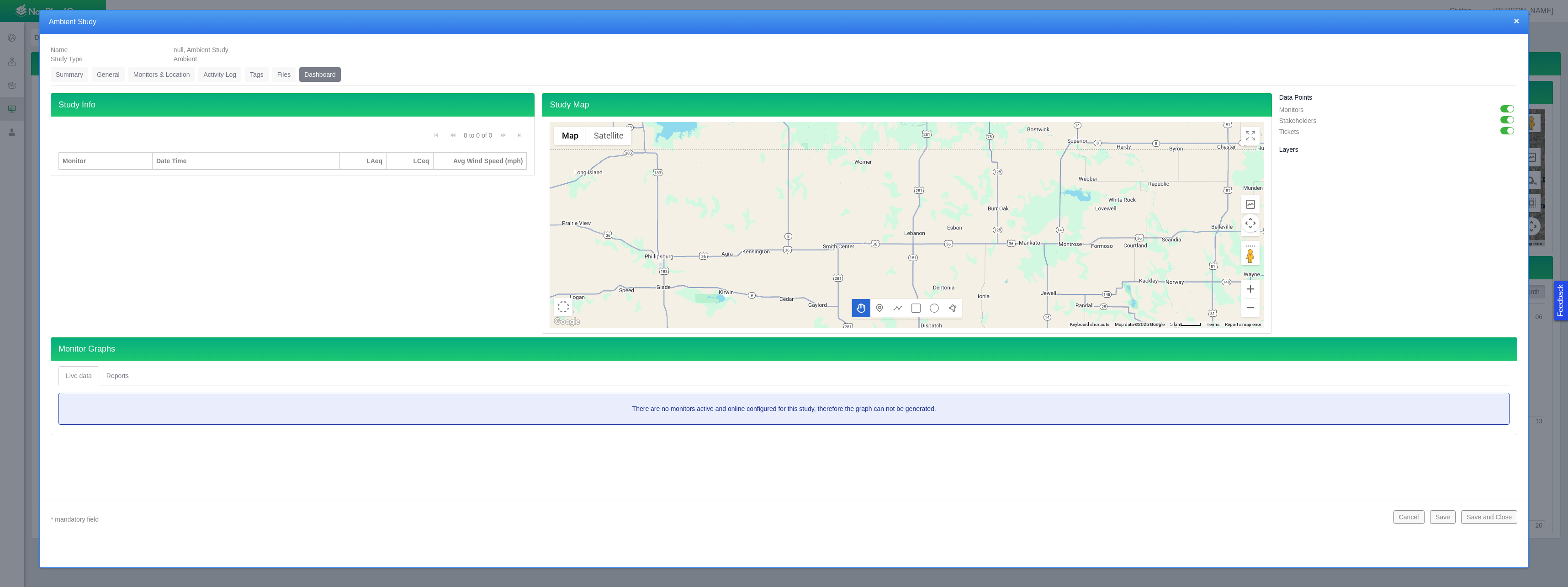
click at [1516, 21] on button "×" at bounding box center [1516, 21] width 5 height 10
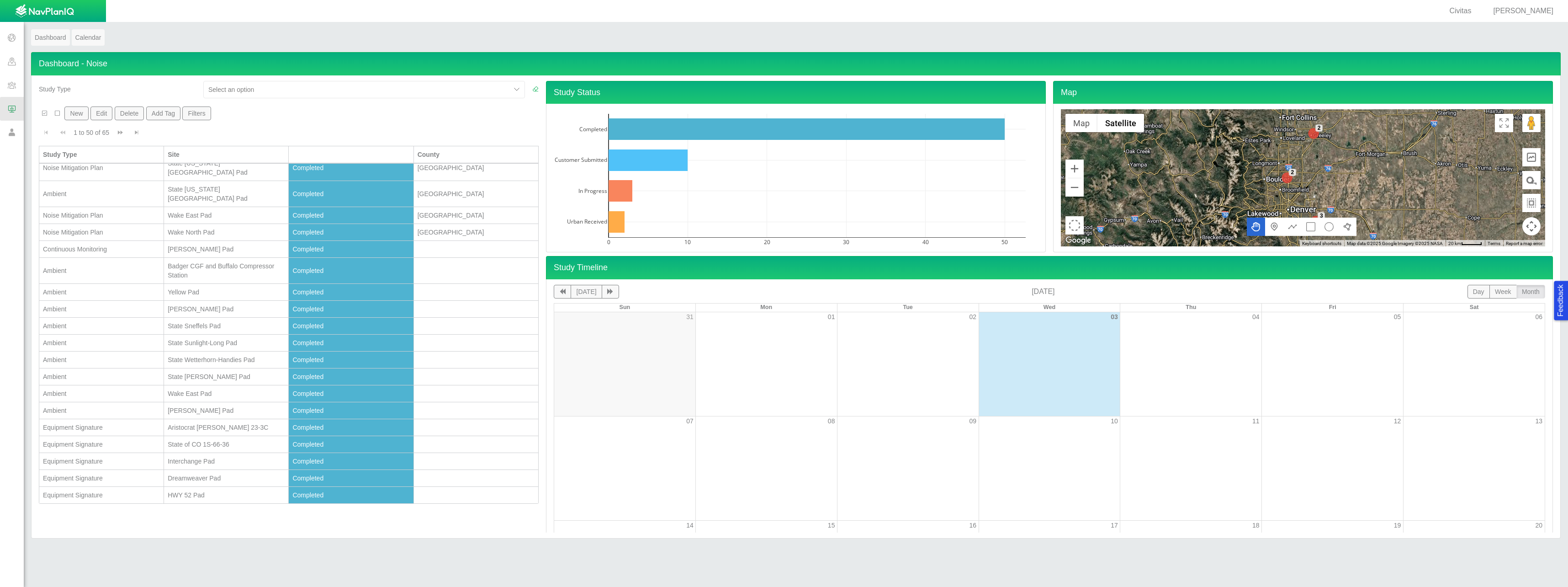
scroll to position [515, 0]
click at [13, 109] on span at bounding box center [12, 108] width 24 height 24
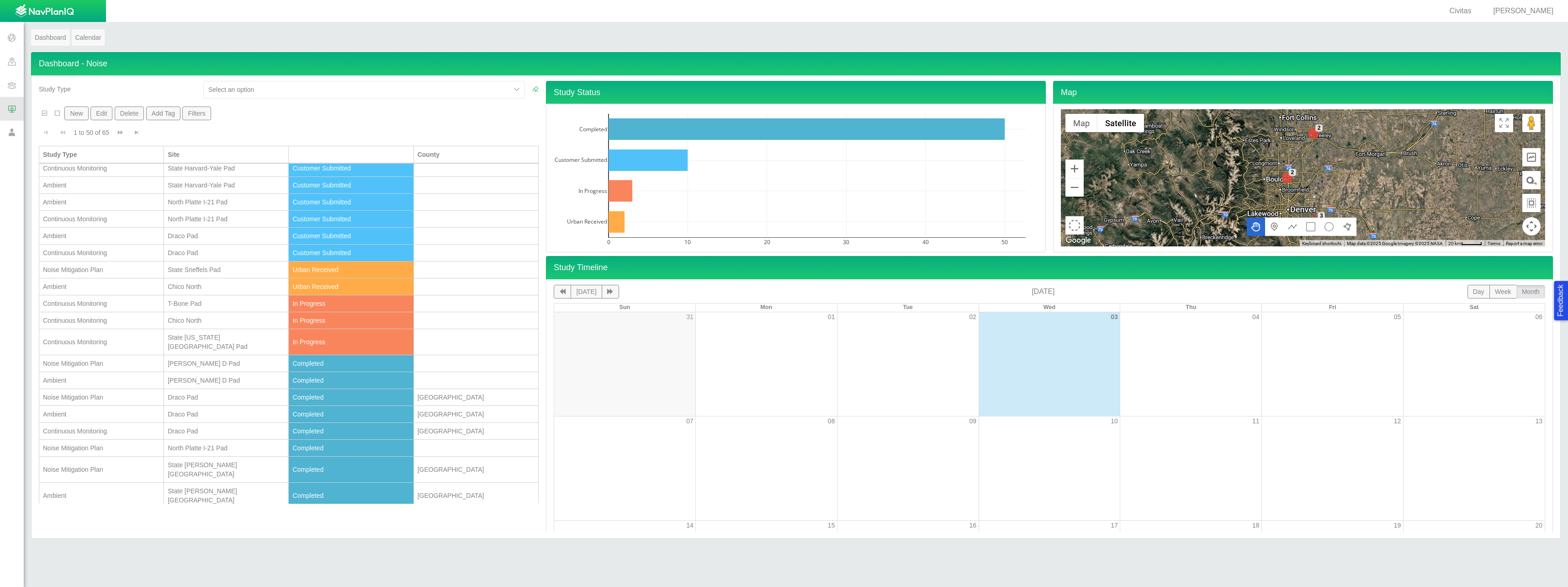
scroll to position [91, 0]
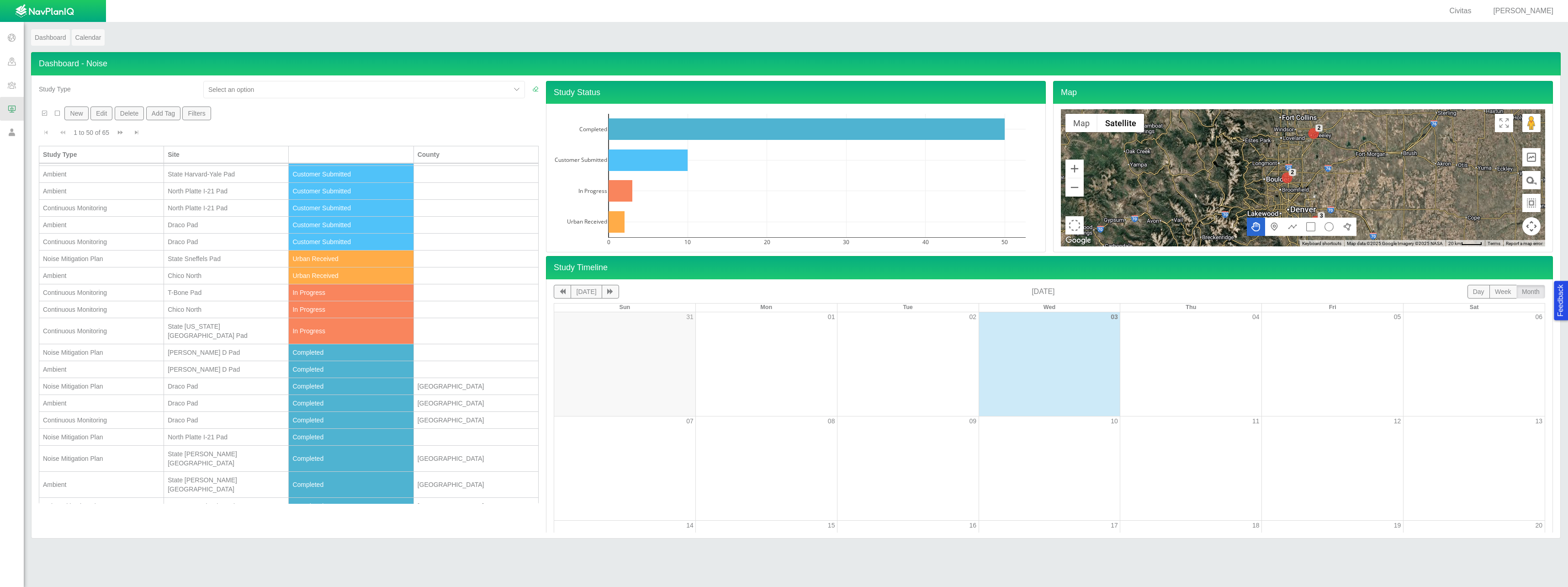
click at [133, 365] on div "Ambient" at bounding box center [102, 369] width 117 height 9
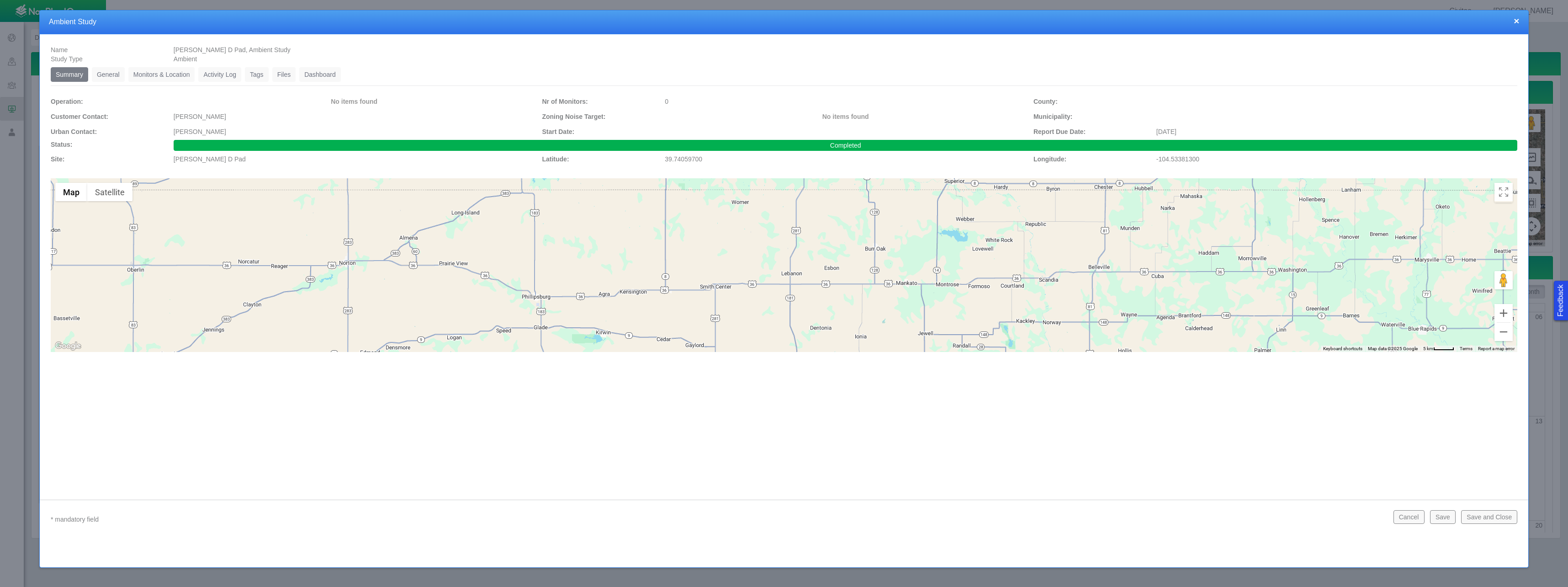
click at [158, 74] on link "Monitors & Location" at bounding box center [162, 74] width 67 height 15
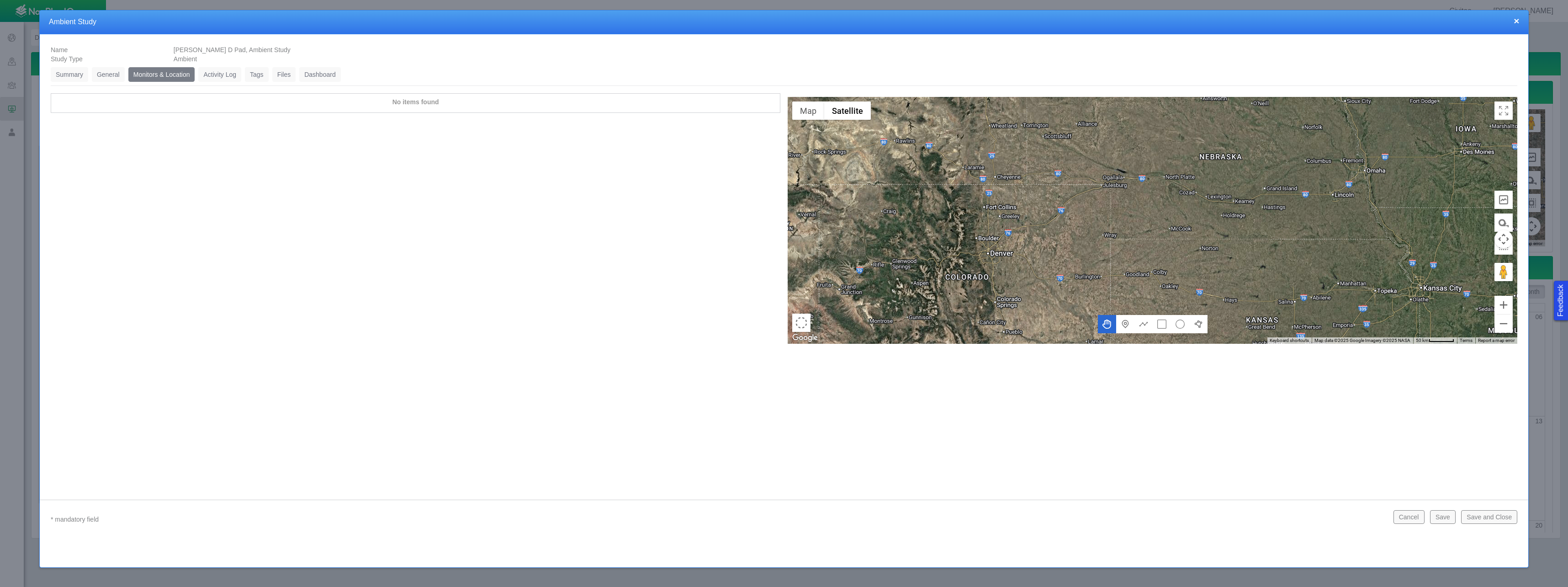
drag, startPoint x: 1007, startPoint y: 281, endPoint x: 1068, endPoint y: 252, distance: 67.5
click at [1068, 252] on div at bounding box center [1152, 220] width 730 height 247
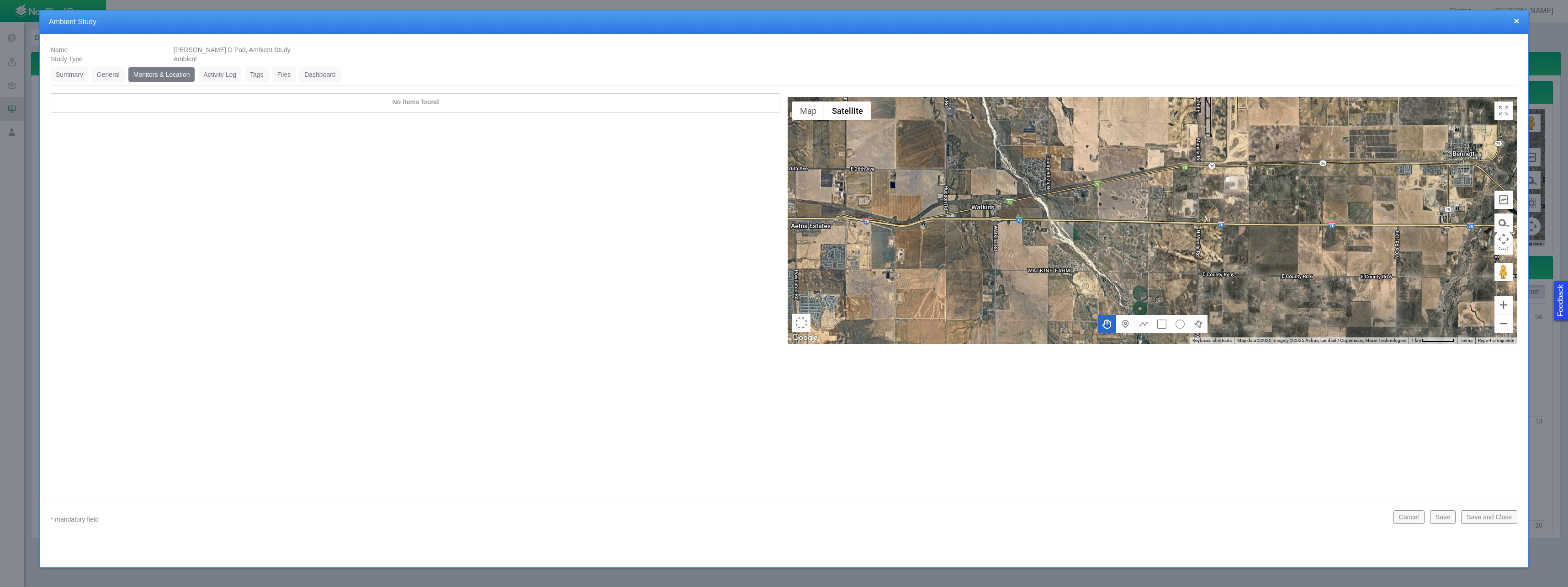
click at [109, 76] on link "General" at bounding box center [108, 74] width 33 height 15
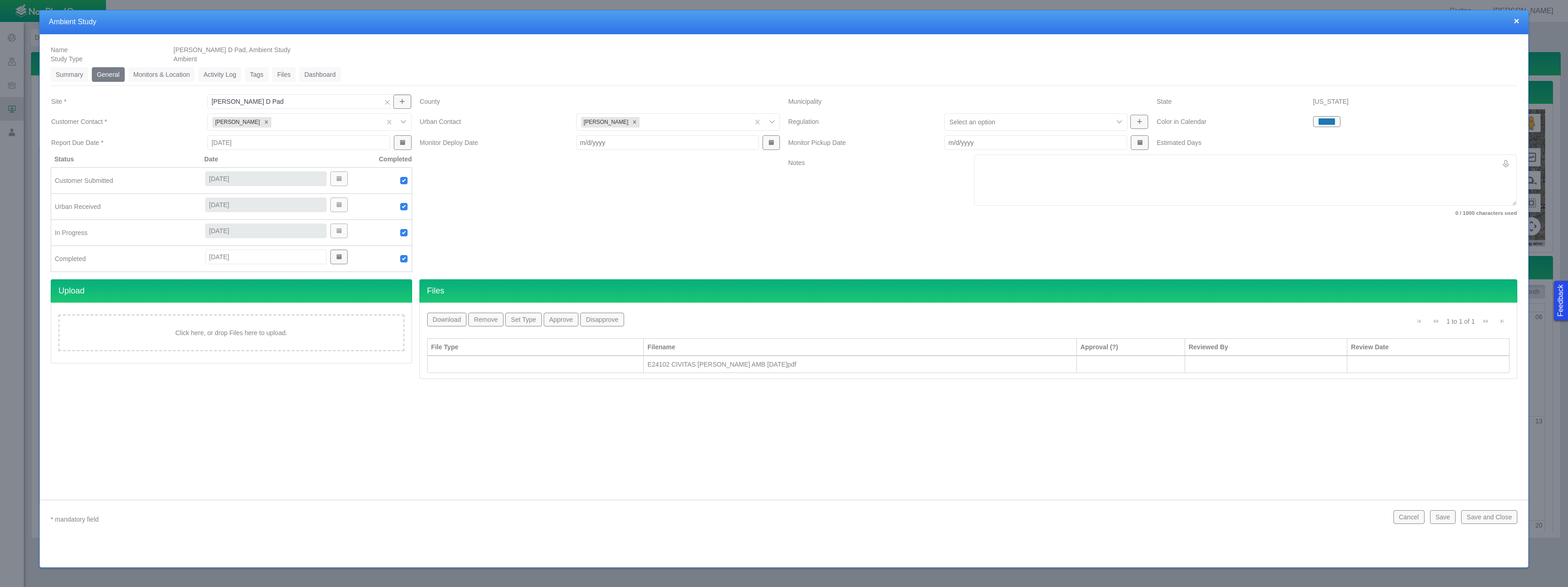
click at [1515, 21] on button "×" at bounding box center [1516, 21] width 5 height 10
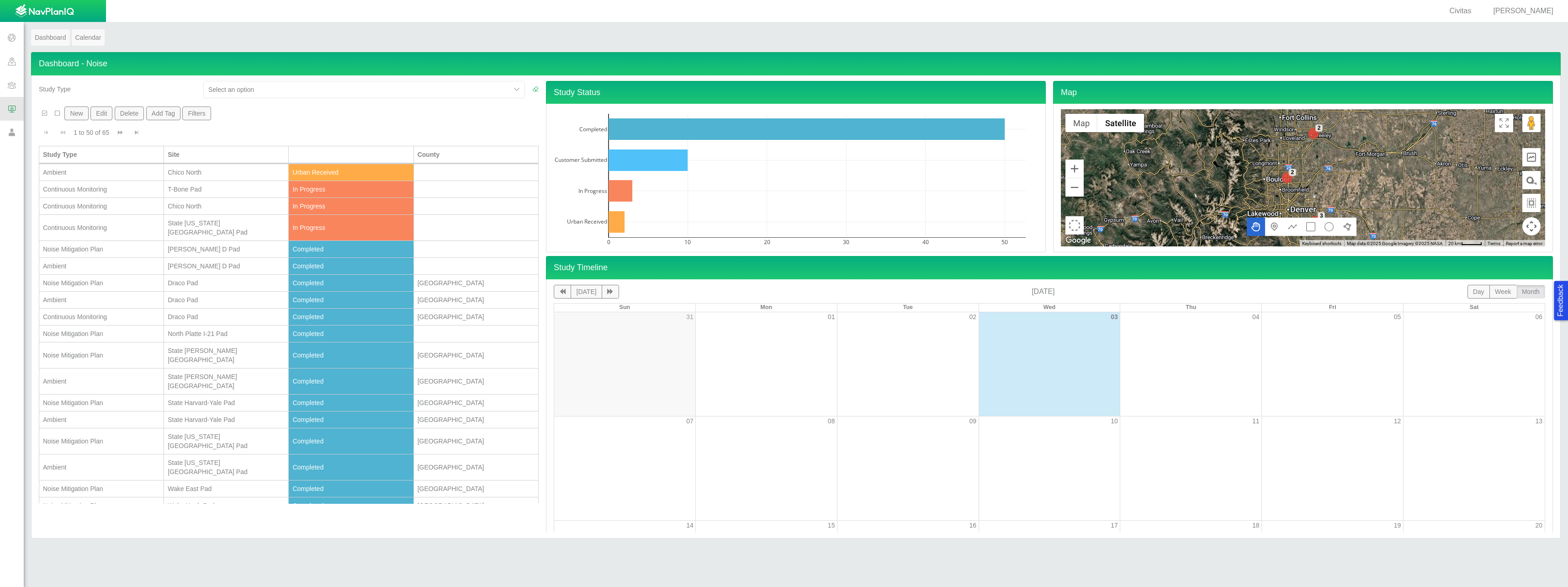
scroll to position [0, 0]
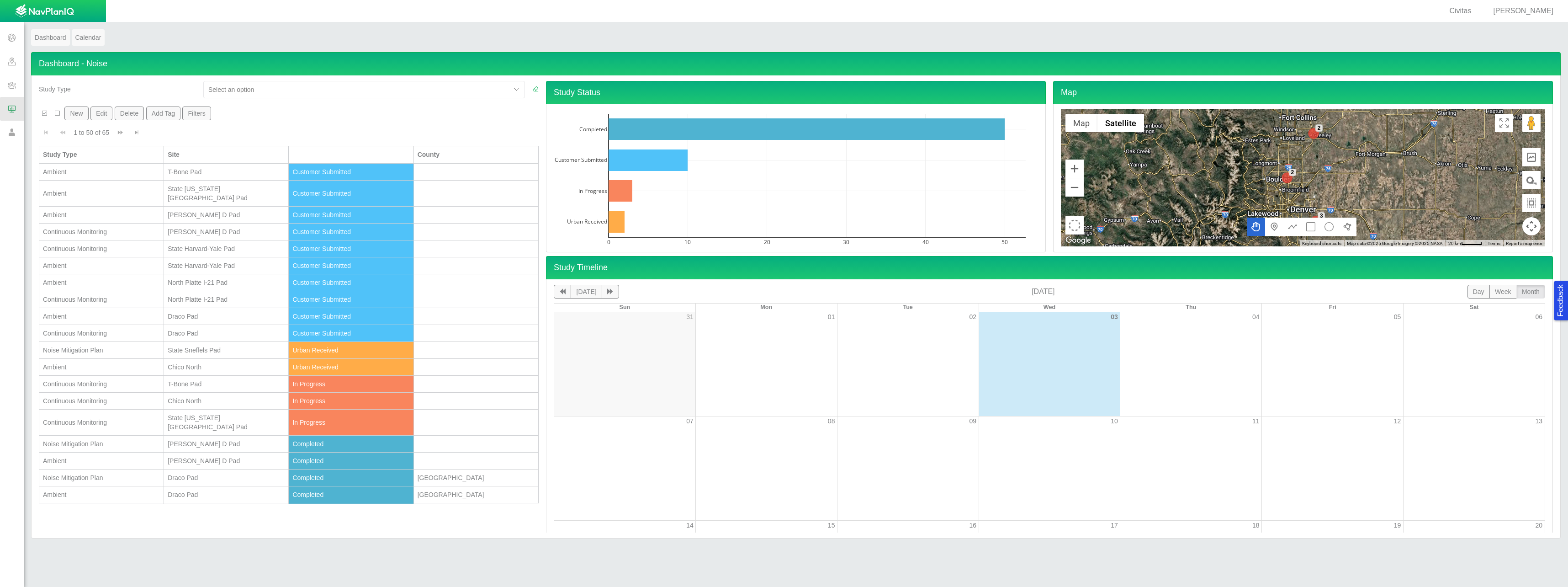
click at [119, 131] on span "Go to next page" at bounding box center [120, 132] width 7 height 7
